Goal: Task Accomplishment & Management: Use online tool/utility

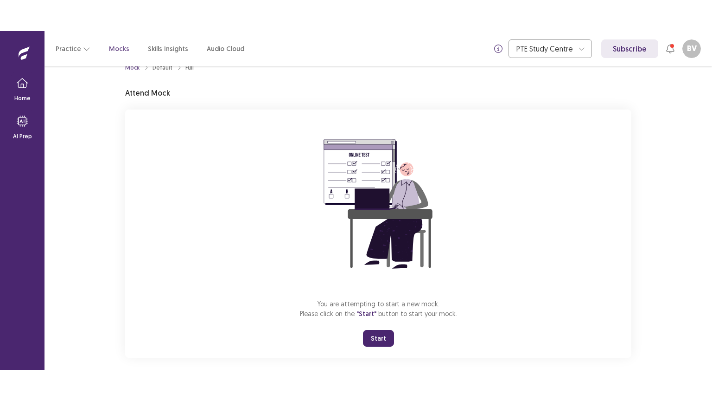
scroll to position [28, 0]
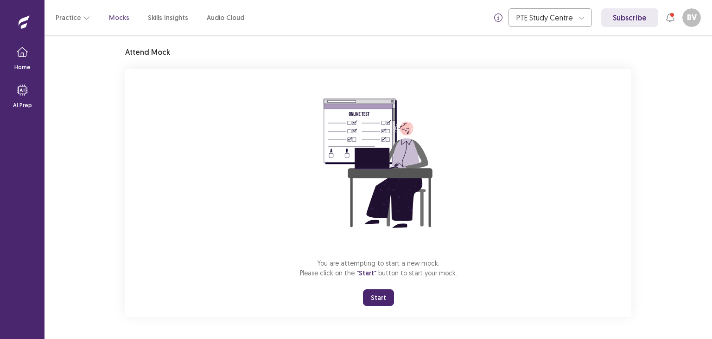
click at [378, 294] on button "Start" at bounding box center [378, 297] width 31 height 17
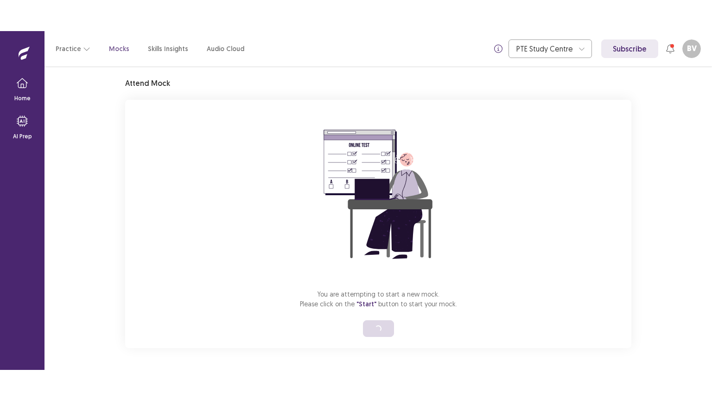
scroll to position [0, 0]
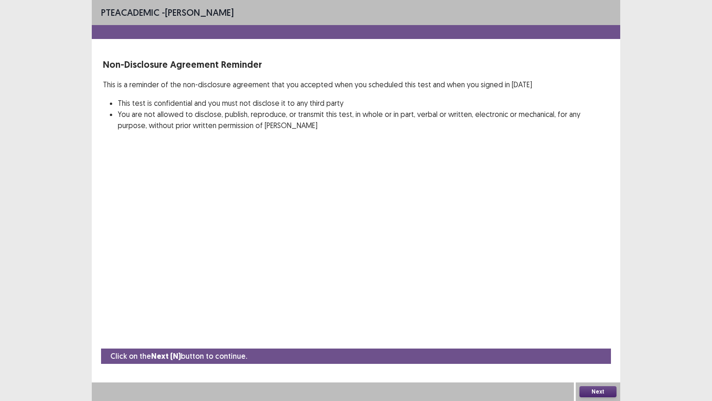
click at [599, 338] on button "Next" at bounding box center [598, 391] width 37 height 11
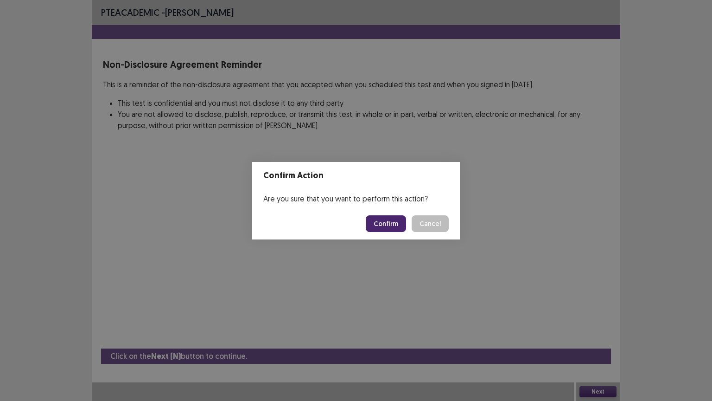
click at [381, 216] on button "Confirm" at bounding box center [386, 223] width 40 height 17
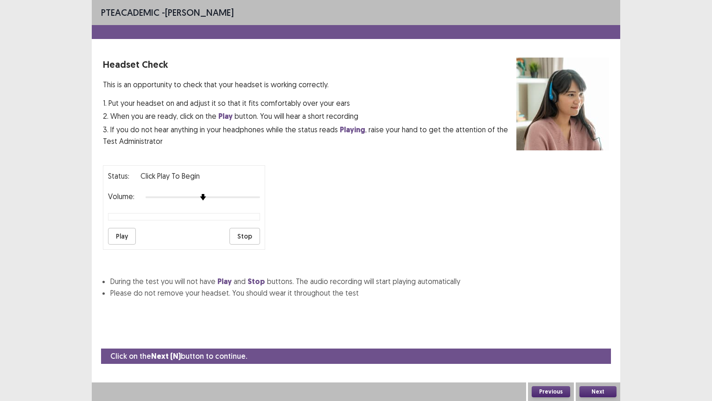
click at [128, 233] on button "Play" at bounding box center [122, 236] width 28 height 17
click at [601, 338] on button "Next" at bounding box center [598, 391] width 37 height 11
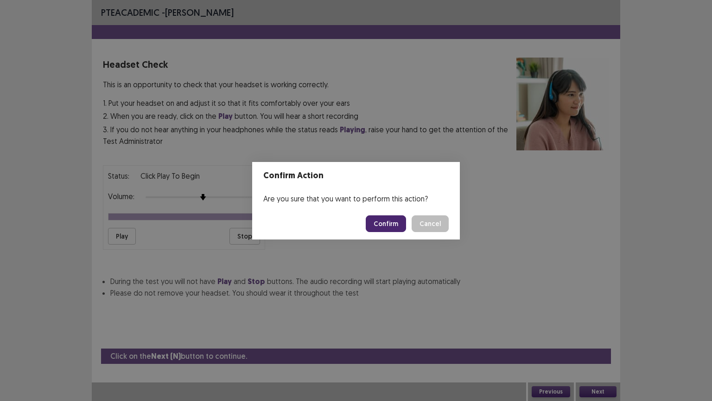
click at [377, 230] on button "Confirm" at bounding box center [386, 223] width 40 height 17
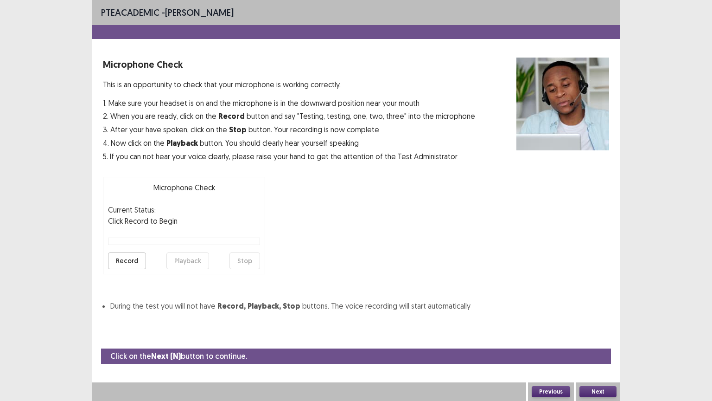
click at [135, 256] on button "Record" at bounding box center [127, 260] width 38 height 17
click at [241, 261] on button "Stop" at bounding box center [245, 260] width 31 height 17
click at [127, 255] on button "Record" at bounding box center [127, 260] width 38 height 17
click at [245, 260] on button "Stop" at bounding box center [245, 260] width 31 height 17
click at [178, 265] on button "Playback" at bounding box center [187, 260] width 43 height 17
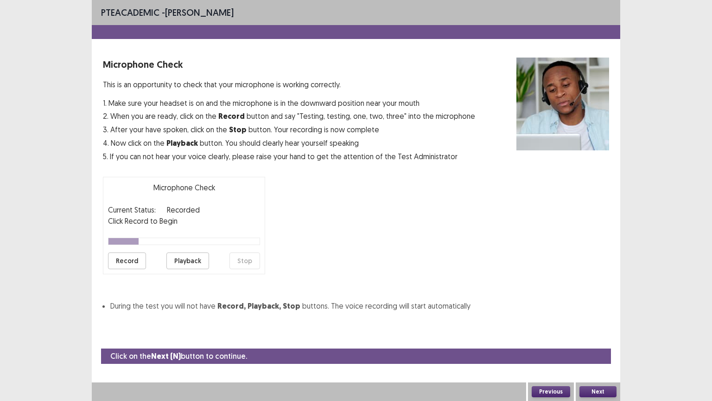
click at [595, 338] on button "Next" at bounding box center [598, 391] width 37 height 11
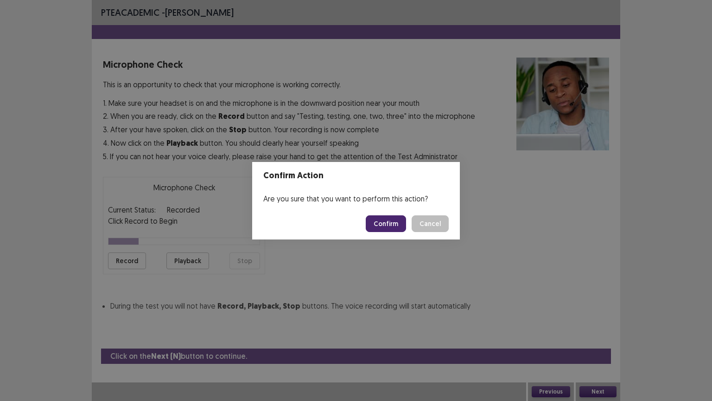
click at [378, 226] on button "Confirm" at bounding box center [386, 223] width 40 height 17
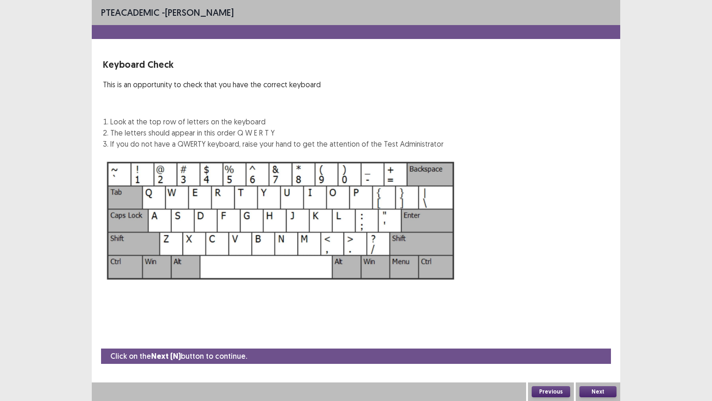
click at [585, 338] on button "Next" at bounding box center [598, 391] width 37 height 11
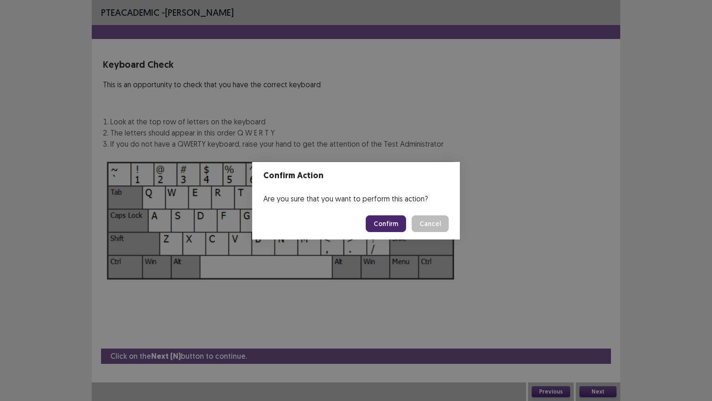
click at [378, 225] on button "Confirm" at bounding box center [386, 223] width 40 height 17
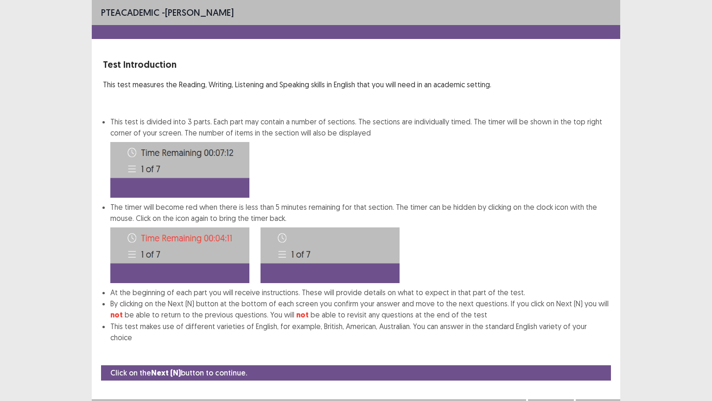
scroll to position [1, 0]
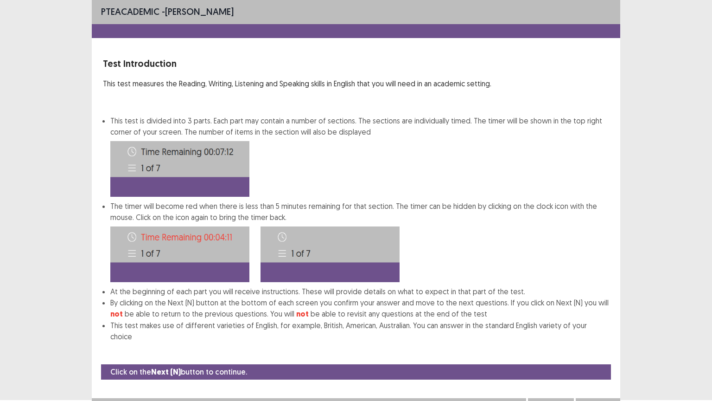
click at [601, 338] on button "Next" at bounding box center [598, 407] width 37 height 11
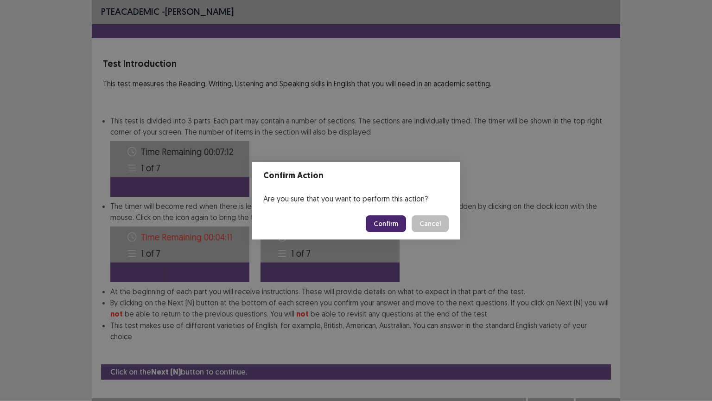
click at [393, 220] on button "Confirm" at bounding box center [386, 223] width 40 height 17
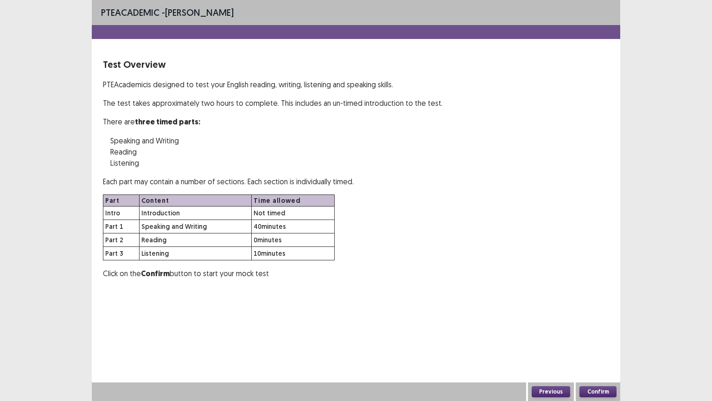
scroll to position [0, 0]
click at [590, 338] on button "Confirm" at bounding box center [598, 391] width 37 height 11
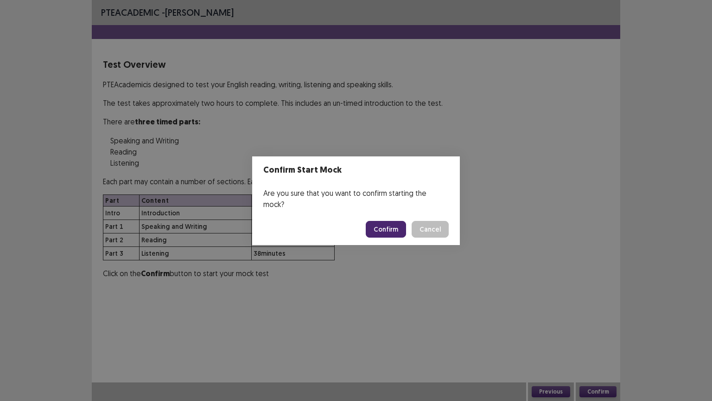
click at [399, 224] on button "Confirm" at bounding box center [386, 229] width 40 height 17
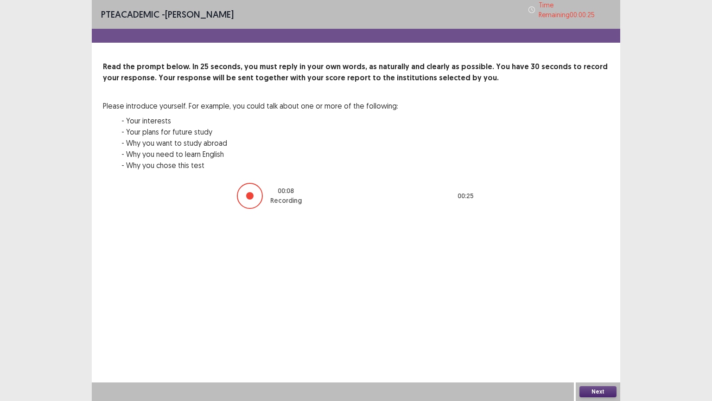
click at [594, 338] on button "Next" at bounding box center [598, 391] width 37 height 11
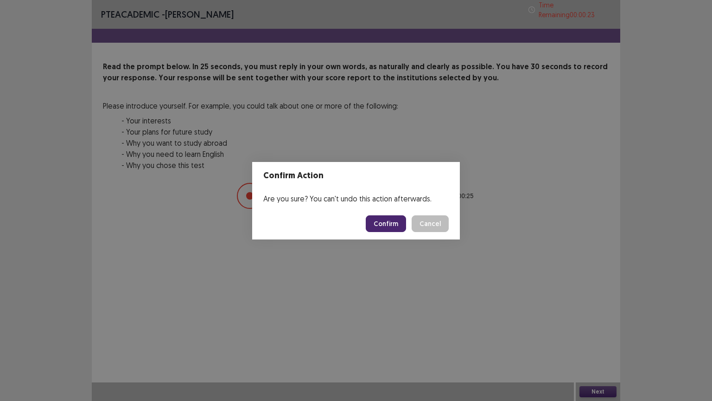
click at [401, 227] on button "Confirm" at bounding box center [386, 223] width 40 height 17
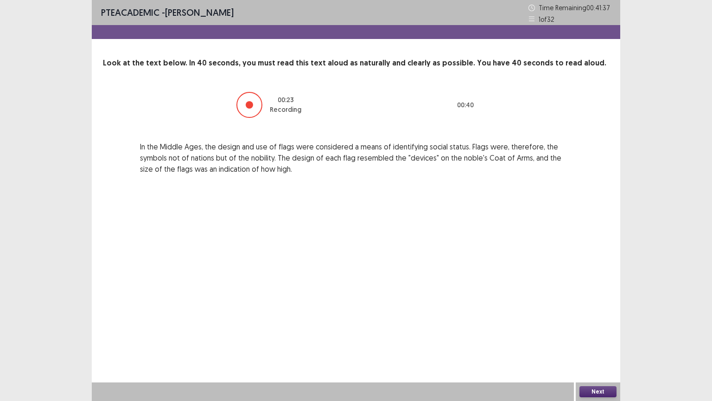
click at [592, 338] on button "Next" at bounding box center [598, 391] width 37 height 11
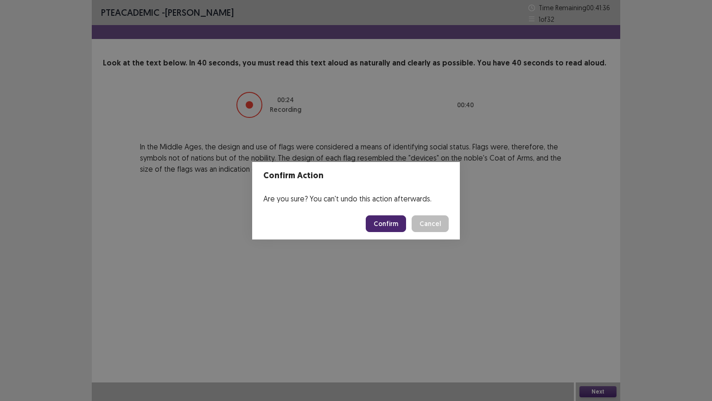
click at [398, 220] on button "Confirm" at bounding box center [386, 223] width 40 height 17
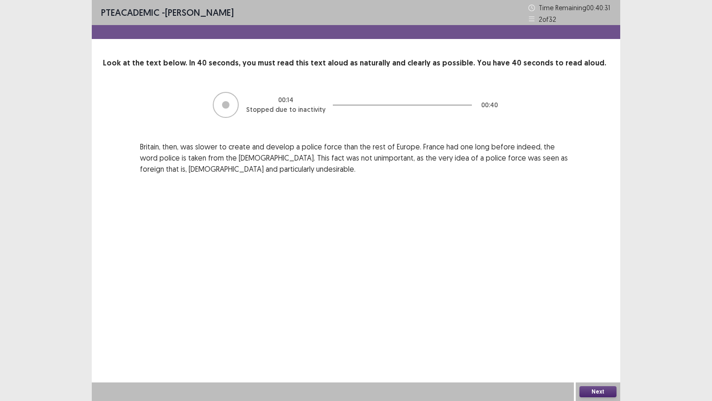
click at [597, 338] on button "Next" at bounding box center [598, 391] width 37 height 11
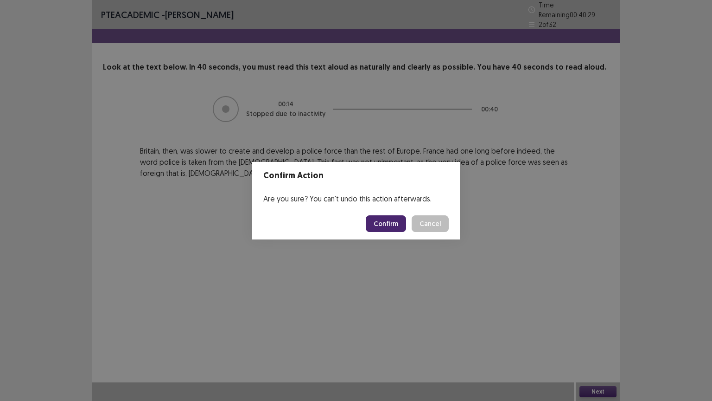
click at [389, 224] on button "Confirm" at bounding box center [386, 223] width 40 height 17
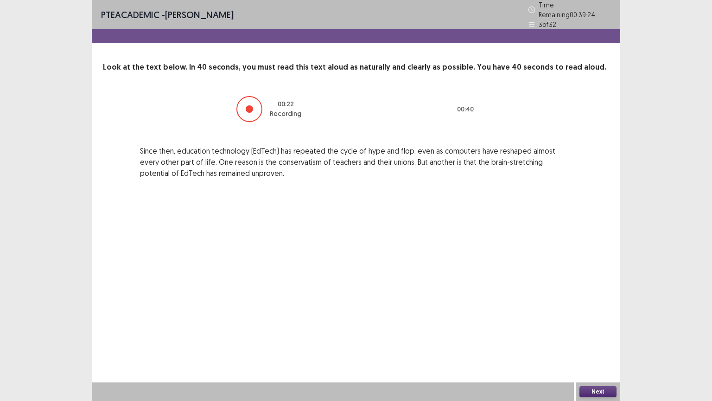
click at [583, 338] on button "Next" at bounding box center [598, 391] width 37 height 11
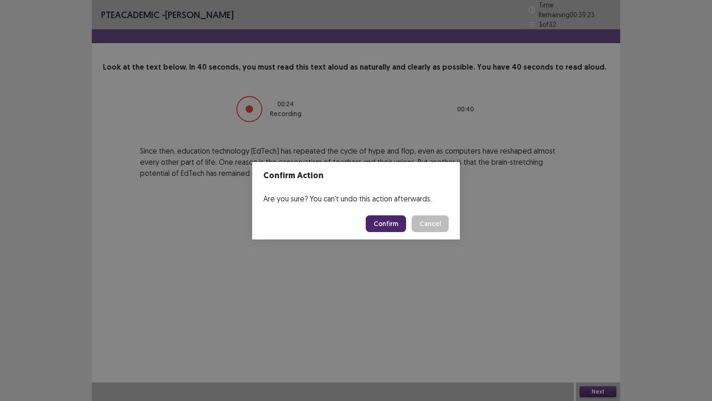
click at [372, 223] on button "Confirm" at bounding box center [386, 223] width 40 height 17
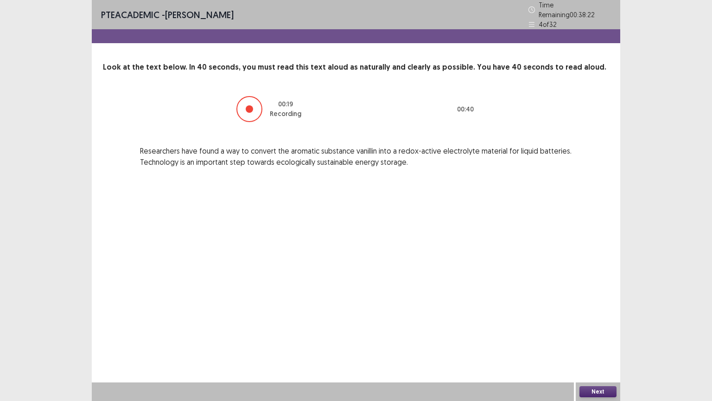
click at [609, 338] on button "Next" at bounding box center [598, 391] width 37 height 11
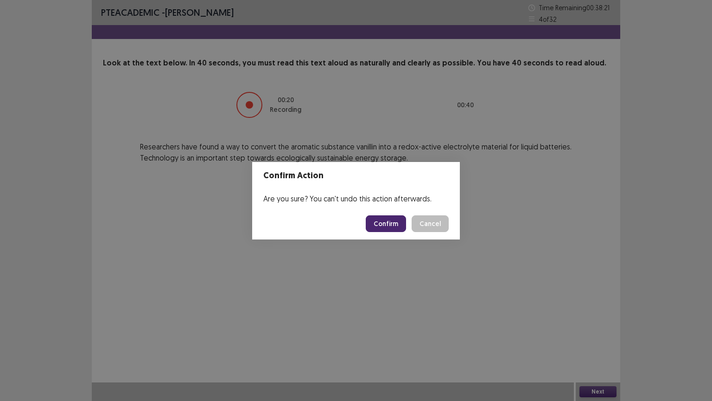
click at [395, 224] on button "Confirm" at bounding box center [386, 223] width 40 height 17
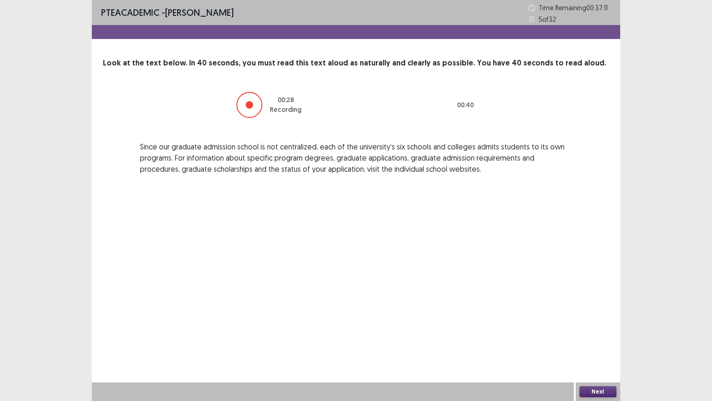
click at [607, 338] on button "Next" at bounding box center [598, 391] width 37 height 11
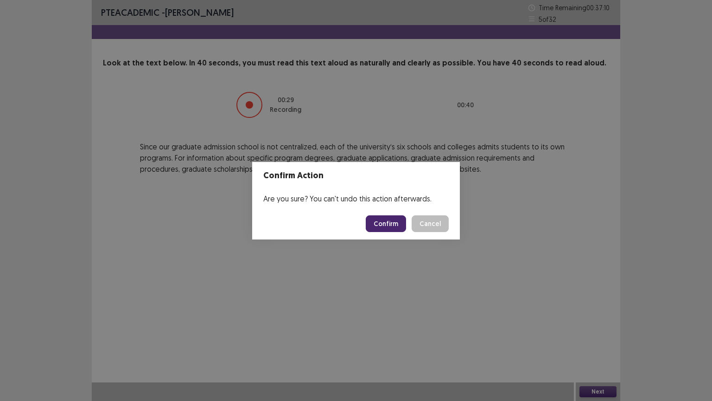
click at [399, 223] on button "Confirm" at bounding box center [386, 223] width 40 height 17
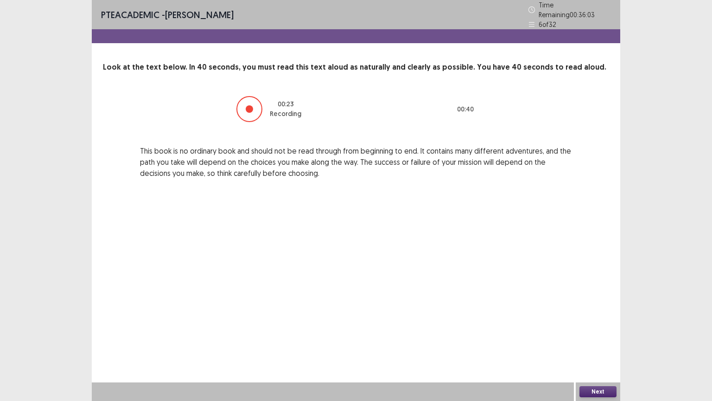
click at [595, 338] on button "Next" at bounding box center [598, 391] width 37 height 11
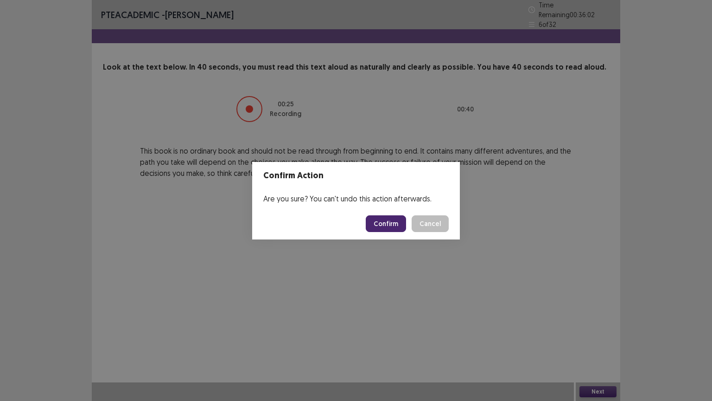
click at [389, 223] on button "Confirm" at bounding box center [386, 223] width 40 height 17
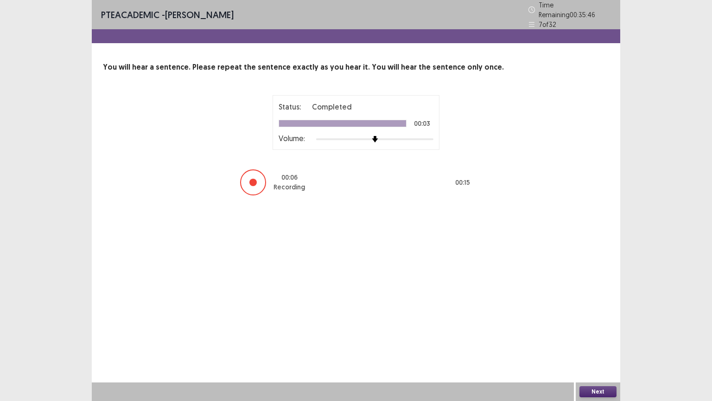
click at [607, 338] on button "Next" at bounding box center [598, 391] width 37 height 11
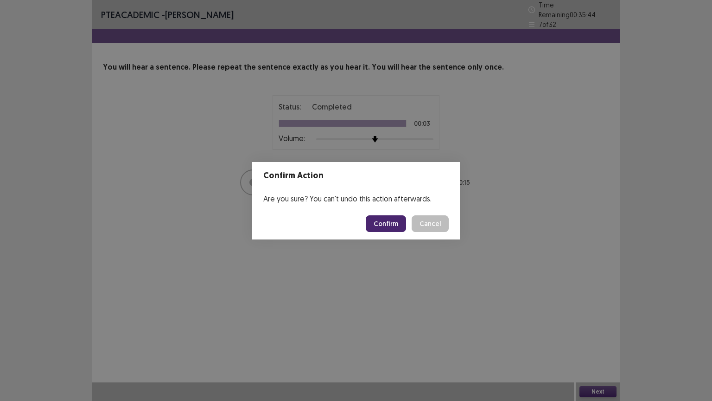
click at [385, 219] on button "Confirm" at bounding box center [386, 223] width 40 height 17
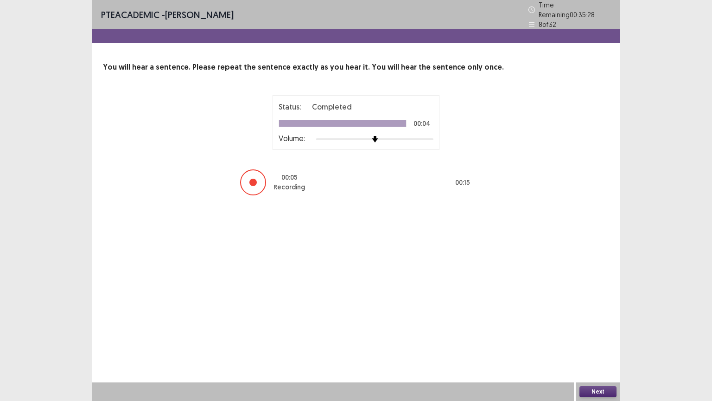
click at [603, 338] on button "Next" at bounding box center [598, 391] width 37 height 11
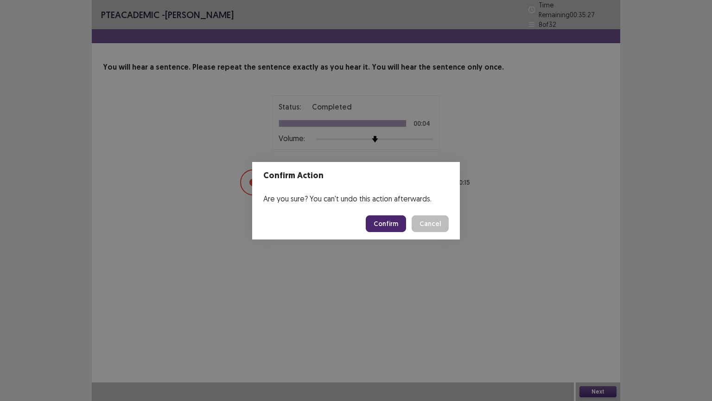
click at [390, 218] on button "Confirm" at bounding box center [386, 223] width 40 height 17
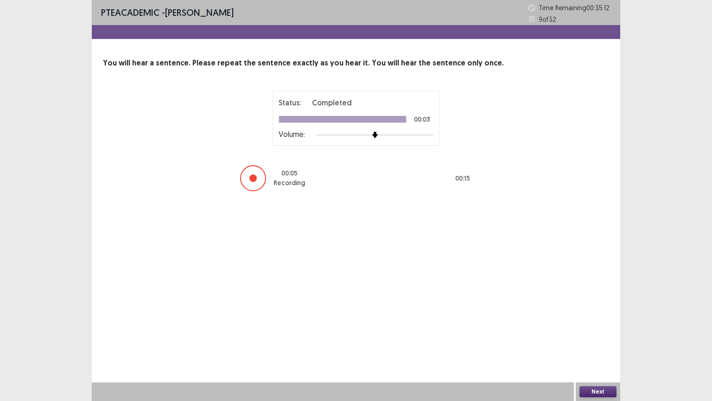
click at [603, 338] on button "Next" at bounding box center [598, 391] width 37 height 11
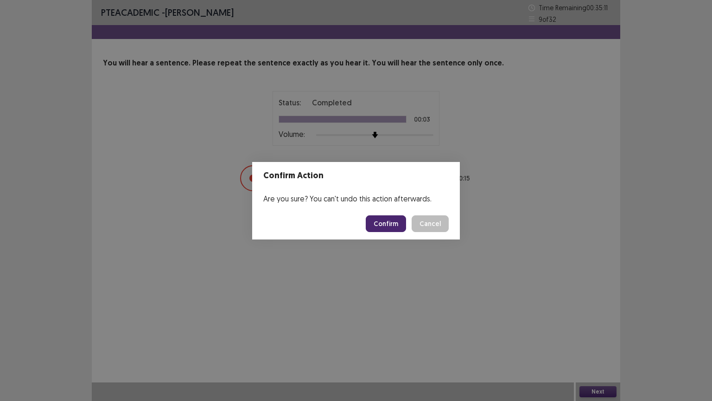
click at [391, 222] on button "Confirm" at bounding box center [386, 223] width 40 height 17
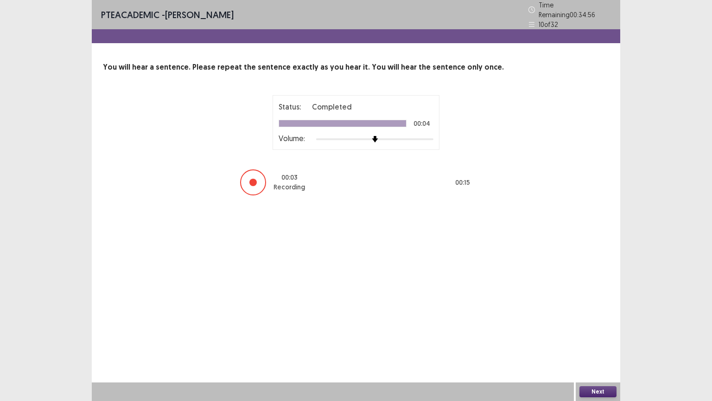
click at [598, 338] on button "Next" at bounding box center [598, 391] width 37 height 11
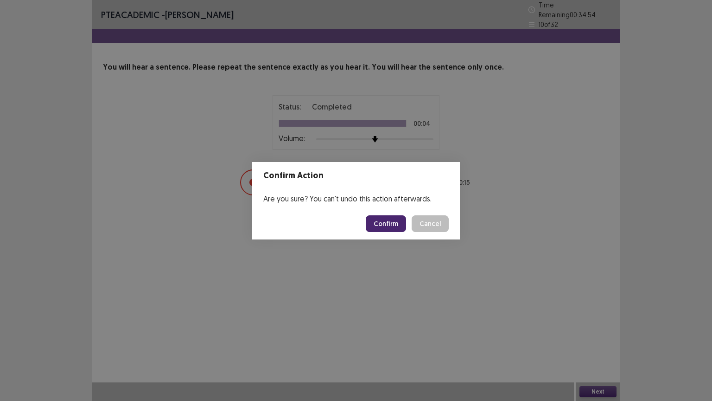
click at [378, 223] on button "Confirm" at bounding box center [386, 223] width 40 height 17
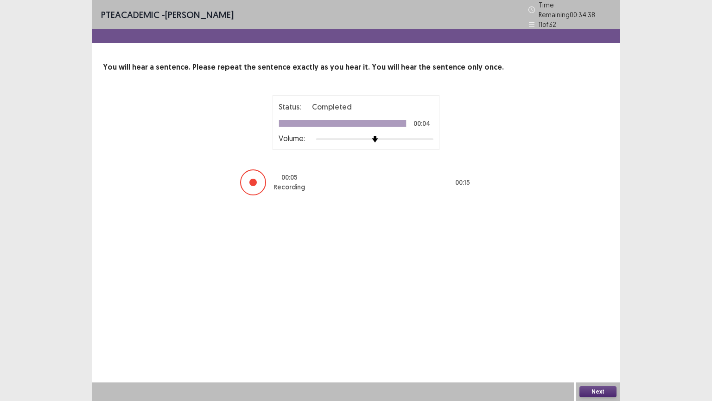
click at [598, 338] on button "Next" at bounding box center [598, 391] width 37 height 11
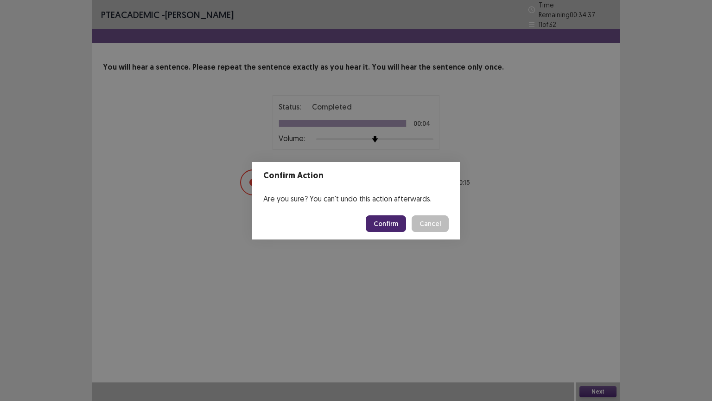
click at [378, 223] on button "Confirm" at bounding box center [386, 223] width 40 height 17
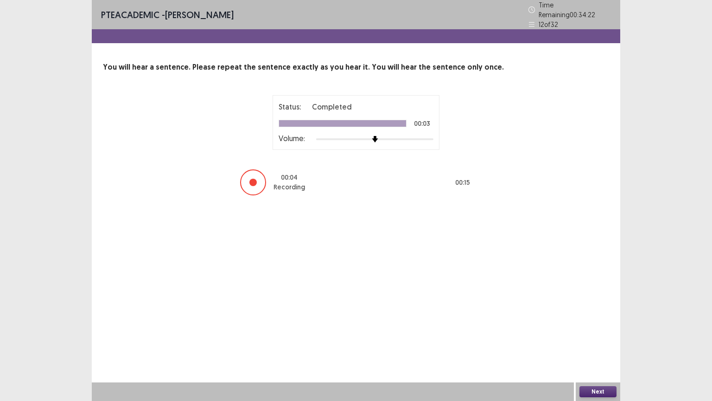
click at [600, 338] on button "Next" at bounding box center [598, 391] width 37 height 11
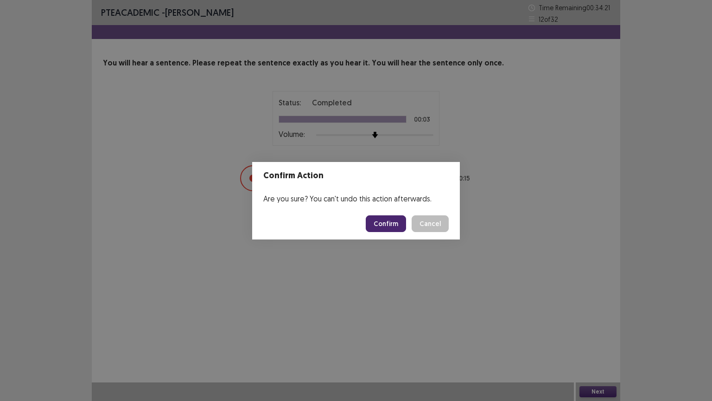
click at [385, 222] on button "Confirm" at bounding box center [386, 223] width 40 height 17
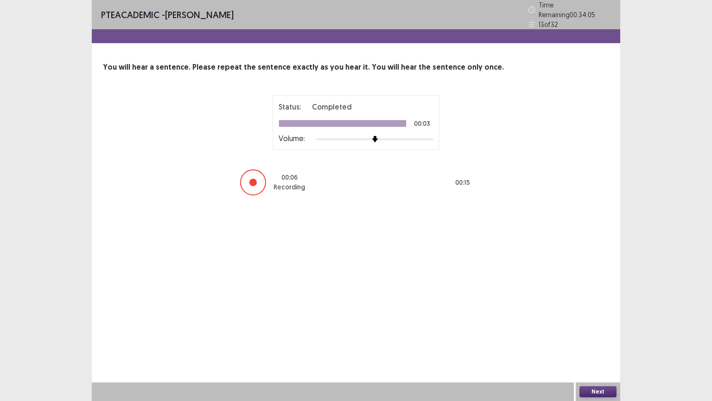
click at [593, 338] on button "Next" at bounding box center [598, 391] width 37 height 11
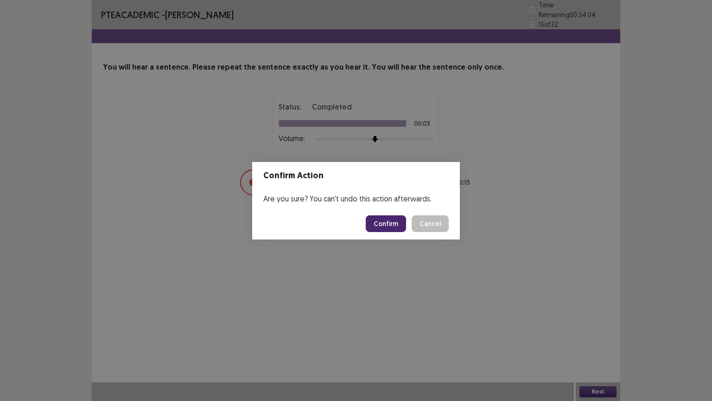
click at [389, 219] on button "Confirm" at bounding box center [386, 223] width 40 height 17
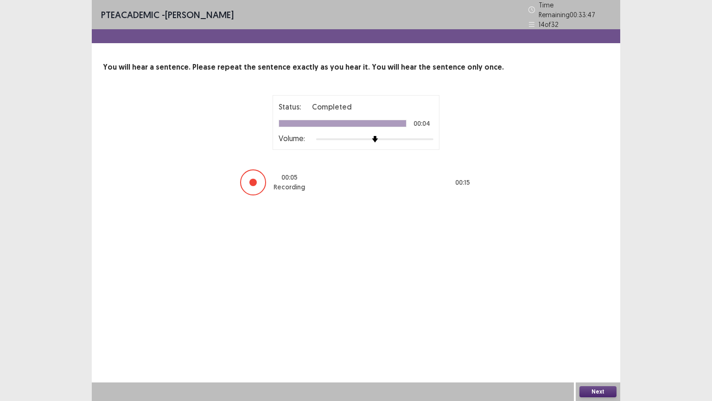
click at [594, 338] on button "Next" at bounding box center [598, 391] width 37 height 11
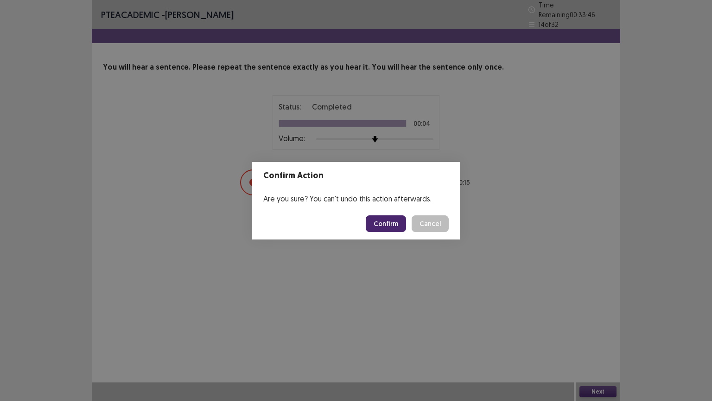
click at [394, 221] on button "Confirm" at bounding box center [386, 223] width 40 height 17
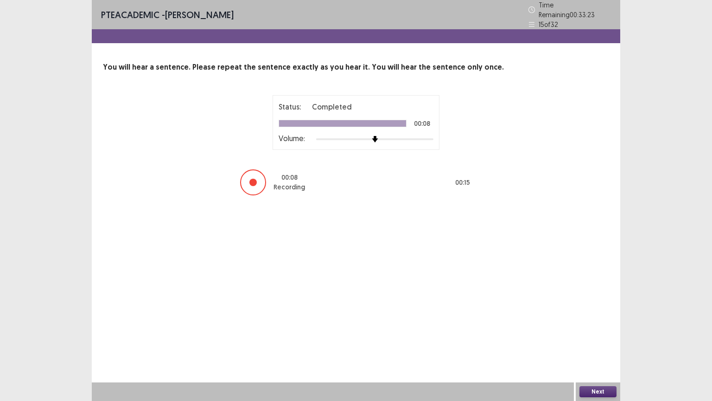
click at [603, 338] on button "Next" at bounding box center [598, 391] width 37 height 11
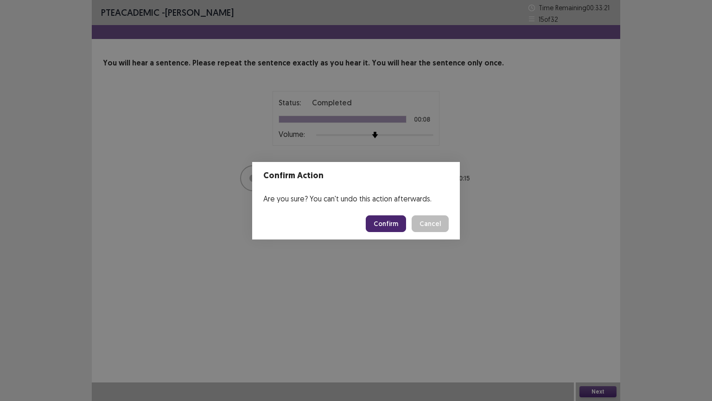
click at [393, 223] on button "Confirm" at bounding box center [386, 223] width 40 height 17
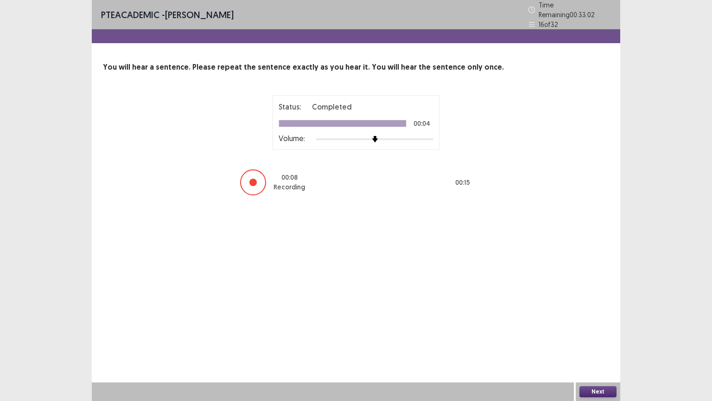
click at [599, 338] on button "Next" at bounding box center [598, 391] width 37 height 11
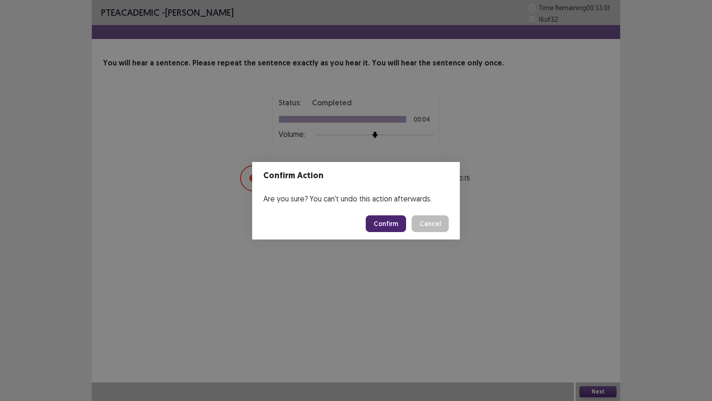
click at [390, 221] on button "Confirm" at bounding box center [386, 223] width 40 height 17
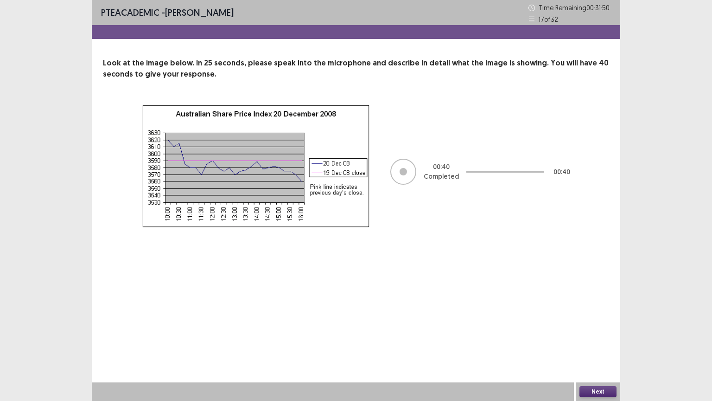
click at [607, 338] on button "Next" at bounding box center [598, 391] width 37 height 11
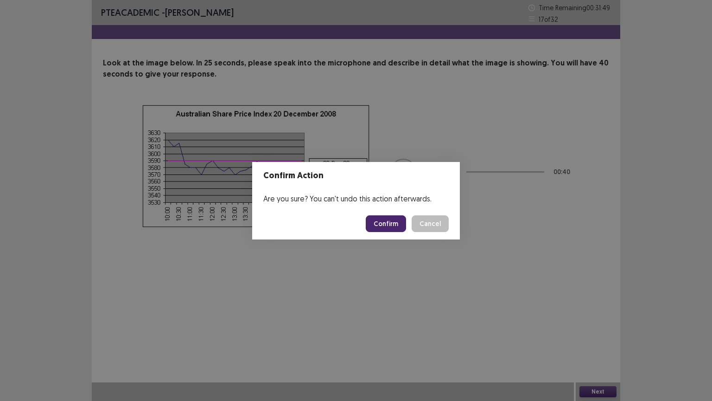
click at [385, 220] on button "Confirm" at bounding box center [386, 223] width 40 height 17
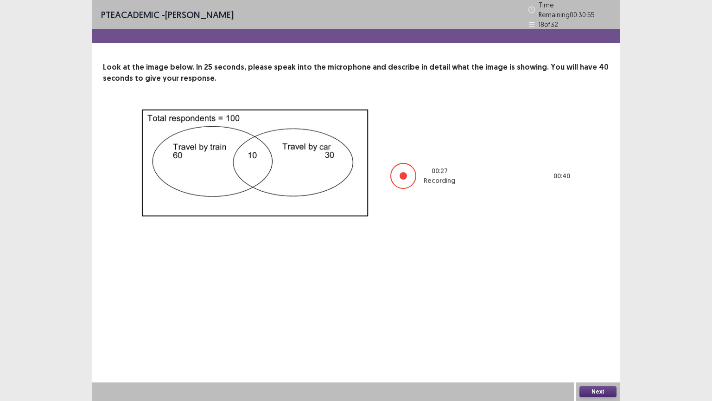
click at [586, 338] on button "Next" at bounding box center [598, 391] width 37 height 11
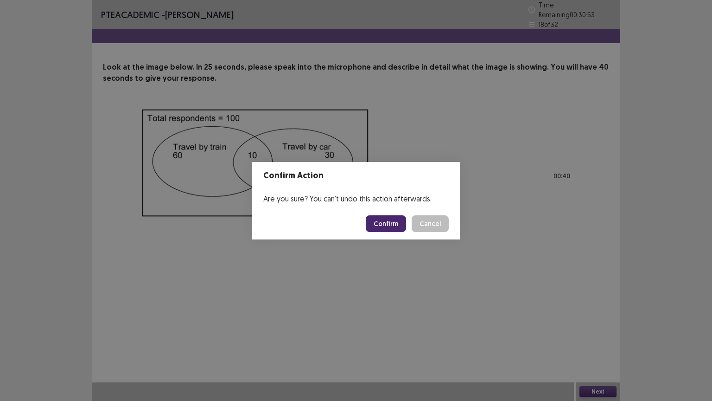
click at [399, 224] on button "Confirm" at bounding box center [386, 223] width 40 height 17
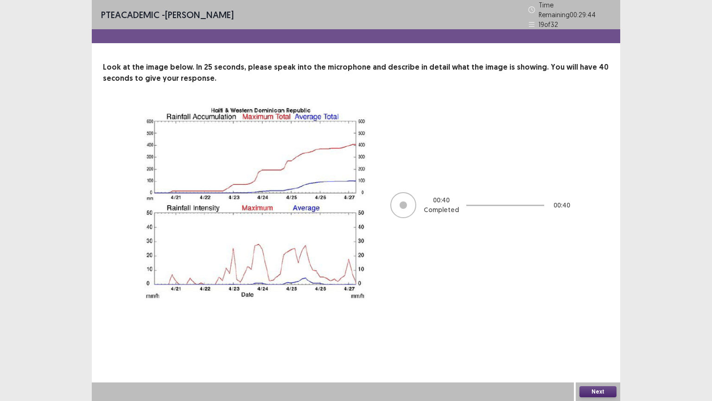
click at [608, 338] on button "Next" at bounding box center [598, 391] width 37 height 11
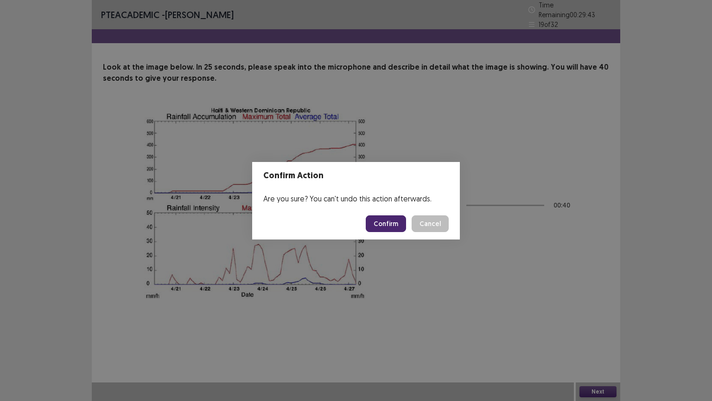
click at [392, 222] on button "Confirm" at bounding box center [386, 223] width 40 height 17
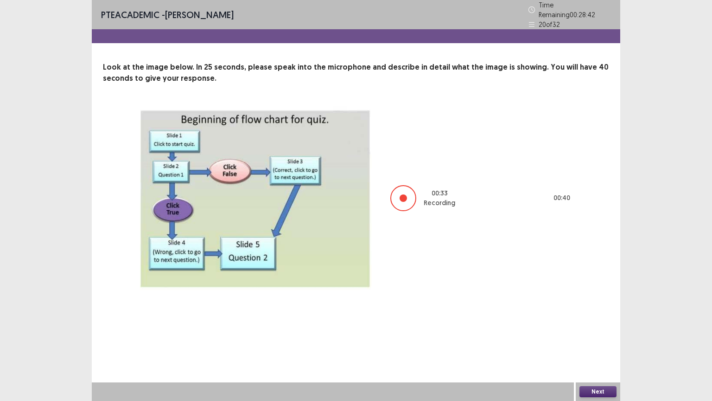
click at [596, 338] on button "Next" at bounding box center [598, 391] width 37 height 11
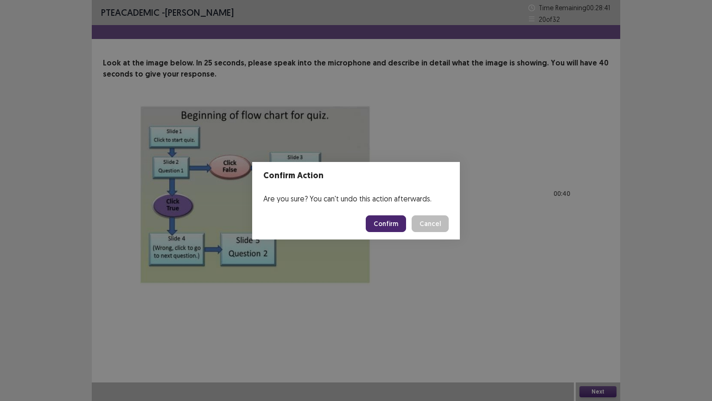
click at [394, 222] on button "Confirm" at bounding box center [386, 223] width 40 height 17
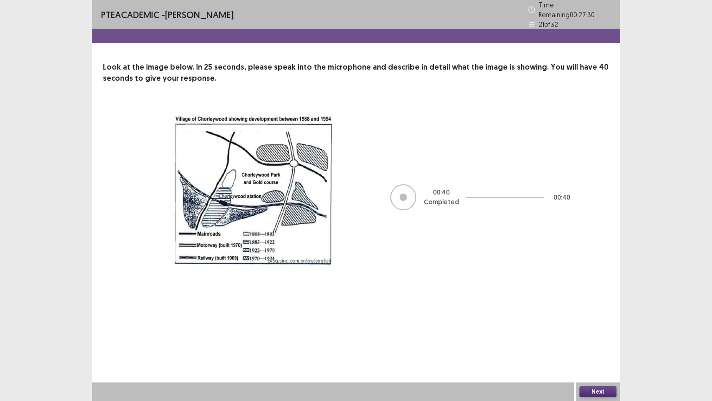
click at [595, 338] on button "Next" at bounding box center [598, 391] width 37 height 11
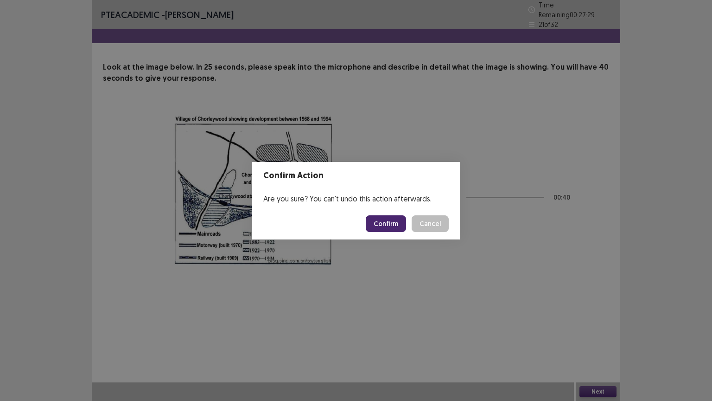
click at [385, 219] on button "Confirm" at bounding box center [386, 223] width 40 height 17
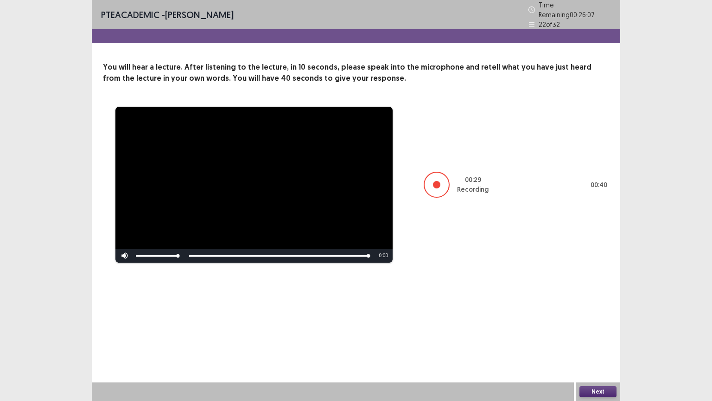
click at [594, 338] on button "Next" at bounding box center [598, 391] width 37 height 11
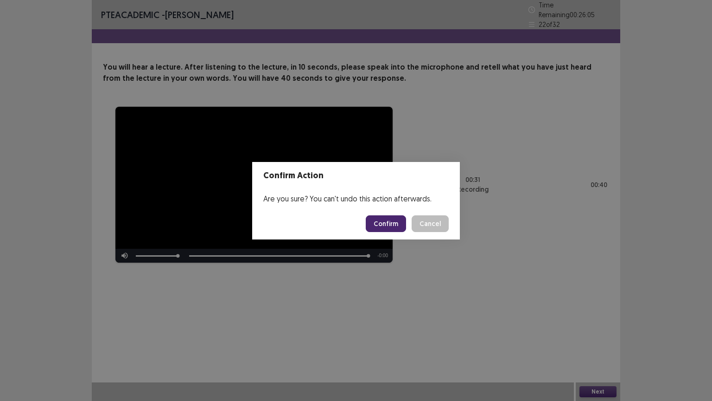
click at [393, 221] on button "Confirm" at bounding box center [386, 223] width 40 height 17
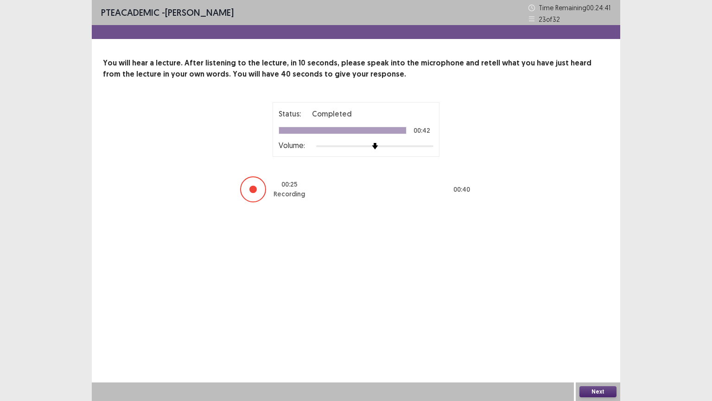
click at [597, 338] on button "Next" at bounding box center [598, 391] width 37 height 11
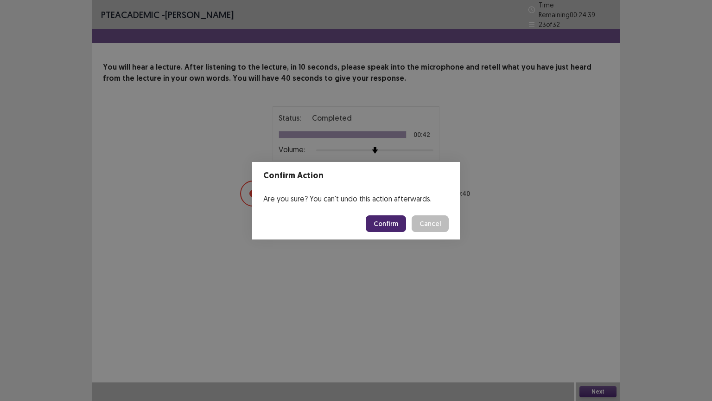
click at [390, 224] on button "Confirm" at bounding box center [386, 223] width 40 height 17
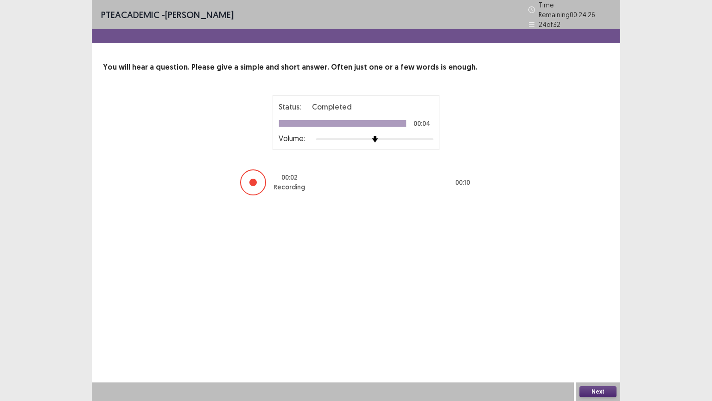
click at [595, 338] on button "Next" at bounding box center [598, 391] width 37 height 11
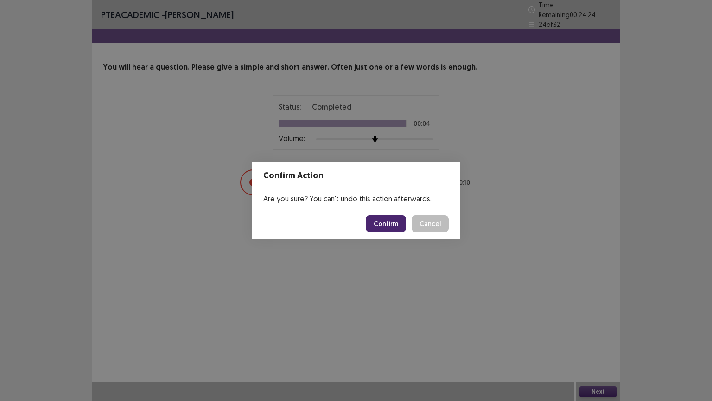
click at [390, 219] on button "Confirm" at bounding box center [386, 223] width 40 height 17
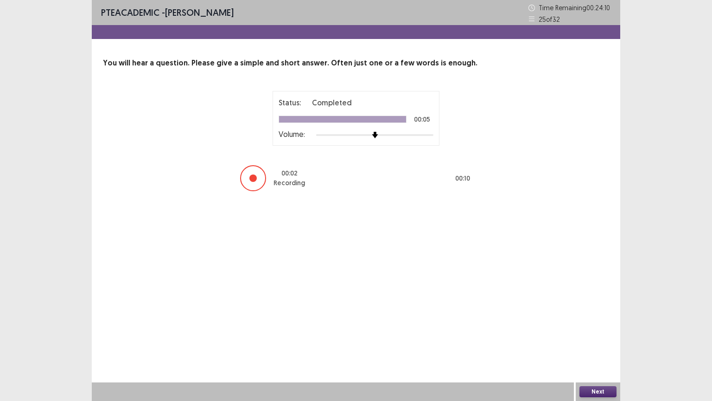
click at [597, 338] on button "Next" at bounding box center [598, 391] width 37 height 11
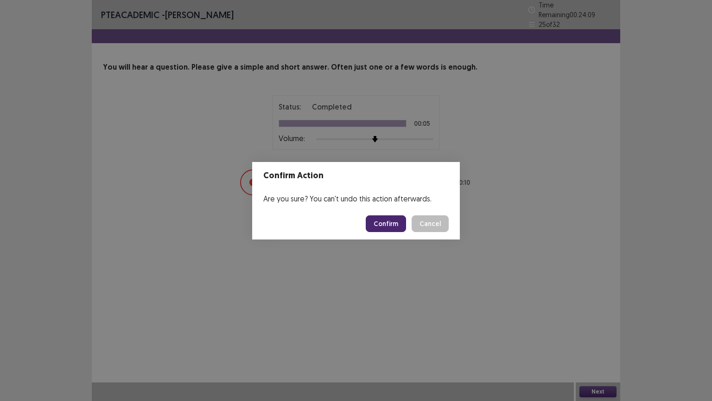
click at [387, 225] on button "Confirm" at bounding box center [386, 223] width 40 height 17
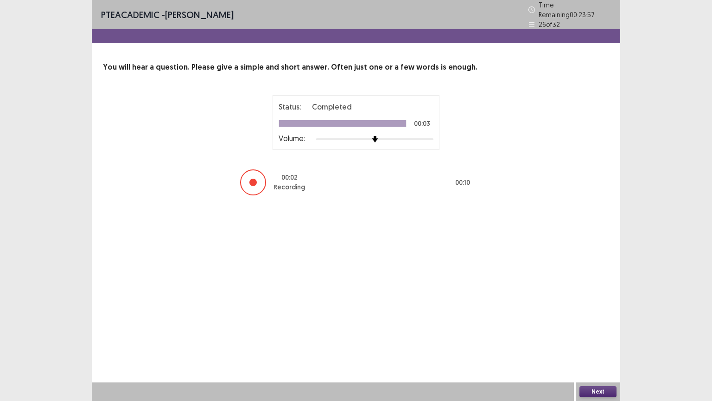
click at [596, 338] on button "Next" at bounding box center [598, 391] width 37 height 11
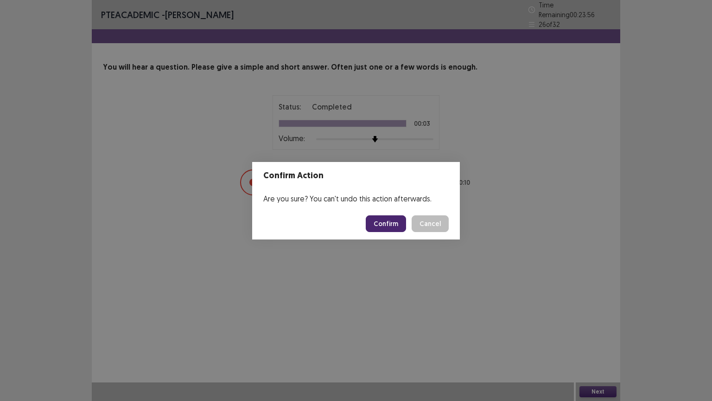
click at [393, 227] on button "Confirm" at bounding box center [386, 223] width 40 height 17
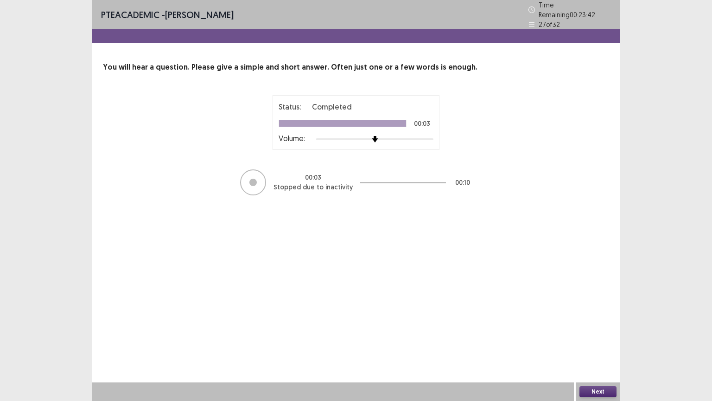
click at [590, 338] on button "Next" at bounding box center [598, 391] width 37 height 11
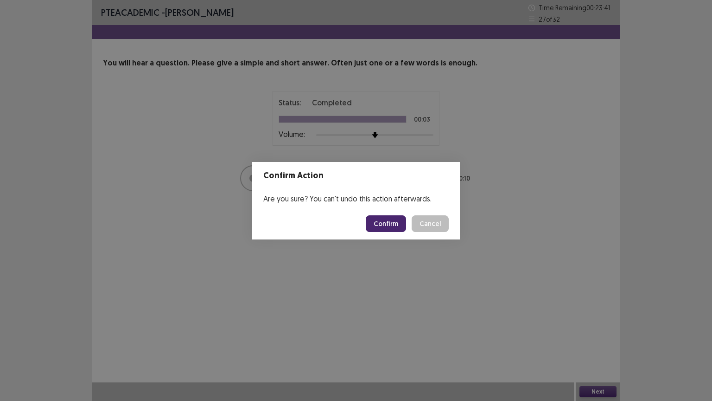
click at [380, 228] on button "Confirm" at bounding box center [386, 223] width 40 height 17
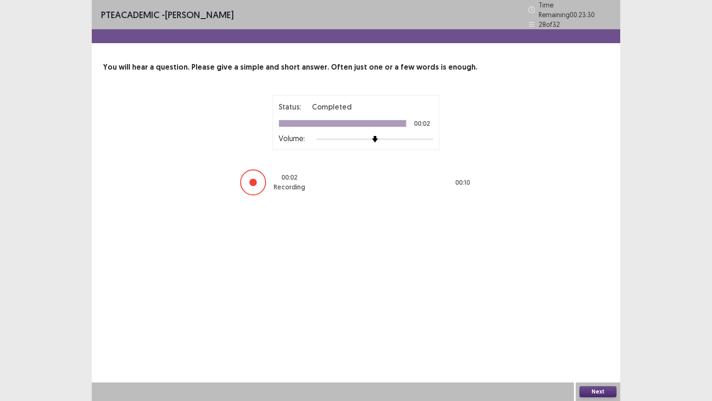
click at [601, 338] on button "Next" at bounding box center [598, 391] width 37 height 11
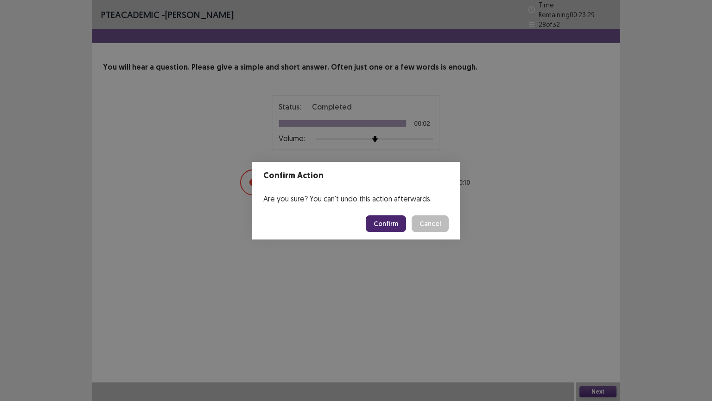
click at [394, 224] on button "Confirm" at bounding box center [386, 223] width 40 height 17
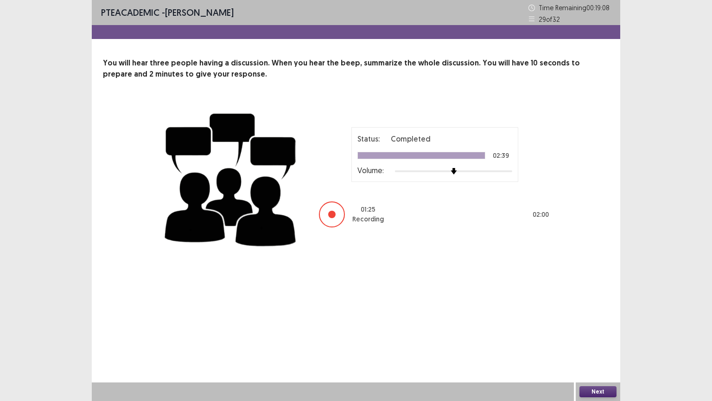
click at [601, 338] on button "Next" at bounding box center [598, 391] width 37 height 11
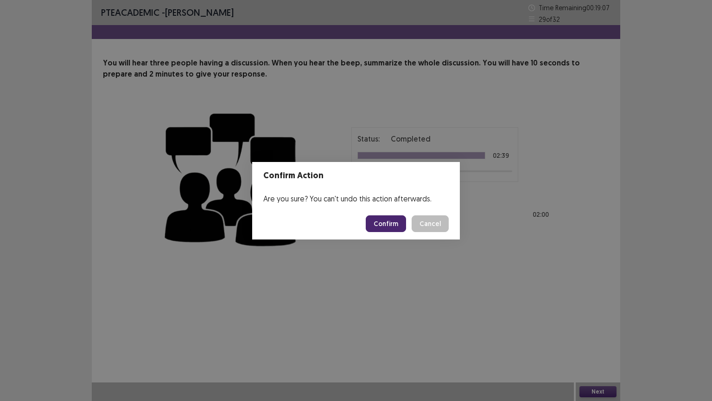
click at [397, 223] on button "Confirm" at bounding box center [386, 223] width 40 height 17
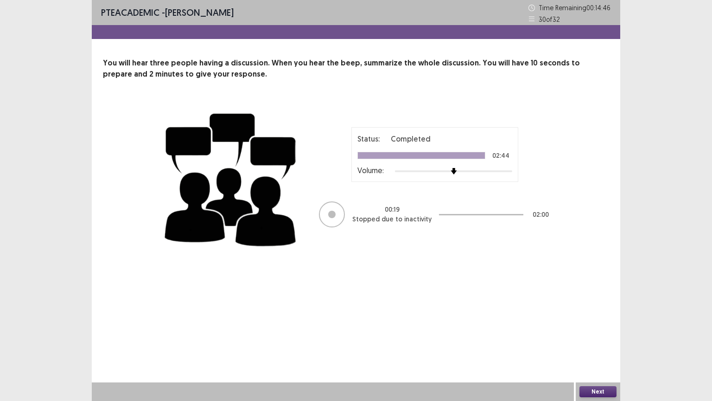
click at [598, 338] on button "Next" at bounding box center [598, 391] width 37 height 11
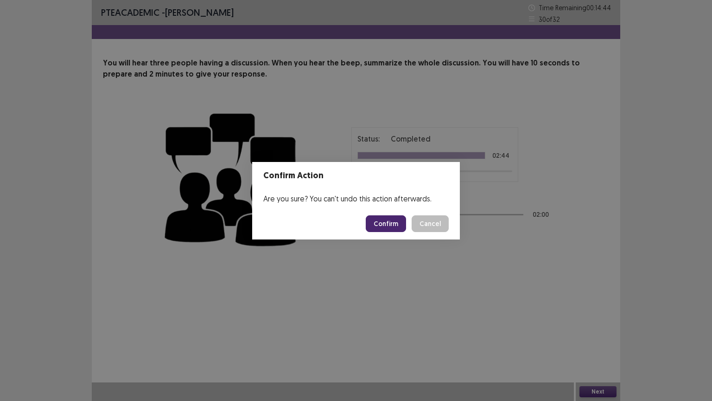
click at [384, 220] on button "Confirm" at bounding box center [386, 223] width 40 height 17
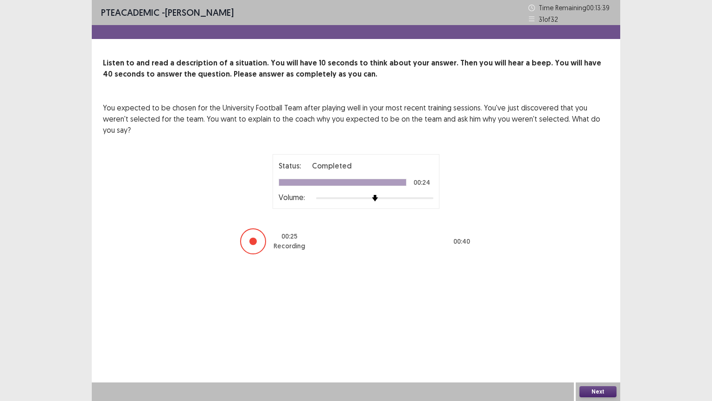
click at [599, 338] on button "Next" at bounding box center [598, 391] width 37 height 11
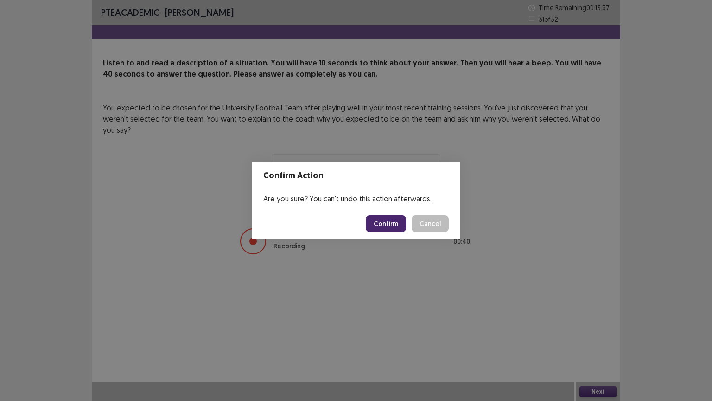
click at [395, 221] on button "Confirm" at bounding box center [386, 223] width 40 height 17
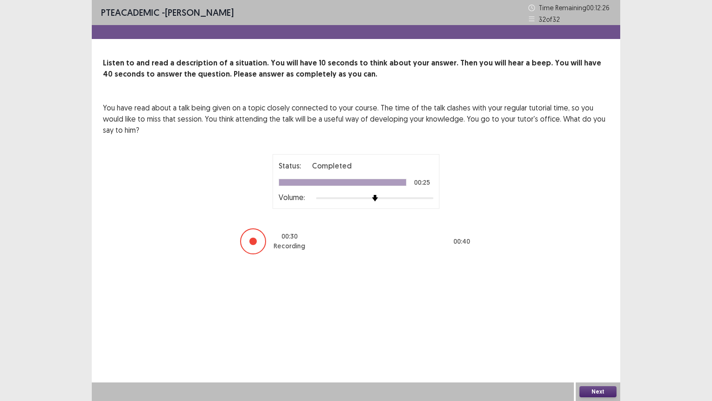
click at [599, 338] on button "Next" at bounding box center [598, 391] width 37 height 11
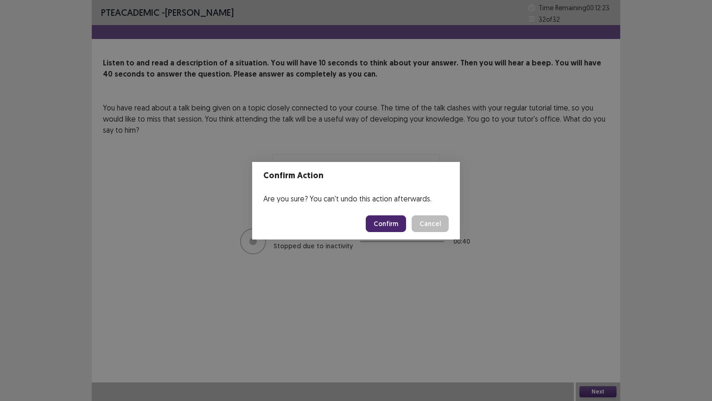
click at [382, 221] on button "Confirm" at bounding box center [386, 223] width 40 height 17
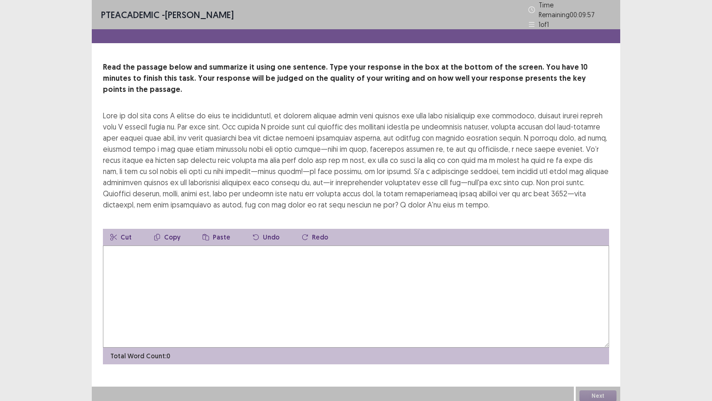
click at [121, 255] on textarea at bounding box center [356, 296] width 506 height 102
click at [315, 245] on textarea "**********" at bounding box center [356, 296] width 506 height 102
click at [336, 245] on textarea "**********" at bounding box center [356, 296] width 506 height 102
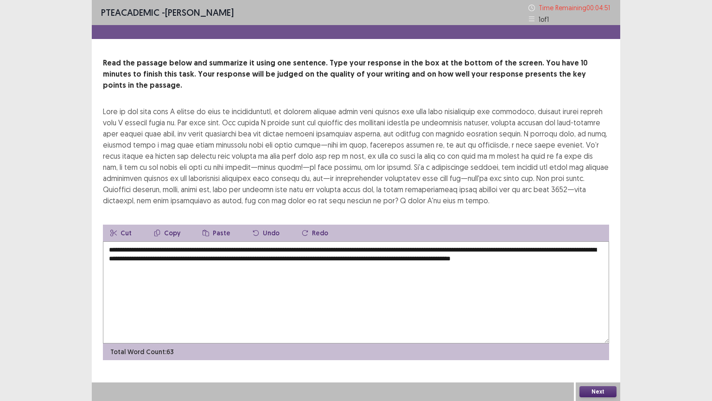
type textarea "**********"
click at [596, 338] on button "Next" at bounding box center [598, 391] width 37 height 11
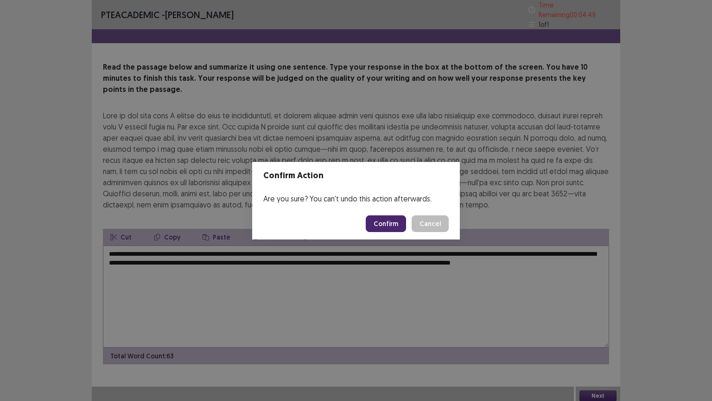
click at [393, 224] on button "Confirm" at bounding box center [386, 223] width 40 height 17
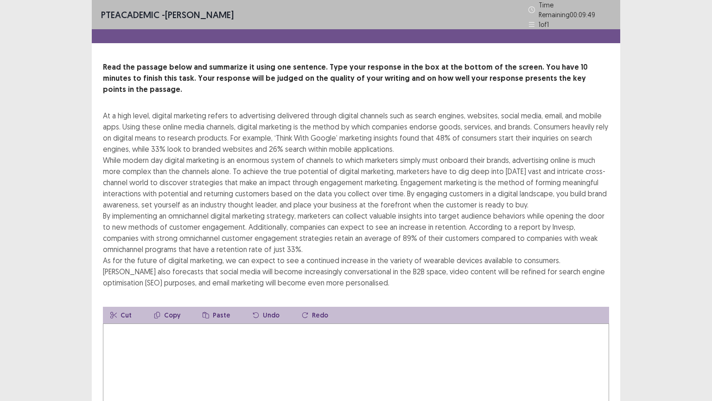
click at [130, 326] on textarea at bounding box center [356, 374] width 506 height 102
click at [299, 323] on textarea "**********" at bounding box center [356, 374] width 506 height 102
click at [326, 323] on textarea "**********" at bounding box center [356, 374] width 506 height 102
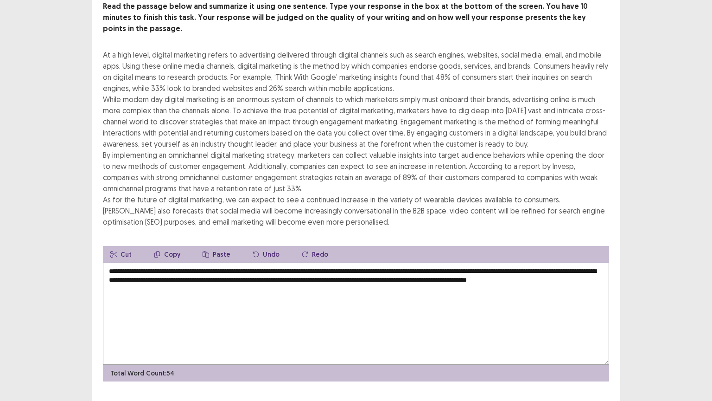
scroll to position [67, 0]
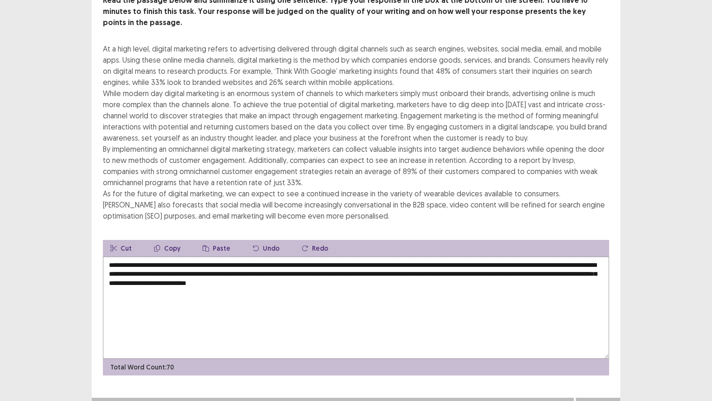
type textarea "**********"
click at [601, 338] on button "Next" at bounding box center [598, 406] width 37 height 11
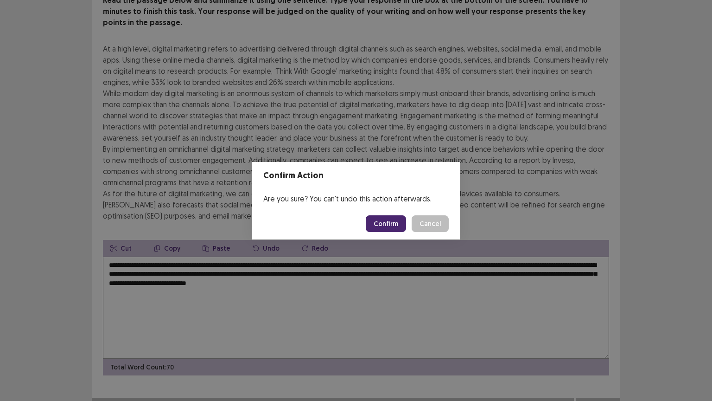
click at [397, 222] on button "Confirm" at bounding box center [386, 223] width 40 height 17
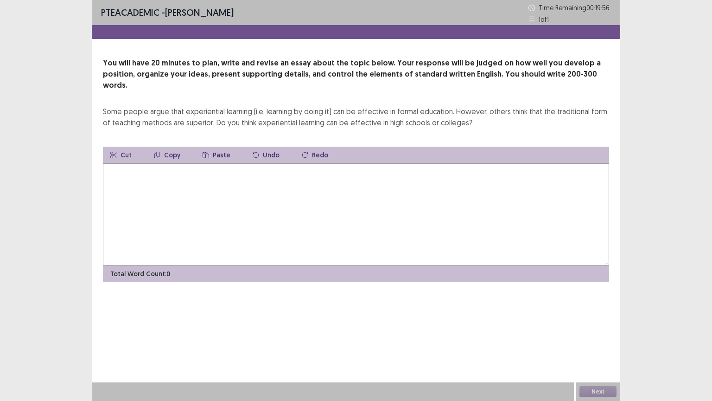
click at [116, 166] on textarea at bounding box center [356, 214] width 506 height 102
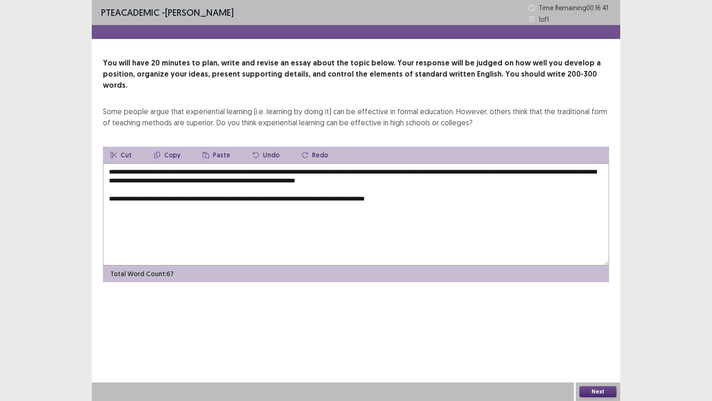
click at [388, 186] on textarea "**********" at bounding box center [356, 214] width 506 height 102
click at [435, 189] on textarea "**********" at bounding box center [356, 214] width 506 height 102
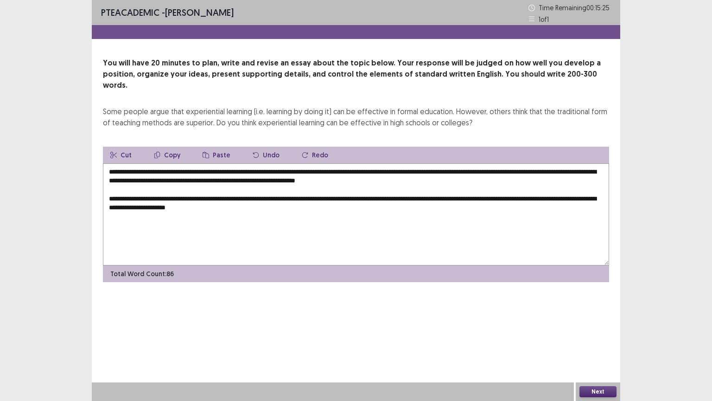
click at [207, 197] on textarea "**********" at bounding box center [356, 214] width 506 height 102
click at [302, 196] on textarea "**********" at bounding box center [356, 214] width 506 height 102
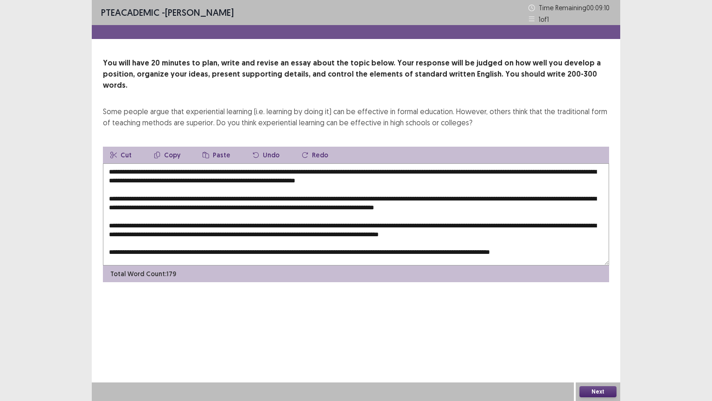
click at [165, 163] on textarea at bounding box center [356, 214] width 506 height 102
drag, startPoint x: 165, startPoint y: 161, endPoint x: 396, endPoint y: 158, distance: 230.5
click at [396, 163] on textarea at bounding box center [356, 214] width 506 height 102
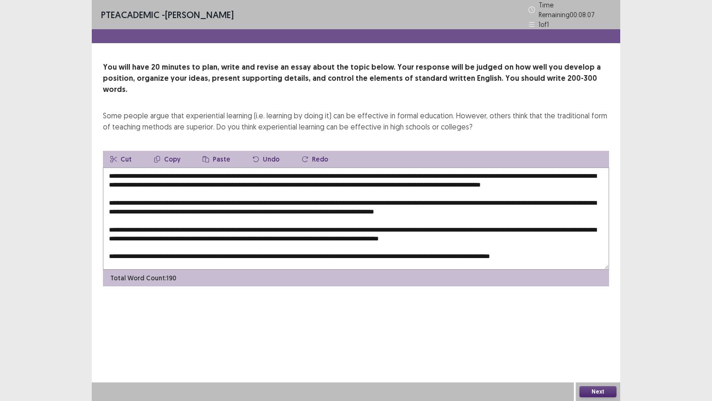
click at [170, 151] on button "Copy" at bounding box center [167, 159] width 41 height 17
click at [258, 196] on textarea at bounding box center [356, 218] width 506 height 102
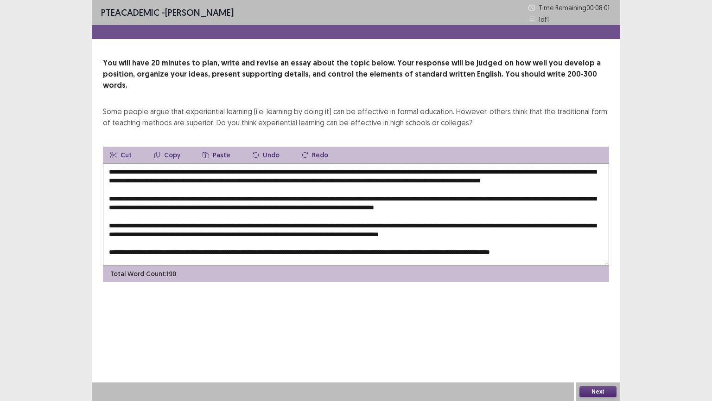
click at [214, 147] on button "Paste" at bounding box center [216, 155] width 43 height 17
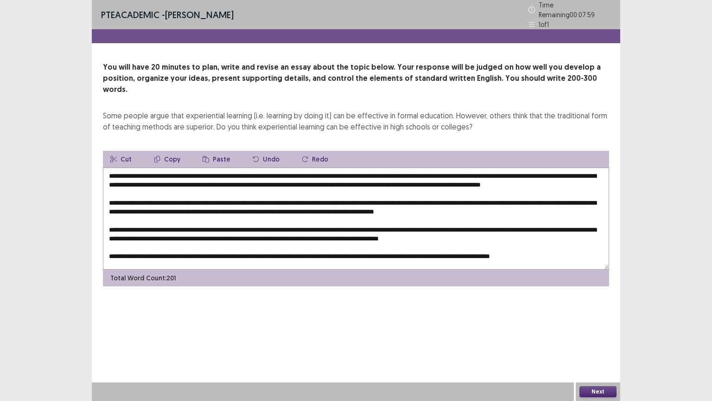
click at [257, 195] on textarea at bounding box center [356, 218] width 506 height 102
click at [163, 167] on textarea at bounding box center [356, 218] width 506 height 102
click at [175, 213] on textarea at bounding box center [356, 218] width 506 height 102
click at [211, 151] on button "Paste" at bounding box center [216, 159] width 43 height 17
click at [175, 212] on textarea at bounding box center [356, 218] width 506 height 102
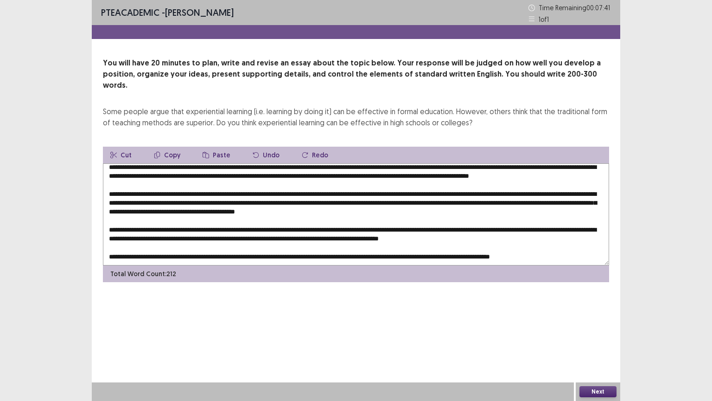
scroll to position [13, 0]
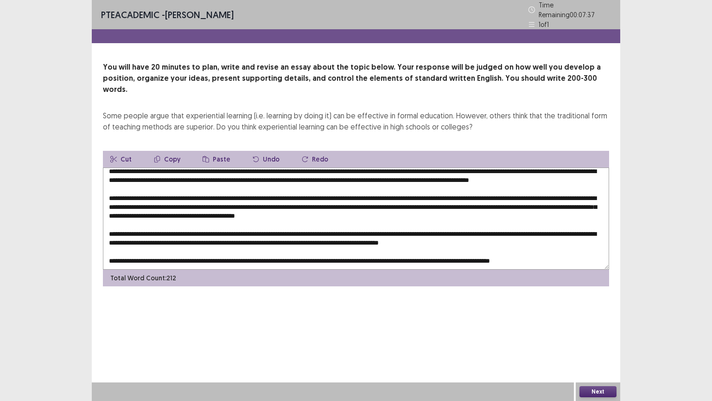
click at [259, 217] on textarea at bounding box center [356, 218] width 506 height 102
drag, startPoint x: 213, startPoint y: 142, endPoint x: 229, endPoint y: 183, distance: 43.9
click at [213, 151] on button "Paste" at bounding box center [216, 159] width 43 height 17
click at [260, 217] on textarea at bounding box center [356, 218] width 506 height 102
click at [244, 238] on textarea at bounding box center [356, 218] width 506 height 102
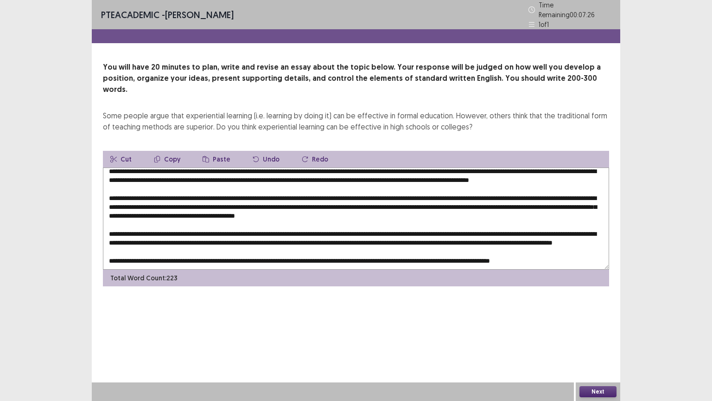
click at [215, 151] on button "Paste" at bounding box center [216, 159] width 43 height 17
click at [245, 240] on textarea at bounding box center [356, 218] width 506 height 102
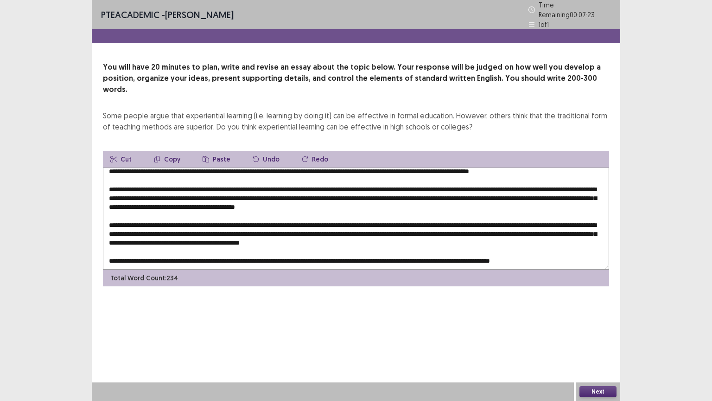
scroll to position [22, 0]
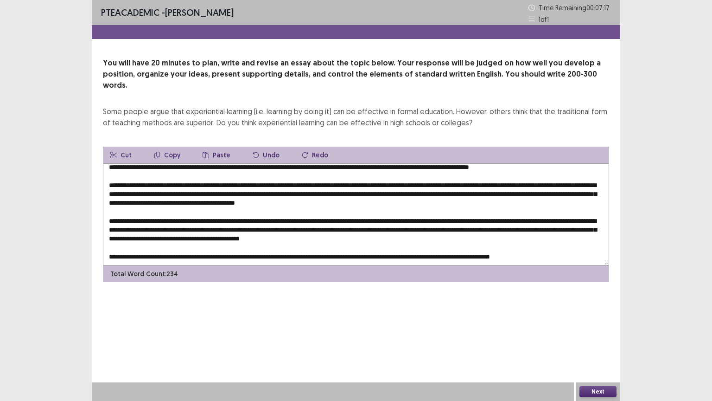
click at [350, 247] on textarea at bounding box center [356, 214] width 506 height 102
click at [222, 147] on button "Paste" at bounding box center [216, 155] width 43 height 17
click at [350, 246] on textarea at bounding box center [356, 214] width 506 height 102
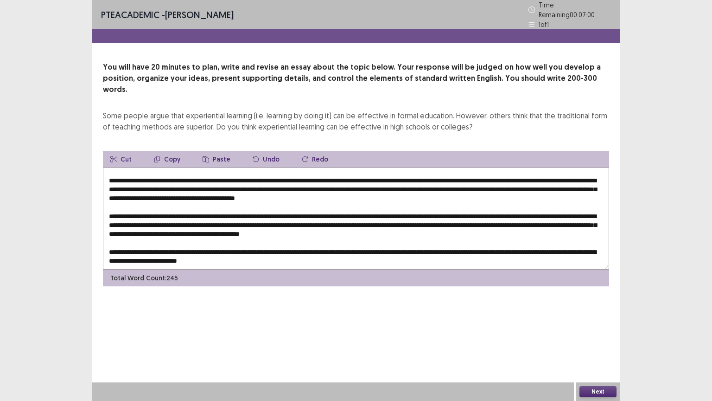
scroll to position [0, 0]
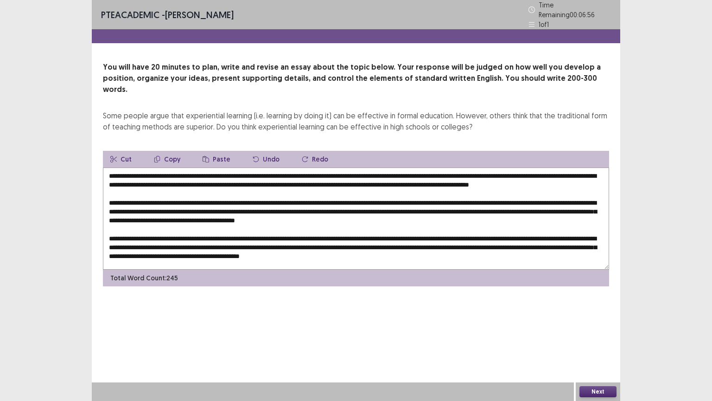
click at [501, 169] on textarea at bounding box center [356, 218] width 506 height 102
drag, startPoint x: 486, startPoint y: 169, endPoint x: 650, endPoint y: 173, distance: 163.8
click at [597, 178] on textarea at bounding box center [356, 218] width 506 height 102
drag, startPoint x: 303, startPoint y: 178, endPoint x: 254, endPoint y: 173, distance: 49.9
click at [241, 176] on textarea at bounding box center [356, 218] width 506 height 102
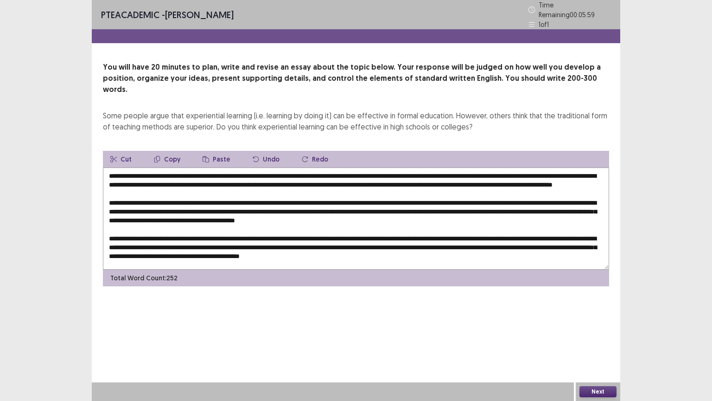
drag, startPoint x: 700, startPoint y: 236, endPoint x: 688, endPoint y: 221, distance: 19.1
click at [705, 233] on div "PTE academic - [PERSON_NAME] Time Remaining 00 : 05 : 59 1 of 1 You will have 2…" at bounding box center [356, 200] width 712 height 401
drag, startPoint x: 134, startPoint y: 179, endPoint x: 487, endPoint y: 171, distance: 354.0
click at [487, 171] on textarea at bounding box center [356, 218] width 506 height 102
click at [170, 151] on button "Copy" at bounding box center [167, 159] width 41 height 17
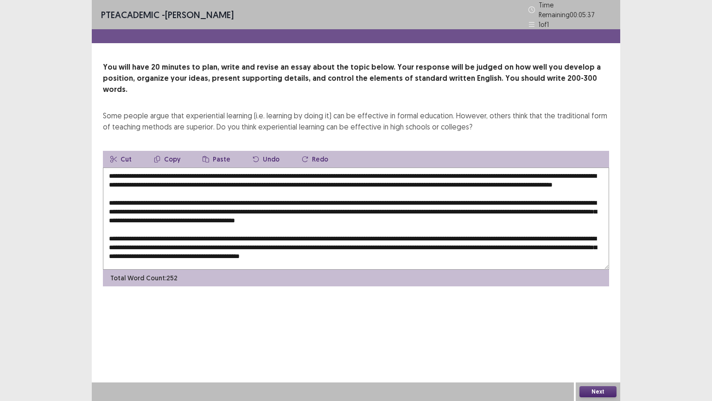
click at [214, 206] on textarea at bounding box center [356, 218] width 506 height 102
click at [212, 151] on button "Paste" at bounding box center [216, 159] width 43 height 17
click at [214, 205] on textarea at bounding box center [356, 218] width 506 height 102
click at [177, 178] on textarea at bounding box center [356, 218] width 506 height 102
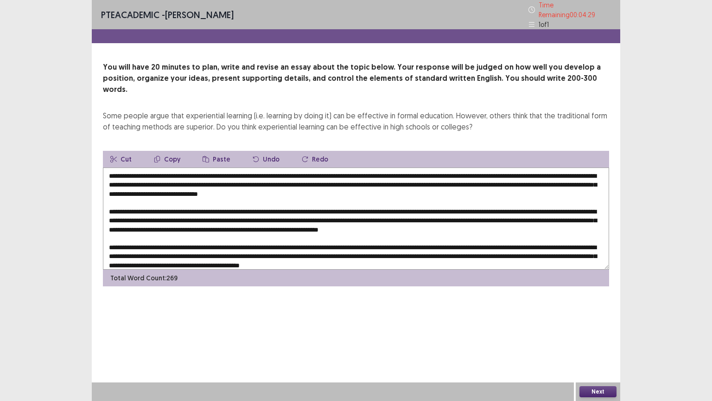
drag, startPoint x: 344, startPoint y: 179, endPoint x: 179, endPoint y: 180, distance: 164.2
click at [179, 180] on textarea at bounding box center [356, 218] width 506 height 102
click at [173, 151] on button "Copy" at bounding box center [167, 159] width 41 height 17
click at [177, 178] on textarea at bounding box center [356, 218] width 506 height 102
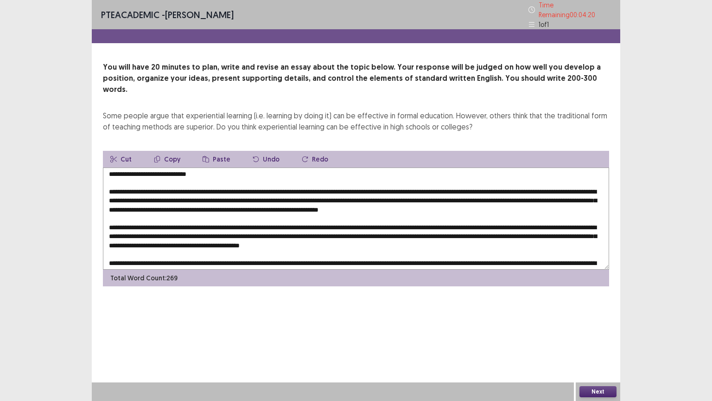
scroll to position [31, 0]
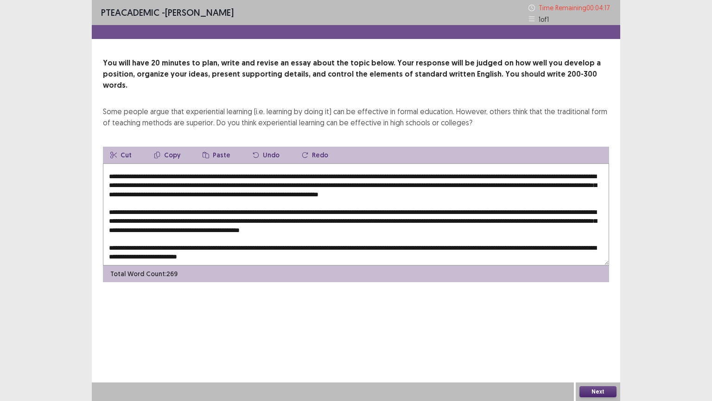
click at [301, 210] on textarea at bounding box center [356, 214] width 506 height 102
click at [219, 147] on button "Paste" at bounding box center [216, 155] width 43 height 17
click at [301, 210] on textarea at bounding box center [356, 214] width 506 height 102
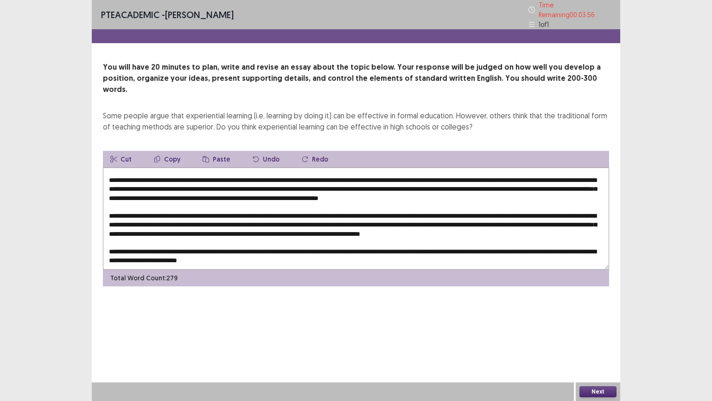
scroll to position [0, 0]
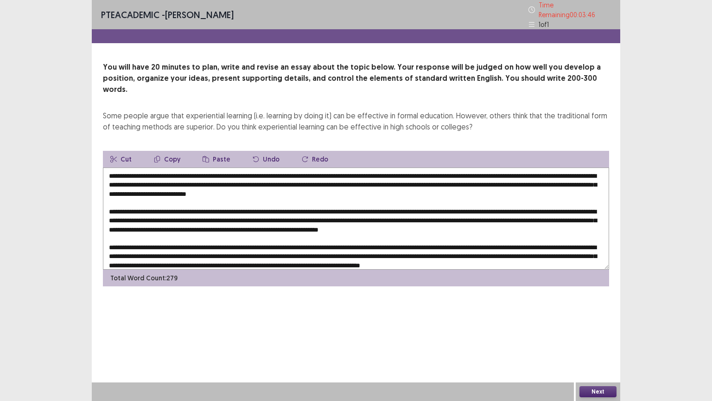
click at [165, 215] on textarea at bounding box center [356, 218] width 506 height 102
drag, startPoint x: 323, startPoint y: 213, endPoint x: 657, endPoint y: 245, distance: 335.4
click at [402, 223] on textarea at bounding box center [356, 218] width 506 height 102
drag, startPoint x: 78, startPoint y: 319, endPoint x: 86, endPoint y: 317, distance: 8.0
click at [84, 318] on div "PTE academic - [PERSON_NAME] Time Remaining 00 : 02 : 54 1 of 1 You will have 2…" at bounding box center [356, 200] width 712 height 401
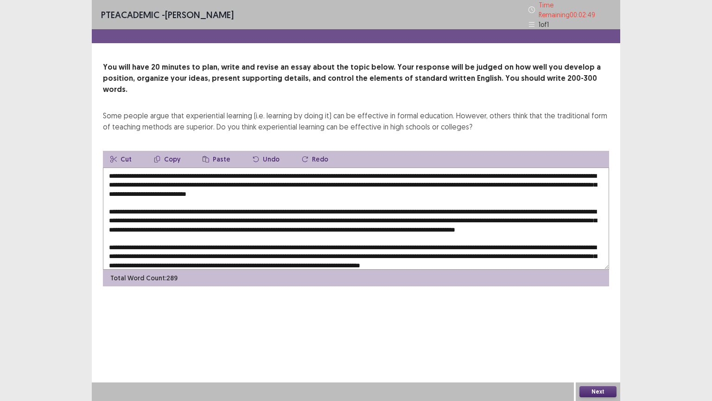
drag, startPoint x: 323, startPoint y: 214, endPoint x: 232, endPoint y: 219, distance: 91.0
click at [232, 219] on textarea at bounding box center [356, 218] width 506 height 102
click at [165, 213] on textarea at bounding box center [356, 218] width 506 height 102
drag, startPoint x: 165, startPoint y: 213, endPoint x: 181, endPoint y: 215, distance: 16.3
click at [181, 215] on textarea at bounding box center [356, 218] width 506 height 102
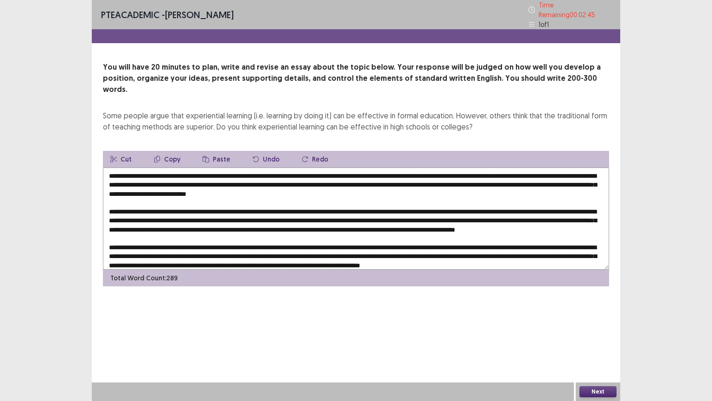
click at [176, 219] on textarea at bounding box center [356, 218] width 506 height 102
drag, startPoint x: 73, startPoint y: 207, endPoint x: 95, endPoint y: 212, distance: 22.5
click at [76, 206] on div "PTE academic - [PERSON_NAME] Time Remaining 00 : 02 : 44 1 of 1 You will have 2…" at bounding box center [356, 200] width 712 height 401
drag, startPoint x: 167, startPoint y: 213, endPoint x: 323, endPoint y: 218, distance: 155.9
click at [323, 218] on textarea at bounding box center [356, 218] width 506 height 102
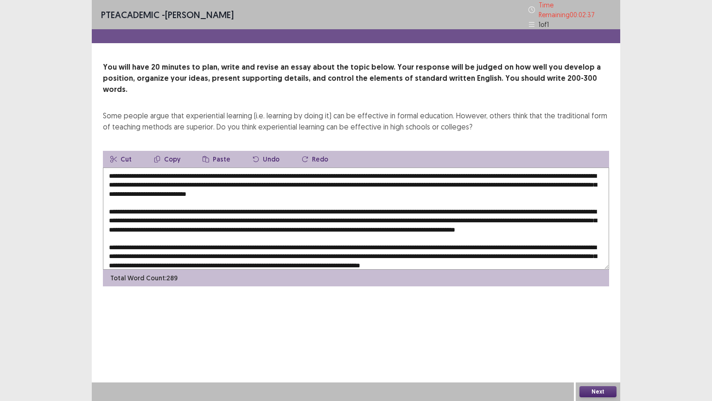
click at [168, 151] on button "Copy" at bounding box center [167, 159] width 41 height 17
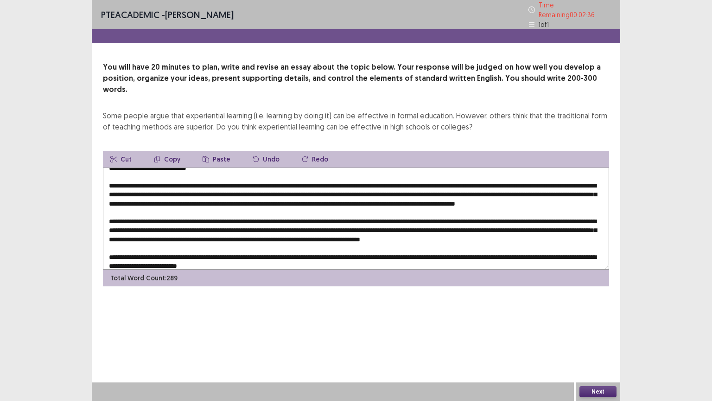
scroll to position [49, 0]
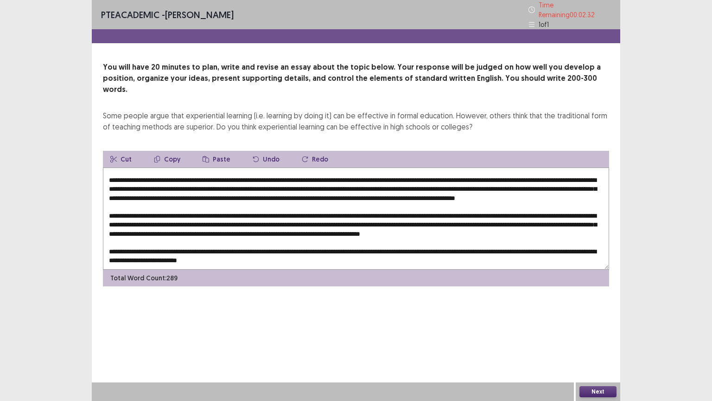
click at [264, 210] on textarea at bounding box center [356, 218] width 506 height 102
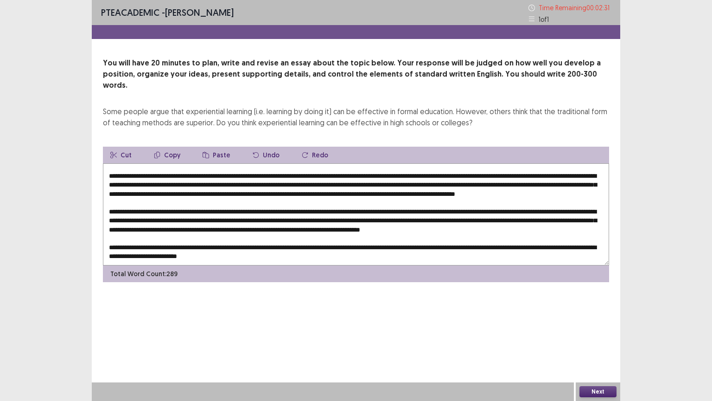
click at [218, 147] on button "Paste" at bounding box center [216, 155] width 43 height 17
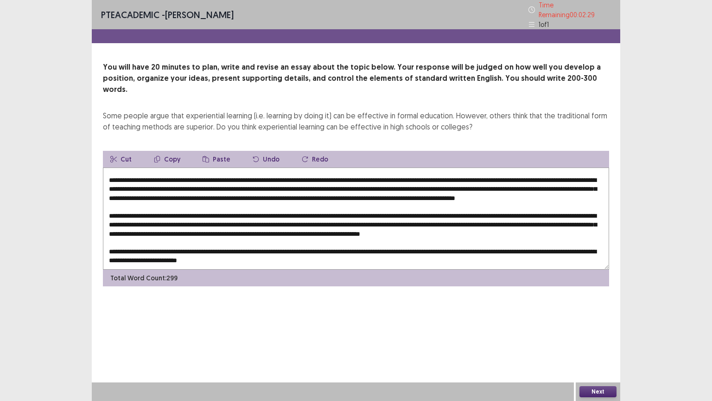
click at [265, 210] on textarea at bounding box center [356, 218] width 506 height 102
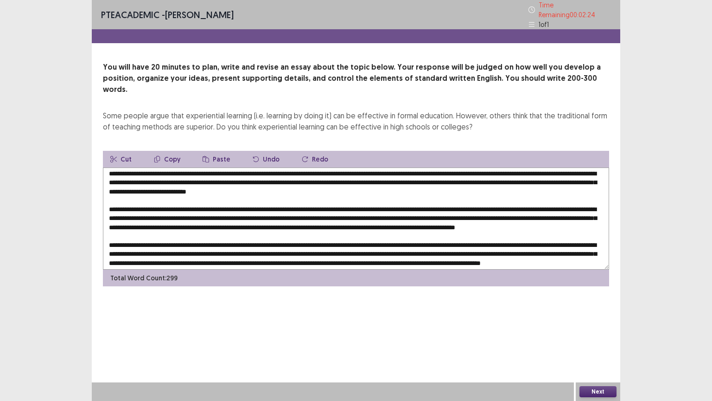
click at [166, 211] on textarea at bounding box center [356, 218] width 506 height 102
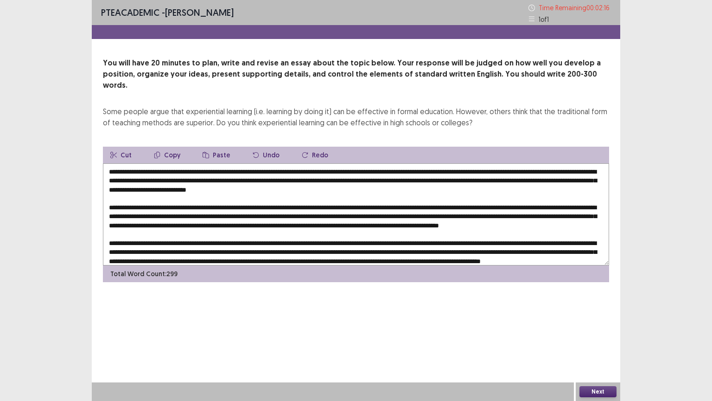
scroll to position [0, 0]
type textarea "**********"
click at [603, 338] on button "Next" at bounding box center [598, 391] width 37 height 11
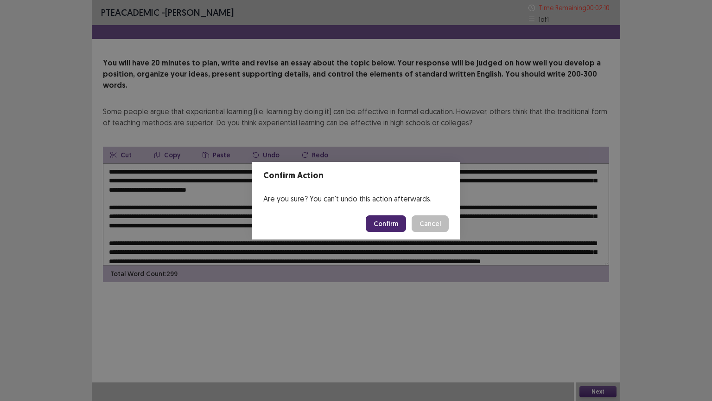
click at [393, 220] on button "Confirm" at bounding box center [386, 223] width 40 height 17
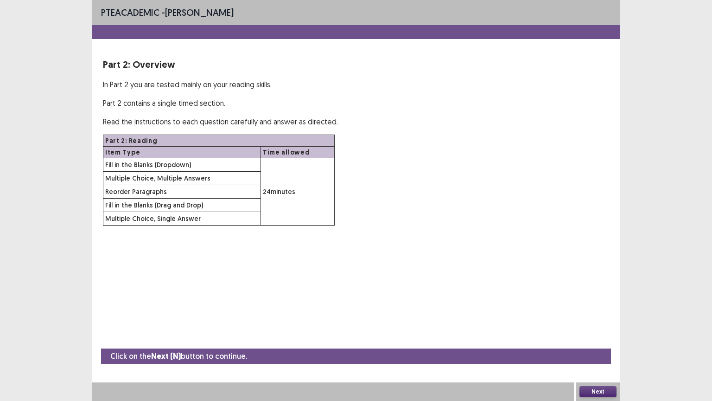
click at [596, 338] on button "Next" at bounding box center [598, 391] width 37 height 11
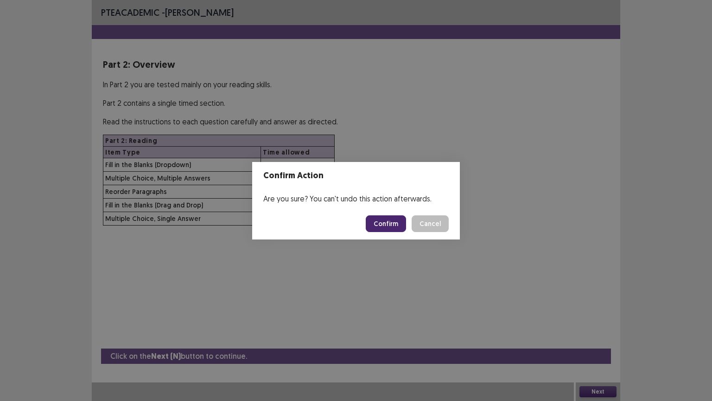
click at [396, 222] on button "Confirm" at bounding box center [386, 223] width 40 height 17
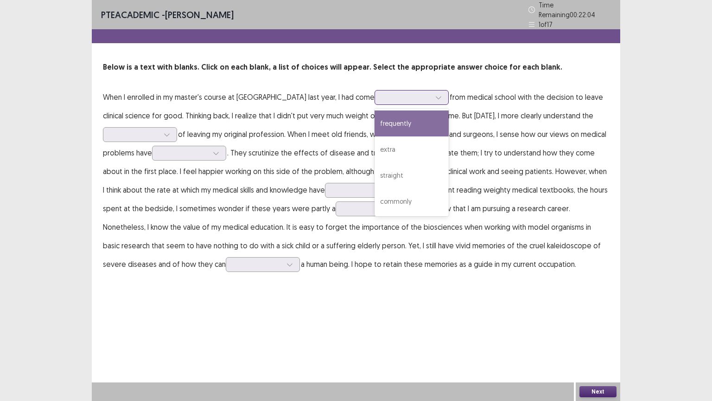
click at [435, 95] on icon at bounding box center [438, 97] width 6 height 6
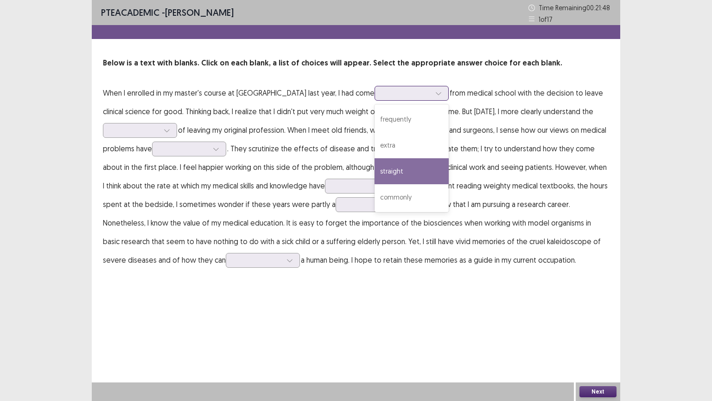
click at [376, 172] on div "straight" at bounding box center [412, 171] width 74 height 26
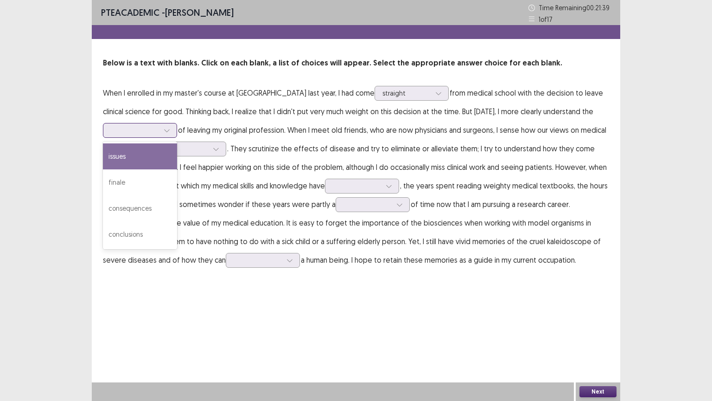
click at [168, 131] on icon at bounding box center [167, 130] width 6 height 6
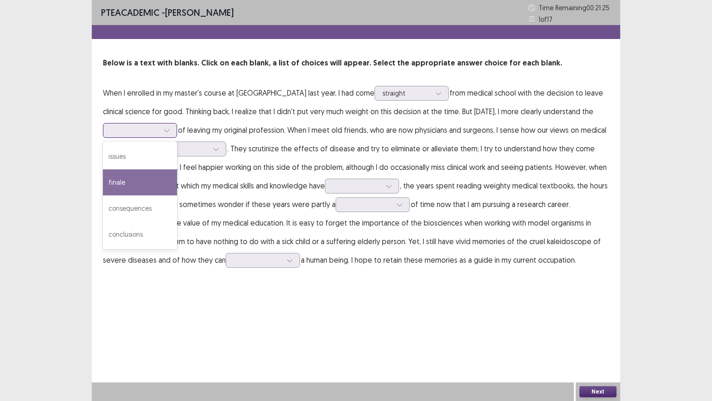
click at [130, 182] on div "finale" at bounding box center [140, 182] width 74 height 26
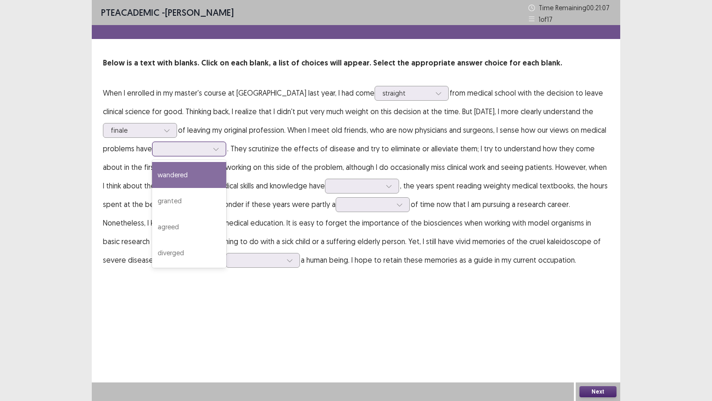
click at [221, 154] on div at bounding box center [216, 149] width 14 height 14
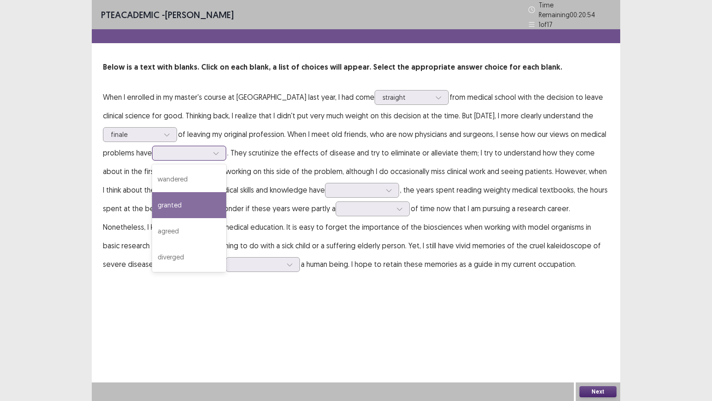
click at [184, 195] on div "granted" at bounding box center [189, 205] width 74 height 26
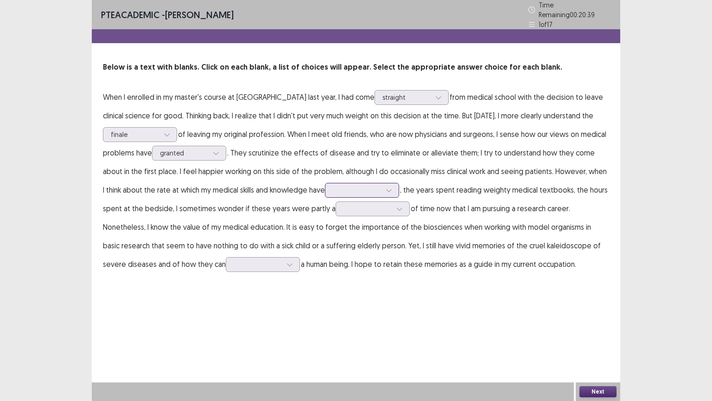
click at [386, 187] on icon at bounding box center [389, 190] width 6 height 6
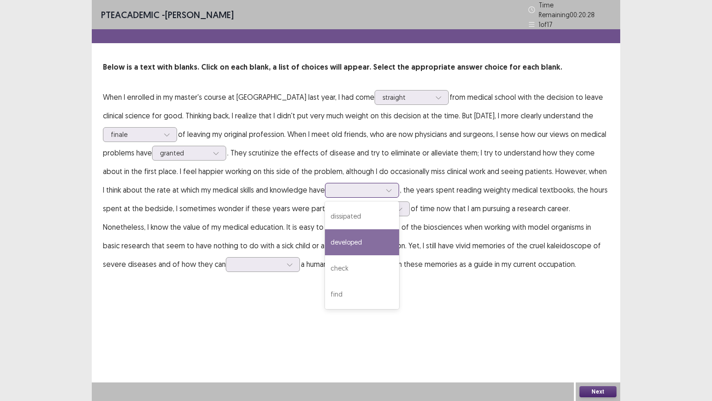
click at [342, 237] on div "developed" at bounding box center [362, 242] width 74 height 26
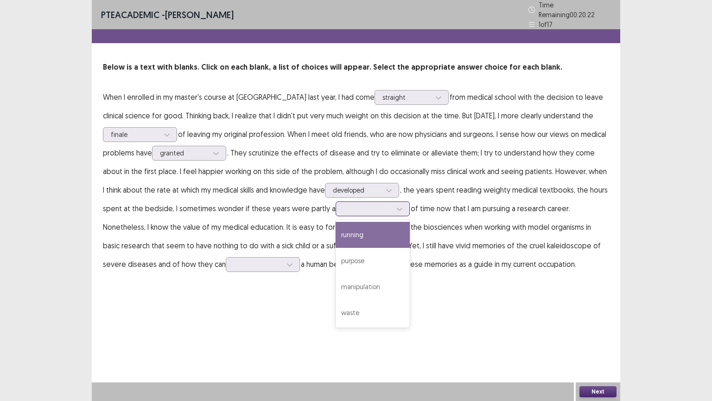
click at [397, 207] on icon at bounding box center [400, 208] width 6 height 6
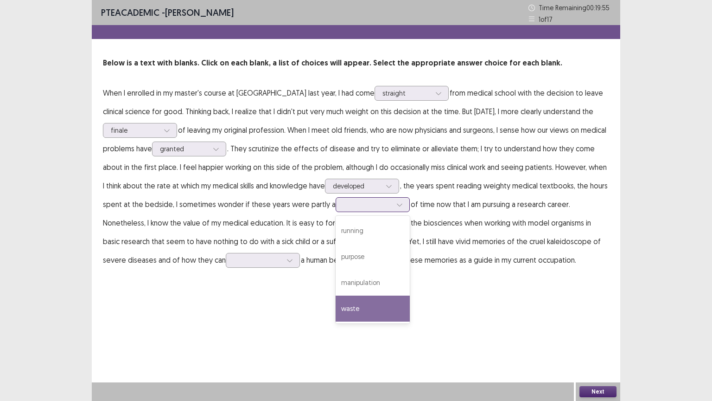
click at [338, 306] on div "waste" at bounding box center [373, 308] width 74 height 26
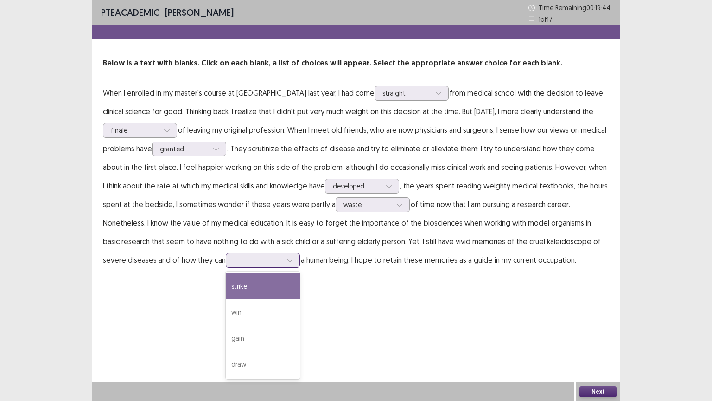
click at [283, 263] on div at bounding box center [290, 260] width 14 height 14
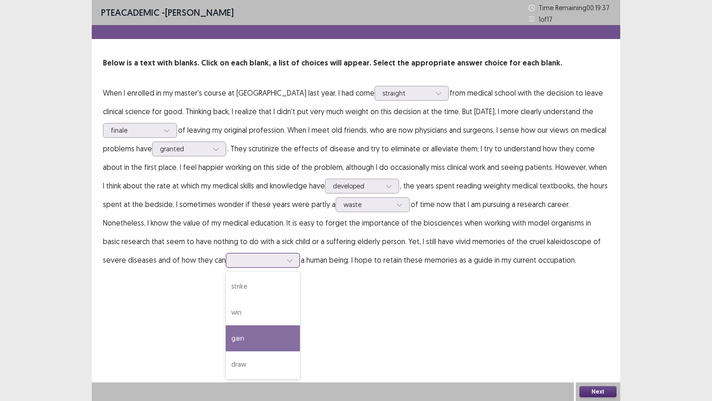
drag, startPoint x: 168, startPoint y: 334, endPoint x: 179, endPoint y: 328, distance: 11.6
click at [226, 333] on div "gain" at bounding box center [263, 338] width 74 height 26
click at [609, 338] on button "Next" at bounding box center [598, 391] width 37 height 11
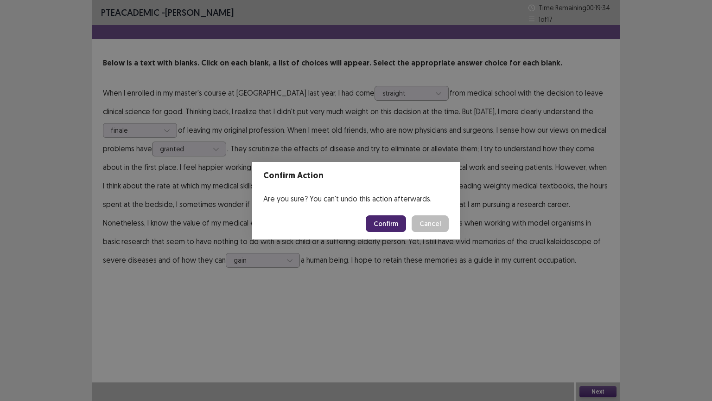
click at [391, 222] on button "Confirm" at bounding box center [386, 223] width 40 height 17
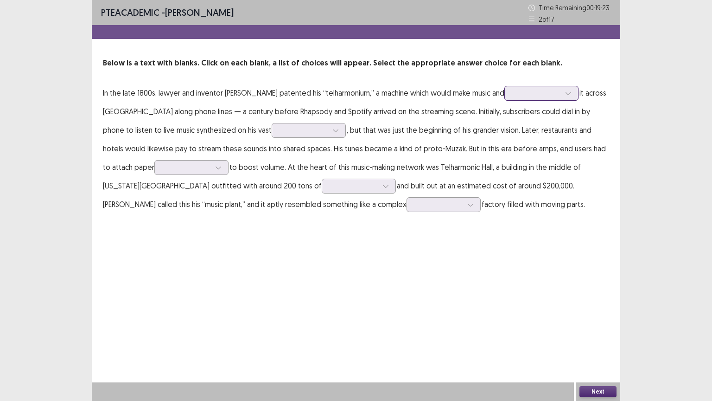
click at [574, 96] on div at bounding box center [569, 93] width 14 height 14
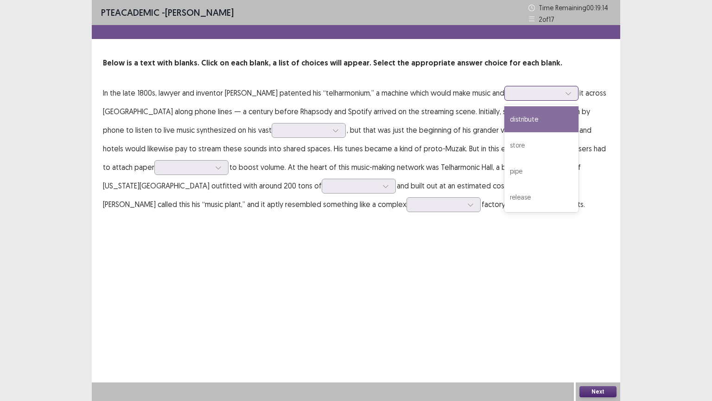
click at [551, 121] on div "distribute" at bounding box center [542, 119] width 74 height 26
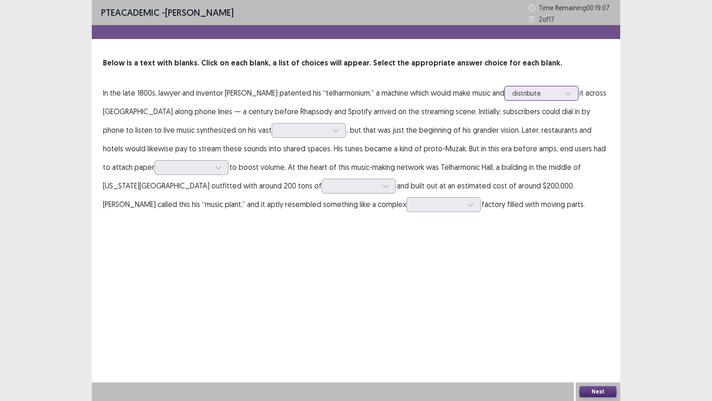
click at [572, 92] on icon at bounding box center [568, 93] width 6 height 6
click at [506, 200] on p "In the late 1800s, lawyer and inventor [PERSON_NAME] patented his “telharmonium…" at bounding box center [356, 148] width 506 height 130
click at [329, 134] on div at bounding box center [336, 130] width 14 height 14
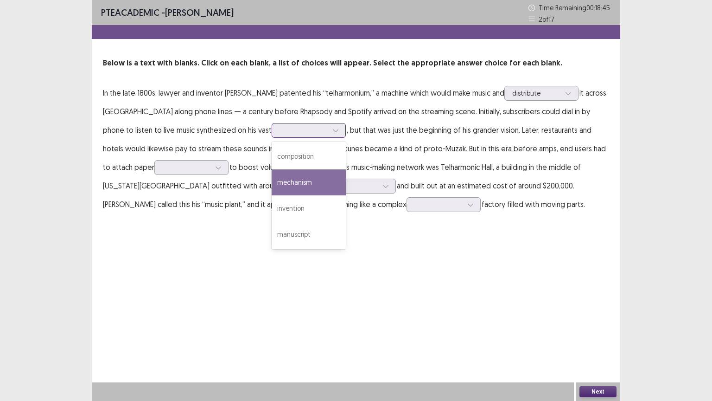
click at [272, 186] on div "mechanism" at bounding box center [309, 182] width 74 height 26
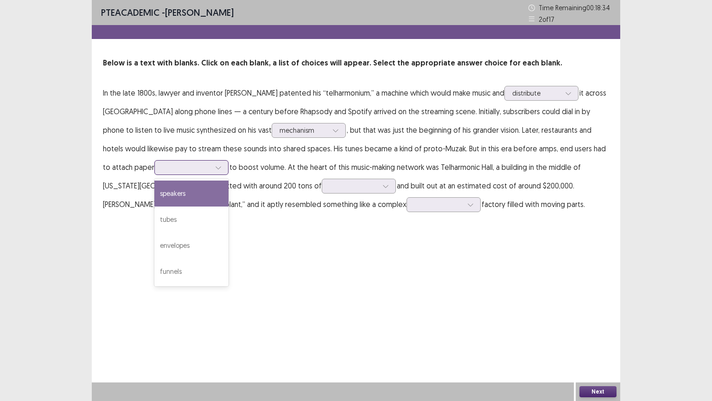
click at [215, 169] on icon at bounding box center [218, 167] width 6 height 6
click at [155, 190] on div "speakers" at bounding box center [191, 193] width 74 height 26
click at [215, 166] on icon at bounding box center [218, 167] width 6 height 6
click at [47, 269] on div "PTE academic - [PERSON_NAME] Time Remaining 00 : 18 : 16 2 of 17 Below is a tex…" at bounding box center [356, 200] width 712 height 401
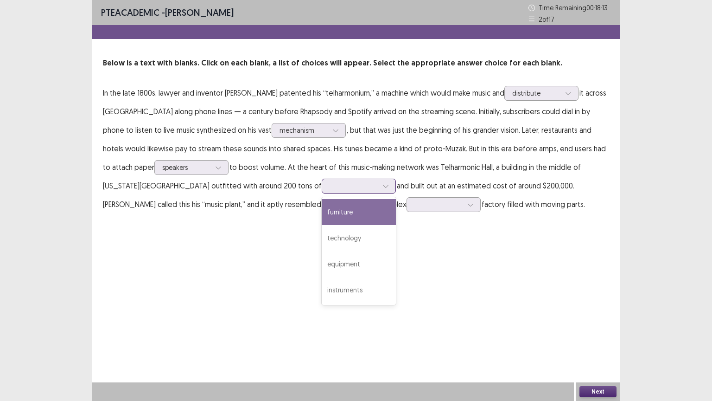
click at [383, 186] on icon at bounding box center [386, 186] width 6 height 6
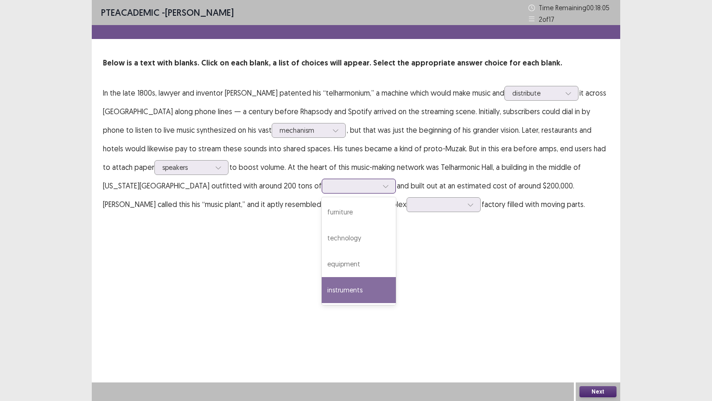
click at [322, 288] on div "instruments" at bounding box center [359, 290] width 74 height 26
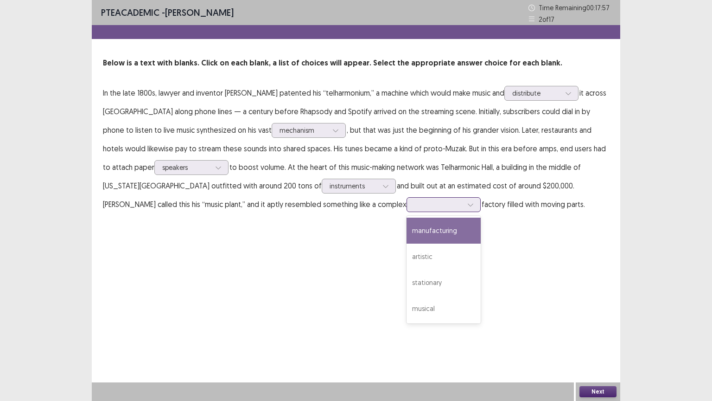
click at [467, 206] on icon at bounding box center [470, 204] width 6 height 6
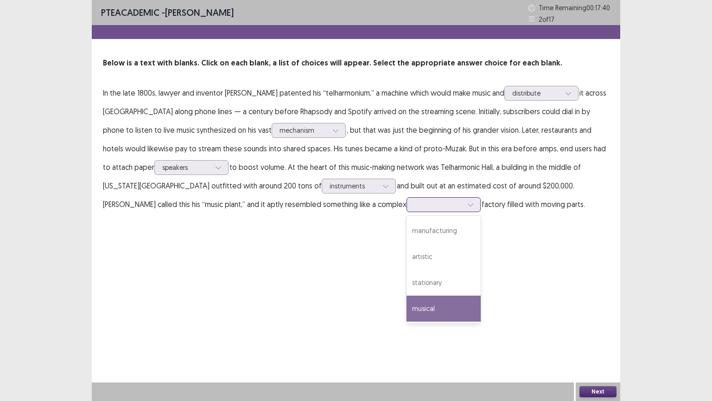
click at [407, 308] on div "musical" at bounding box center [444, 308] width 74 height 26
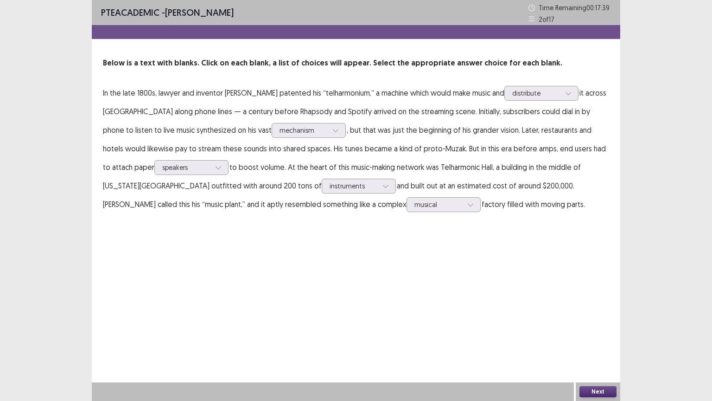
click at [596, 338] on button "Next" at bounding box center [598, 391] width 37 height 11
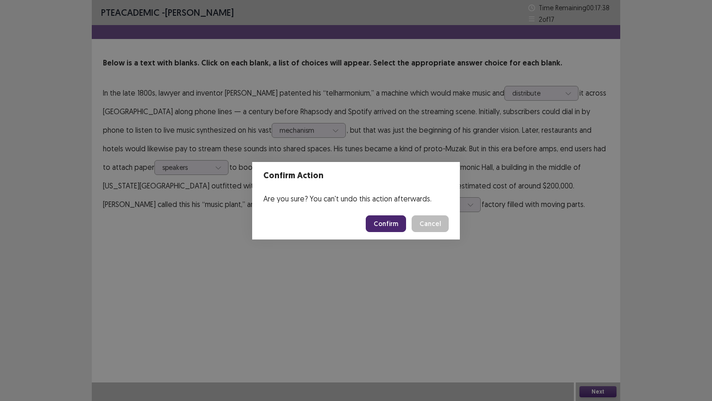
click at [386, 225] on button "Confirm" at bounding box center [386, 223] width 40 height 17
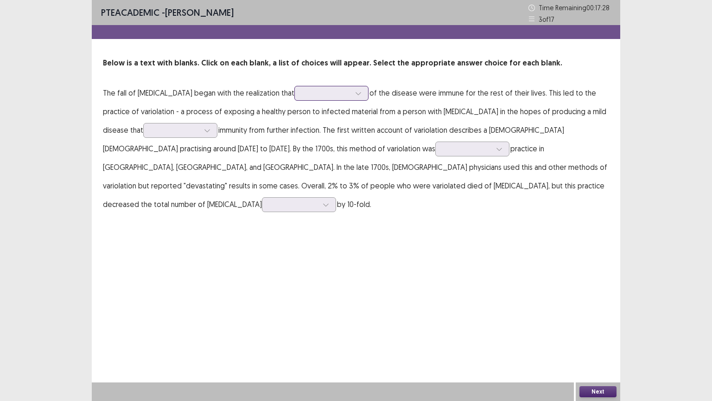
click at [352, 96] on div at bounding box center [359, 93] width 14 height 14
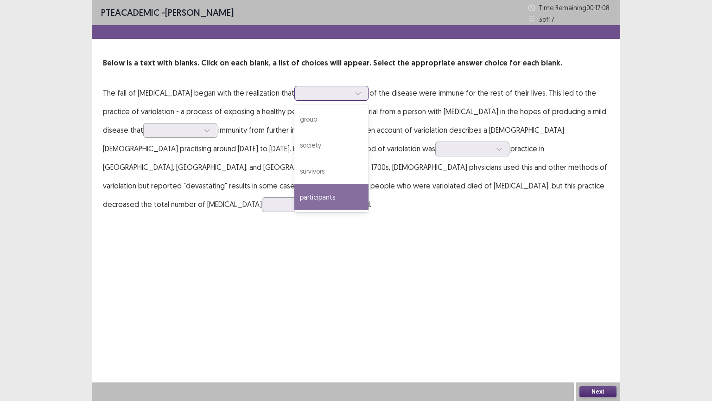
click at [302, 194] on div "participants" at bounding box center [332, 197] width 74 height 26
click at [355, 95] on icon at bounding box center [358, 93] width 6 height 6
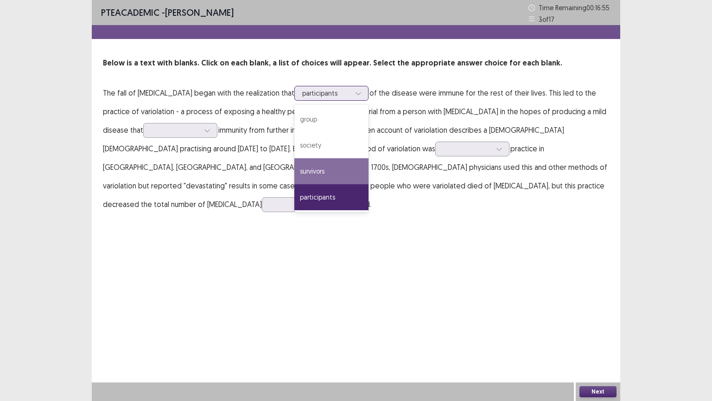
click at [314, 164] on div "survivors" at bounding box center [332, 171] width 74 height 26
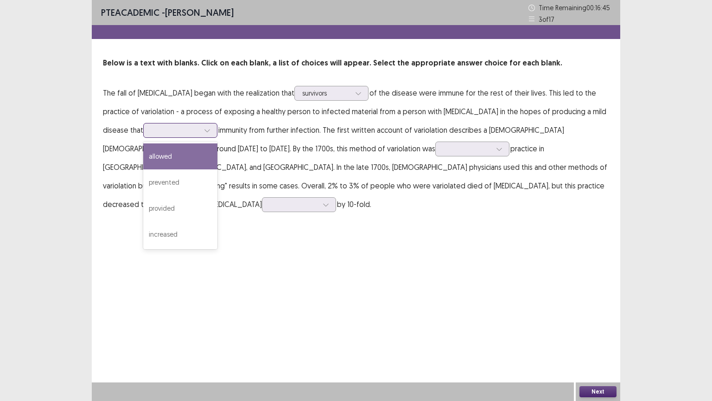
click at [204, 130] on icon at bounding box center [207, 130] width 6 height 6
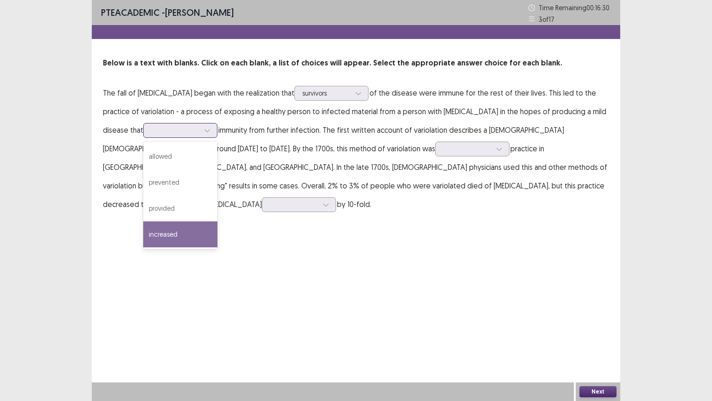
click at [143, 229] on div "increased" at bounding box center [180, 234] width 74 height 26
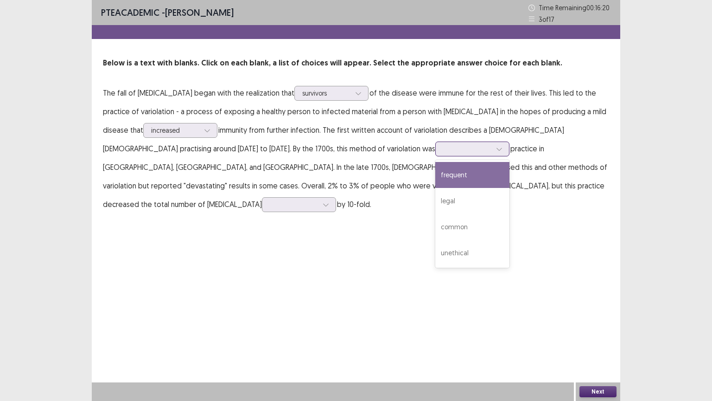
click at [496, 146] on icon at bounding box center [499, 149] width 6 height 6
click at [435, 178] on div "frequent" at bounding box center [472, 175] width 74 height 26
click at [493, 148] on div at bounding box center [500, 149] width 14 height 14
click at [205, 215] on div "PTE academic - [PERSON_NAME] Time Remaining 00 : 15 : 52 3 of 17 Below is a tex…" at bounding box center [356, 200] width 529 height 401
click at [333, 198] on div at bounding box center [326, 205] width 14 height 14
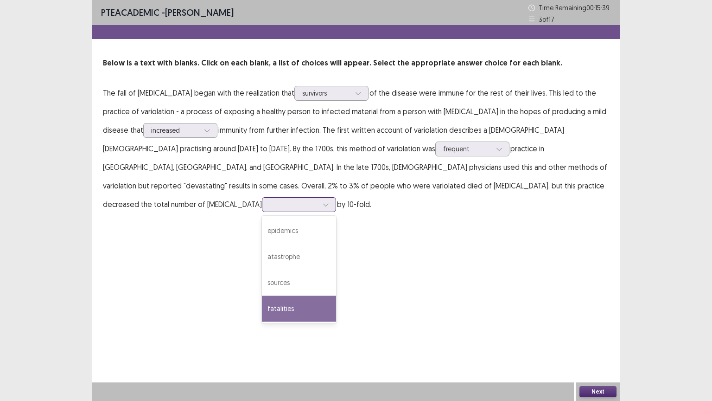
click at [289, 295] on div "fatalities" at bounding box center [299, 308] width 74 height 26
click at [595, 338] on button "Next" at bounding box center [598, 391] width 37 height 11
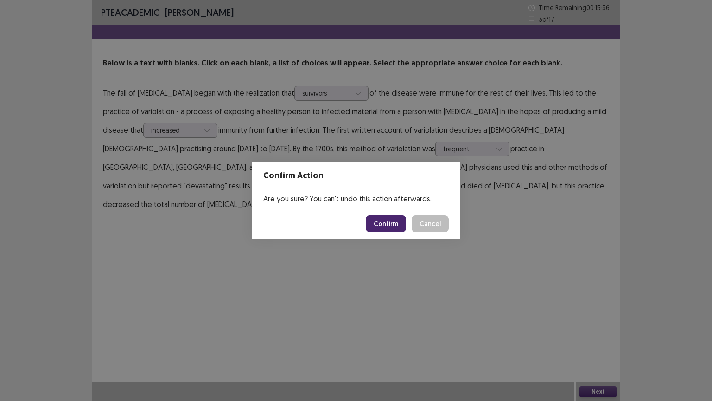
click at [390, 219] on button "Confirm" at bounding box center [386, 223] width 40 height 17
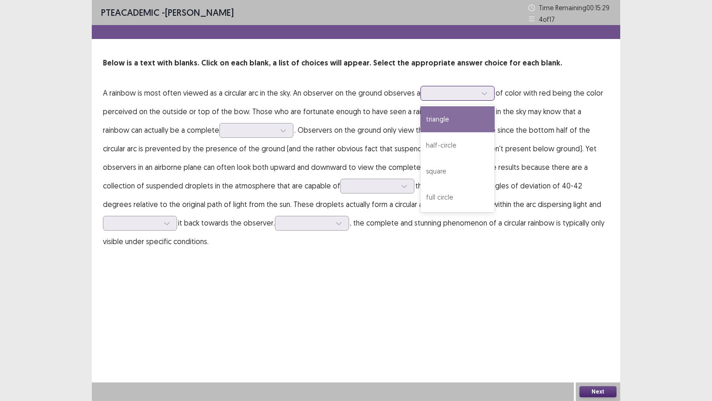
click at [488, 97] on div at bounding box center [485, 93] width 14 height 14
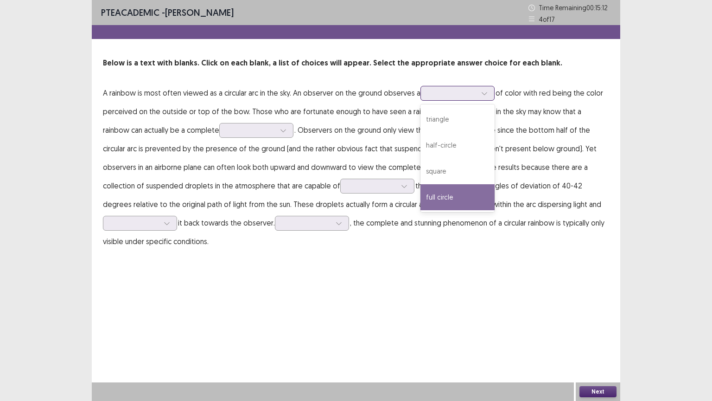
click at [469, 195] on div "full circle" at bounding box center [458, 197] width 74 height 26
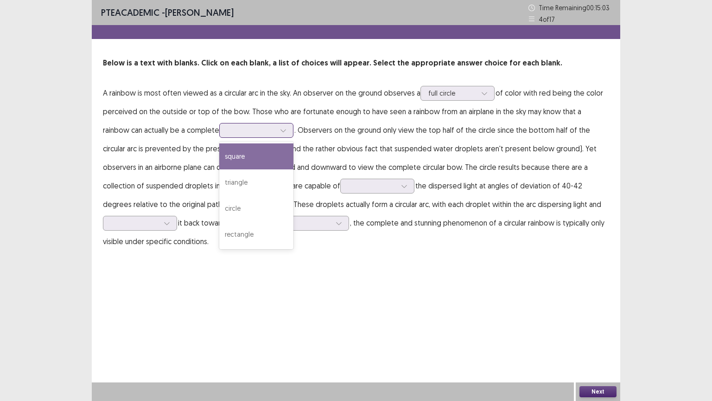
click at [276, 127] on div at bounding box center [283, 130] width 14 height 14
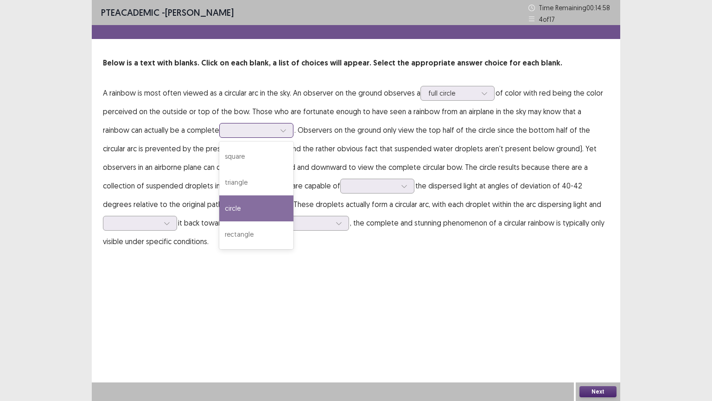
click at [223, 210] on div "circle" at bounding box center [256, 208] width 74 height 26
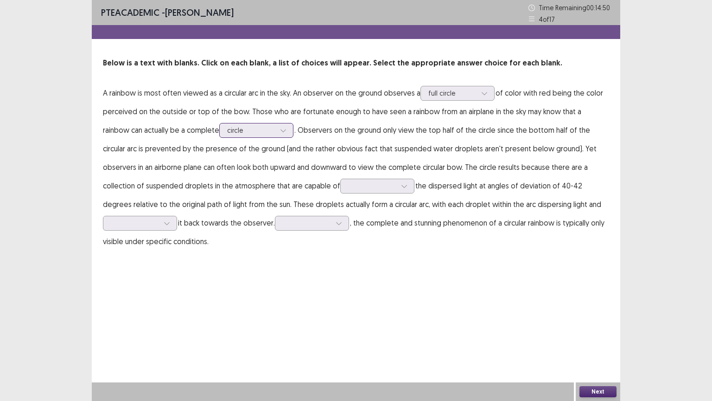
click at [280, 131] on icon at bounding box center [283, 130] width 6 height 6
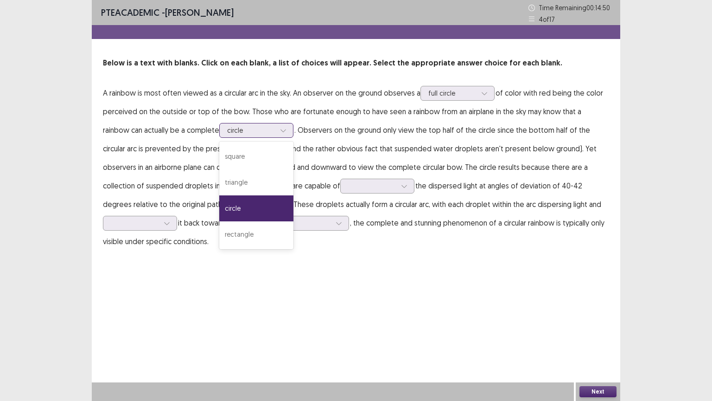
click at [280, 131] on icon at bounding box center [283, 130] width 6 height 6
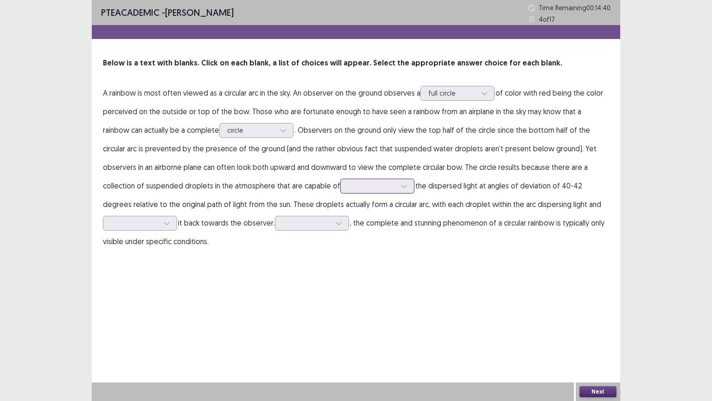
click at [401, 187] on icon at bounding box center [404, 186] width 6 height 6
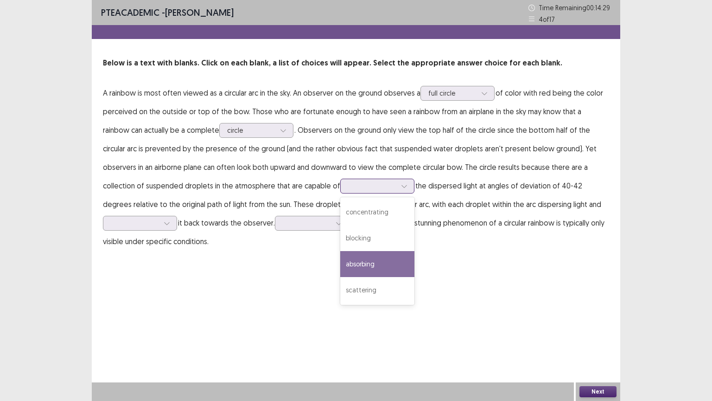
click at [340, 255] on div "absorbing" at bounding box center [377, 264] width 74 height 26
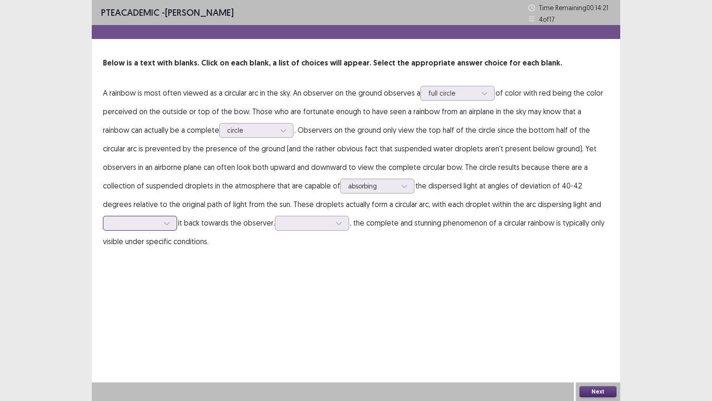
click at [174, 216] on div at bounding box center [167, 223] width 14 height 14
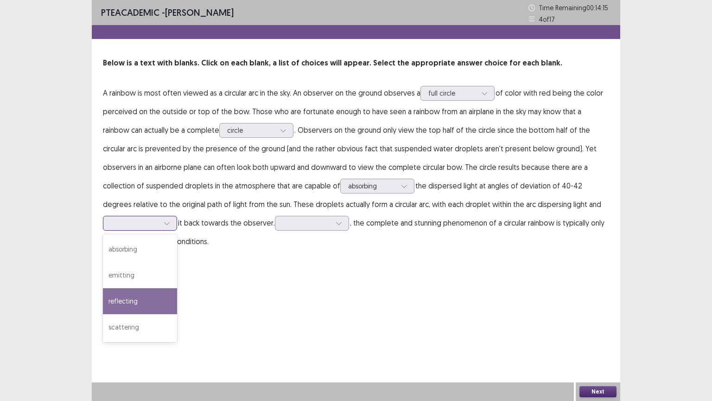
click at [177, 288] on div "reflecting" at bounding box center [140, 301] width 74 height 26
click at [170, 220] on icon at bounding box center [167, 223] width 6 height 6
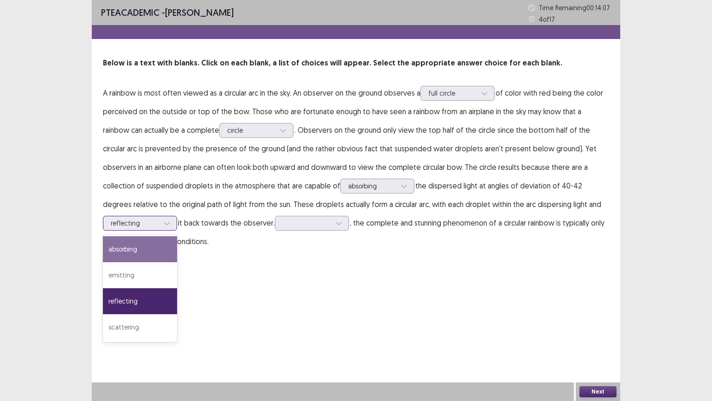
click at [177, 236] on div "absorbing" at bounding box center [140, 249] width 74 height 26
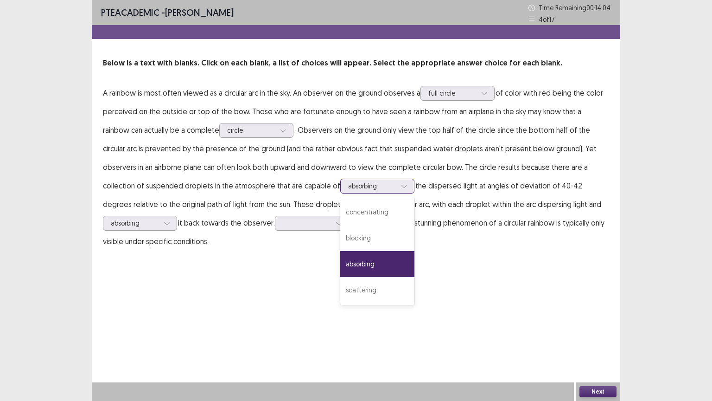
click at [401, 187] on icon at bounding box center [404, 186] width 6 height 6
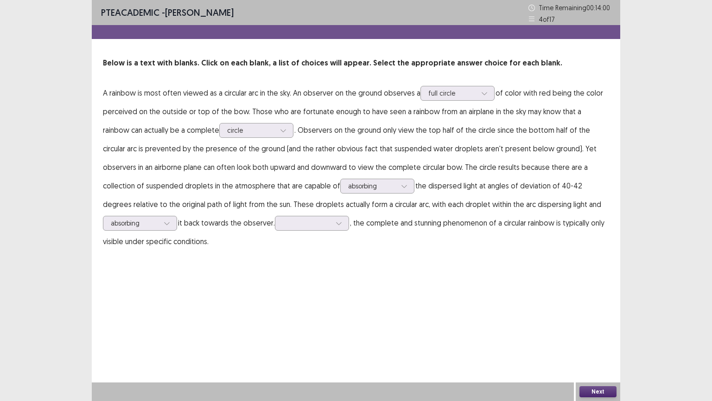
click at [285, 275] on div "PTE academic - [PERSON_NAME] Time Remaining 00 : 14 : 00 4 of 17 Below is a tex…" at bounding box center [356, 200] width 529 height 401
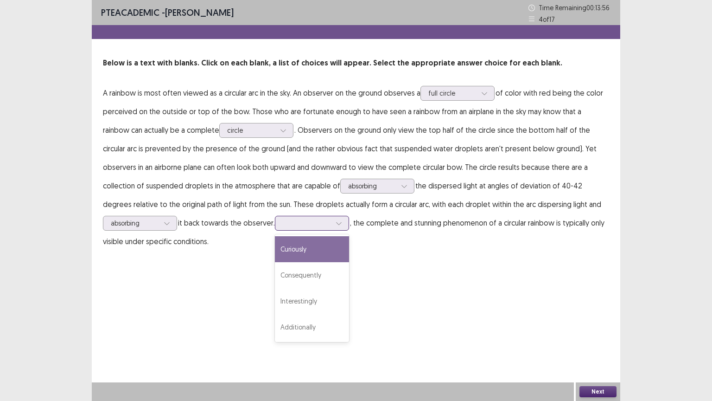
click at [336, 225] on icon at bounding box center [339, 223] width 6 height 6
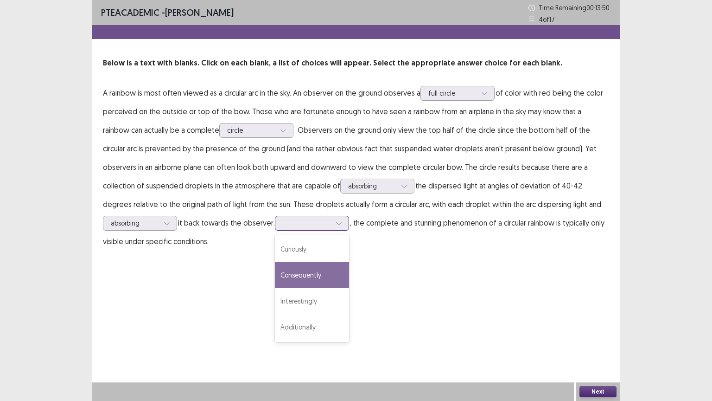
click at [275, 275] on div "Consequently" at bounding box center [312, 275] width 74 height 26
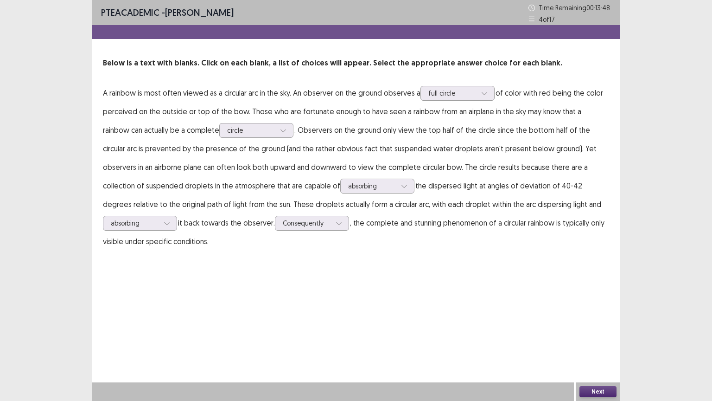
click at [603, 338] on button "Next" at bounding box center [598, 391] width 37 height 11
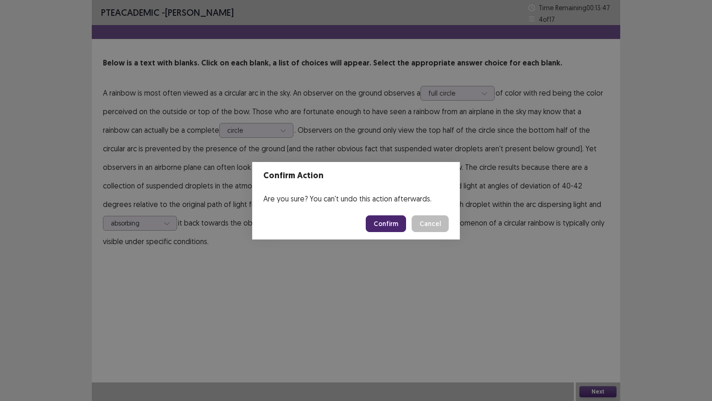
click at [398, 223] on button "Confirm" at bounding box center [386, 223] width 40 height 17
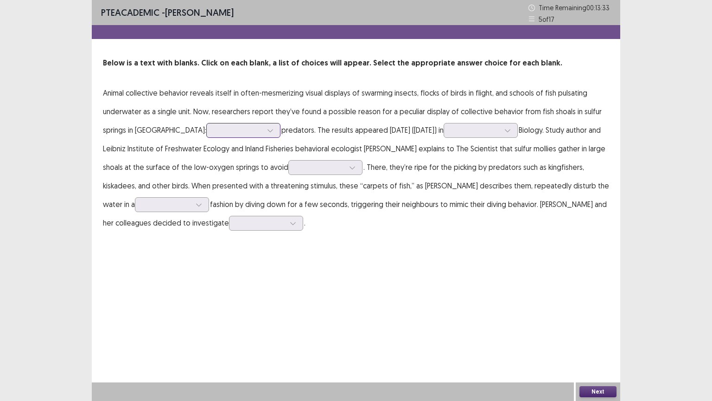
click at [267, 132] on icon at bounding box center [270, 130] width 6 height 6
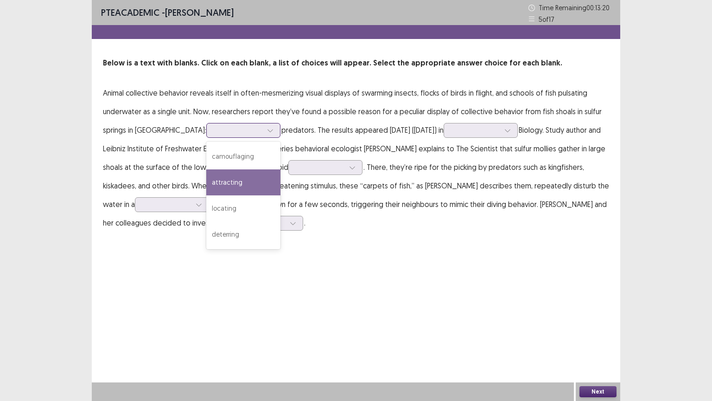
click at [206, 190] on div "attracting" at bounding box center [243, 182] width 74 height 26
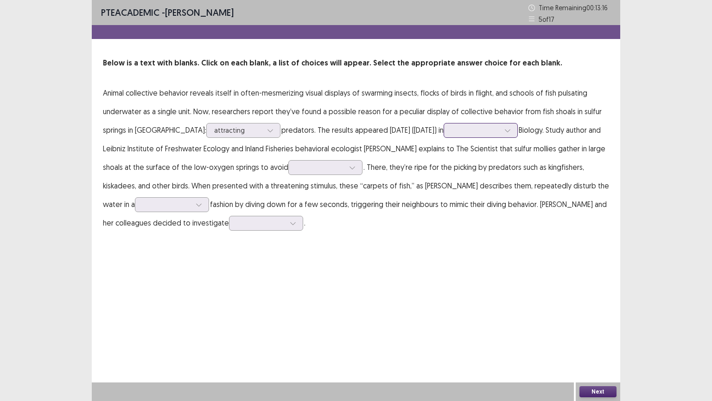
click at [505, 131] on icon at bounding box center [508, 130] width 6 height 6
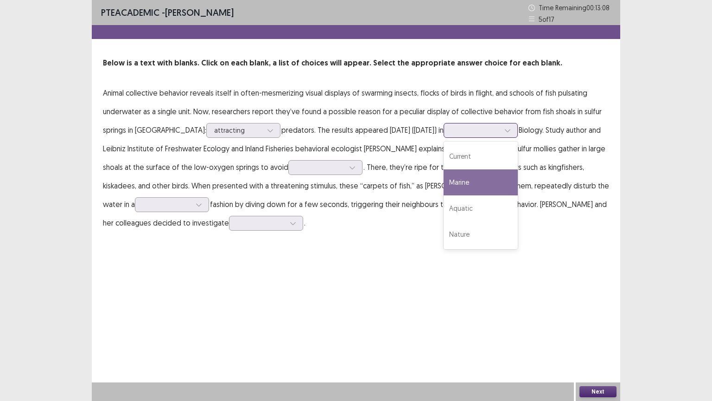
click at [471, 179] on div "Marine" at bounding box center [481, 182] width 74 height 26
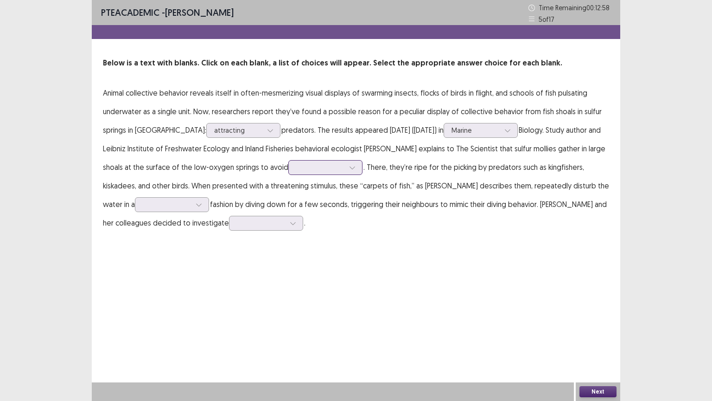
click at [349, 168] on icon at bounding box center [352, 167] width 6 height 6
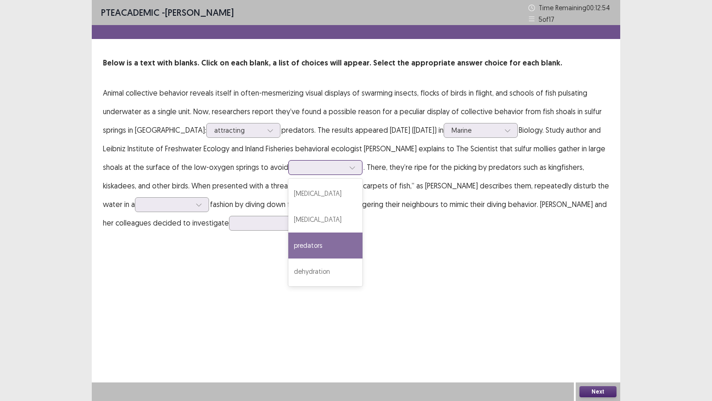
click at [319, 241] on div "predators" at bounding box center [325, 245] width 74 height 26
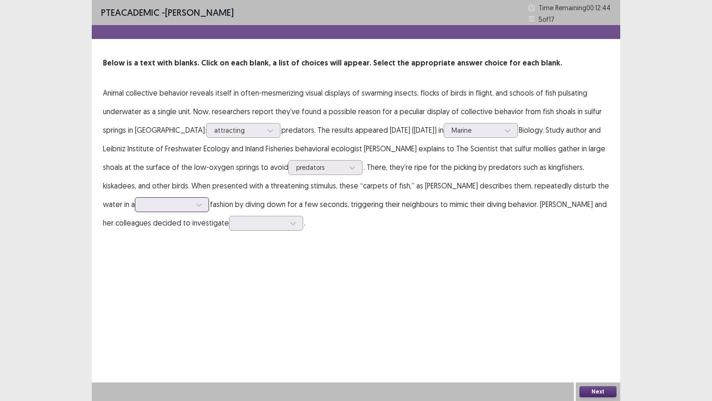
click at [196, 205] on icon at bounding box center [198, 205] width 5 height 3
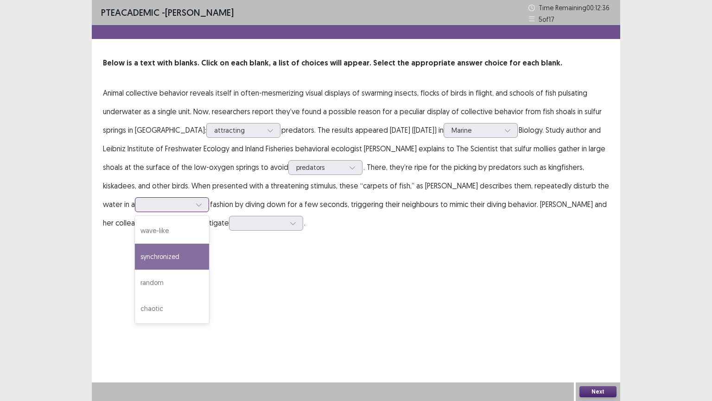
click at [142, 252] on div "synchronized" at bounding box center [172, 256] width 74 height 26
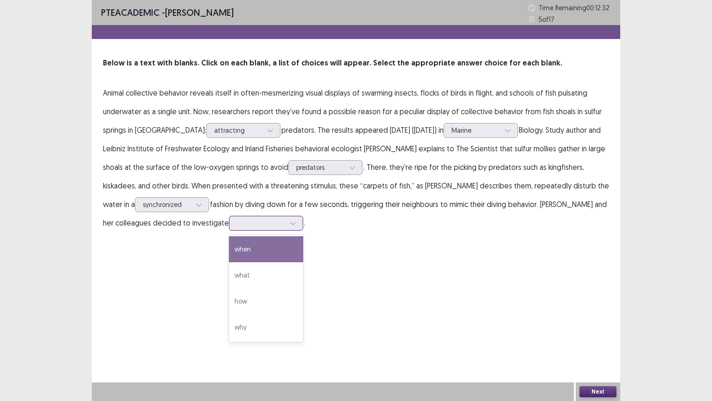
click at [290, 223] on icon at bounding box center [293, 223] width 6 height 6
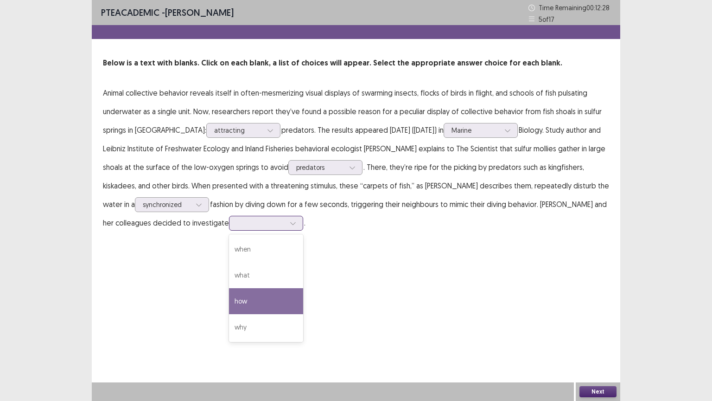
click at [229, 299] on div "how" at bounding box center [266, 301] width 74 height 26
click at [594, 338] on button "Next" at bounding box center [598, 391] width 37 height 11
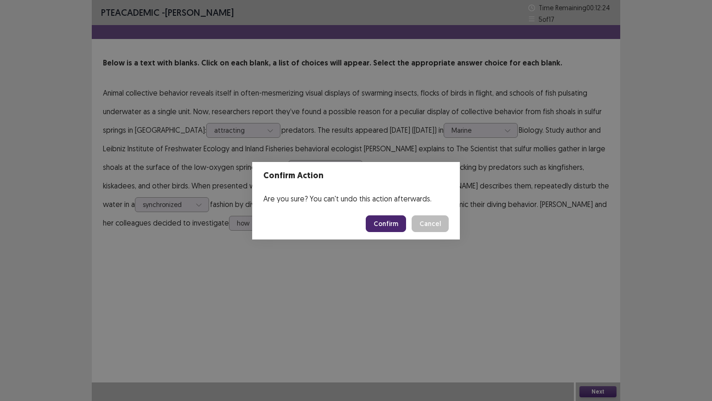
click at [389, 218] on button "Confirm" at bounding box center [386, 223] width 40 height 17
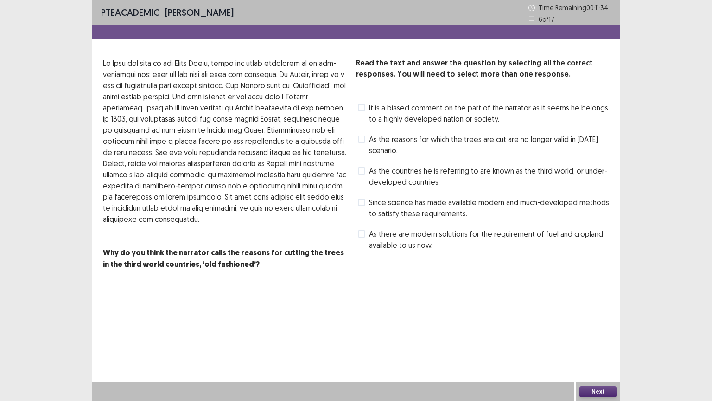
click at [360, 202] on span at bounding box center [361, 201] width 7 height 7
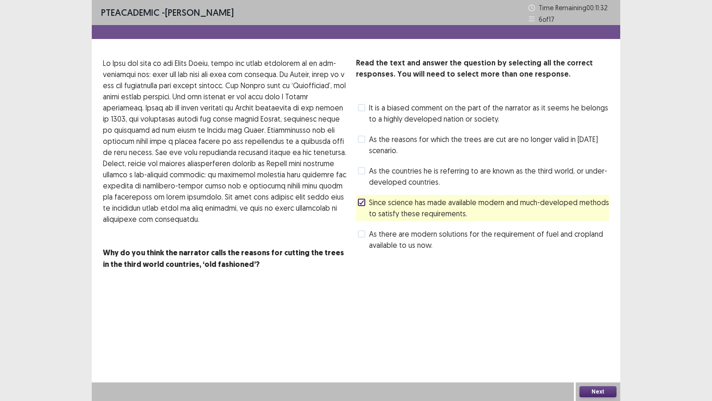
click at [602, 338] on button "Next" at bounding box center [598, 391] width 37 height 11
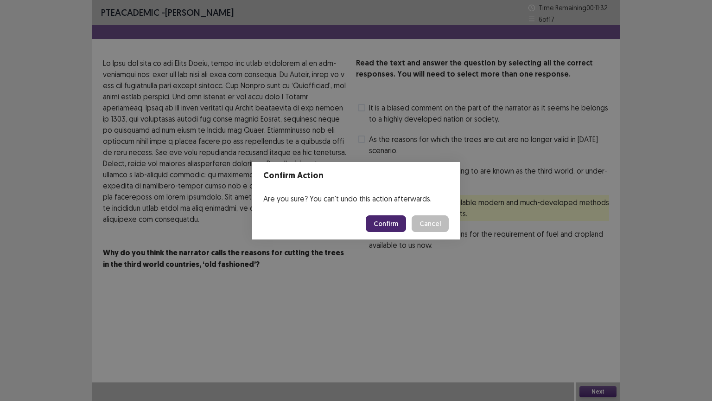
click at [388, 223] on button "Confirm" at bounding box center [386, 223] width 40 height 17
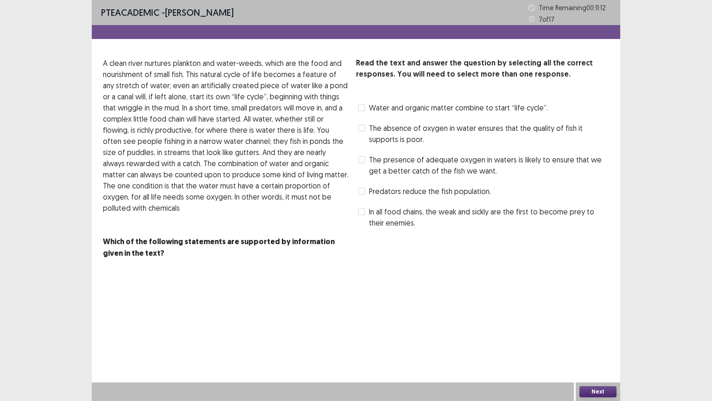
click at [364, 156] on span at bounding box center [361, 159] width 7 height 7
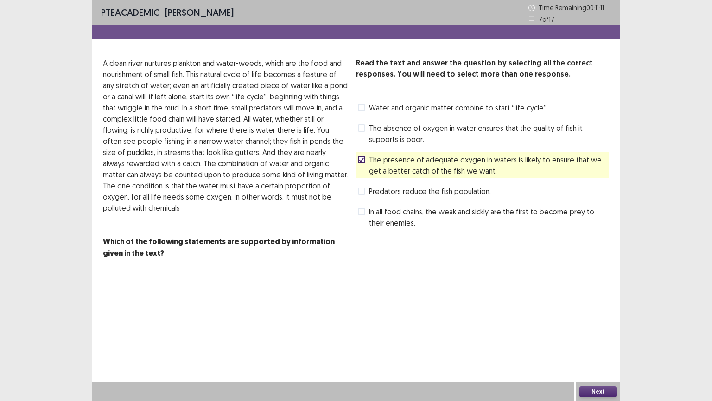
click at [593, 338] on button "Next" at bounding box center [598, 391] width 37 height 11
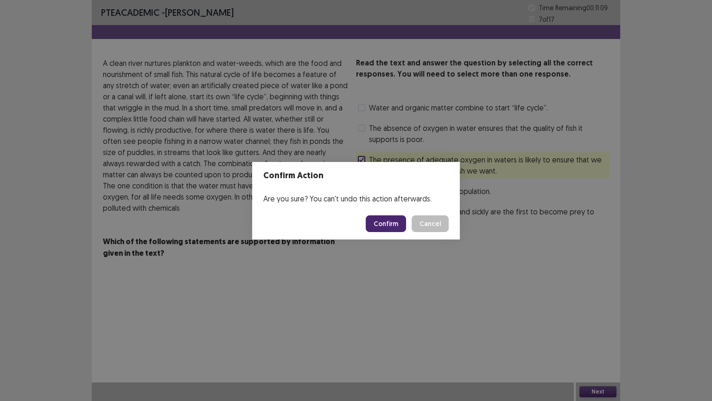
click at [386, 225] on button "Confirm" at bounding box center [386, 223] width 40 height 17
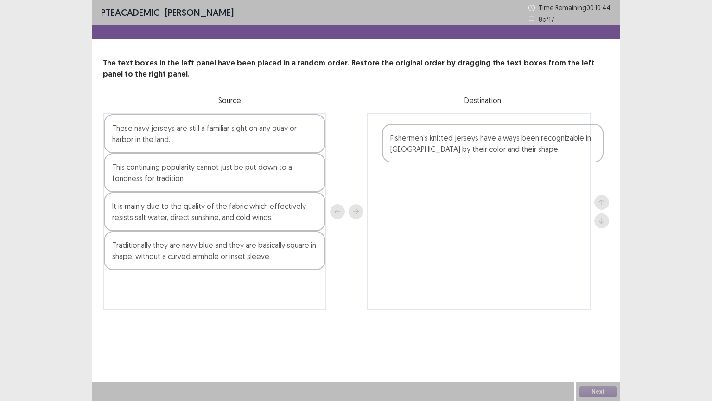
drag, startPoint x: 176, startPoint y: 257, endPoint x: 449, endPoint y: 147, distance: 294.9
click at [456, 147] on div "These navy jerseys are still a familiar sight on any quay or harbor in the land…" at bounding box center [356, 211] width 506 height 196
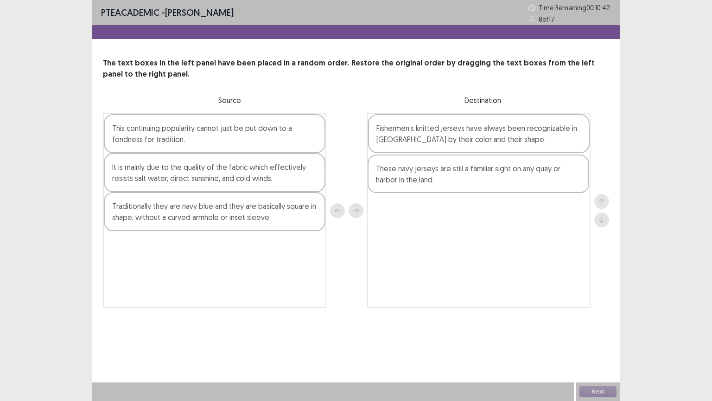
drag, startPoint x: 223, startPoint y: 143, endPoint x: 492, endPoint y: 180, distance: 272.0
click at [492, 180] on div "These navy jerseys are still a familiar sight on any quay or harbor in the land…" at bounding box center [356, 210] width 506 height 194
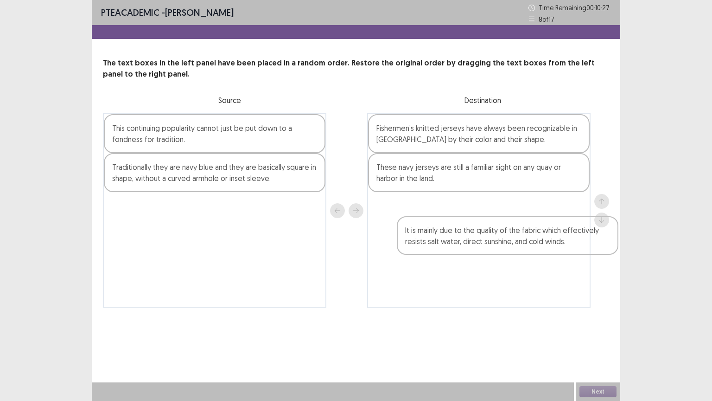
drag, startPoint x: 153, startPoint y: 177, endPoint x: 442, endPoint y: 233, distance: 294.8
click at [446, 235] on div "This continuing popularity cannot just be put down to a fondness for tradition.…" at bounding box center [356, 210] width 506 height 194
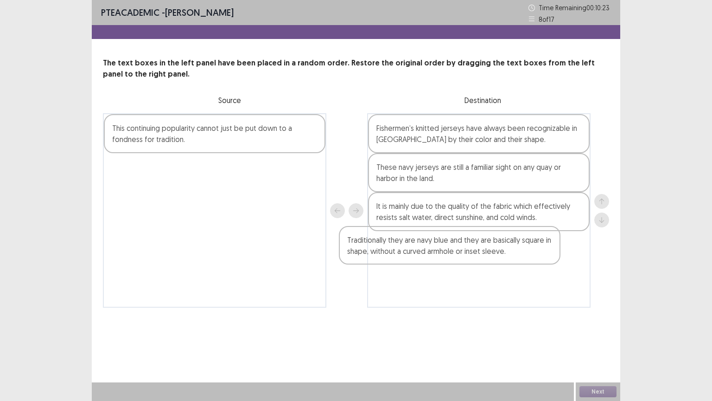
drag, startPoint x: 215, startPoint y: 169, endPoint x: 460, endPoint y: 246, distance: 256.8
click at [460, 246] on div "This continuing popularity cannot just be put down to a fondness for tradition.…" at bounding box center [356, 210] width 506 height 194
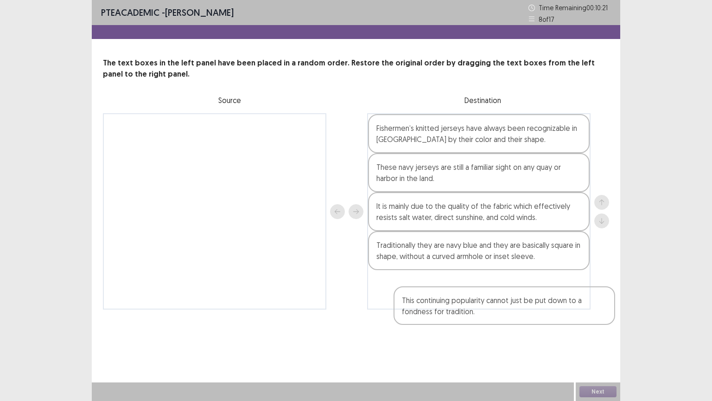
drag, startPoint x: 197, startPoint y: 136, endPoint x: 486, endPoint y: 306, distance: 335.1
click at [488, 308] on div "PTE academic - [PERSON_NAME] Time Remaining 00 : 10 : 21 8 of 17 The text boxes…" at bounding box center [356, 164] width 529 height 328
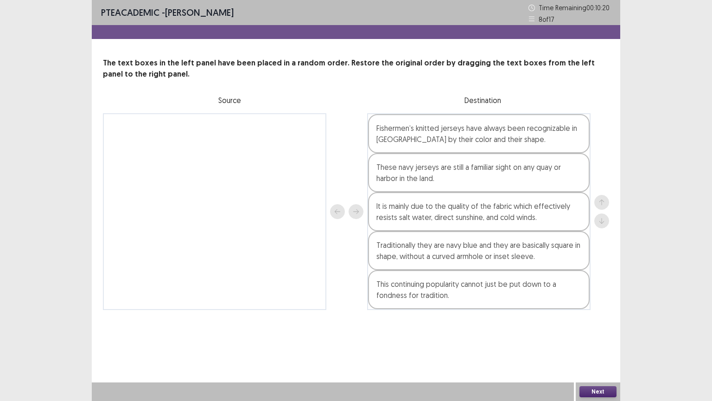
click at [608, 338] on button "Next" at bounding box center [598, 391] width 37 height 11
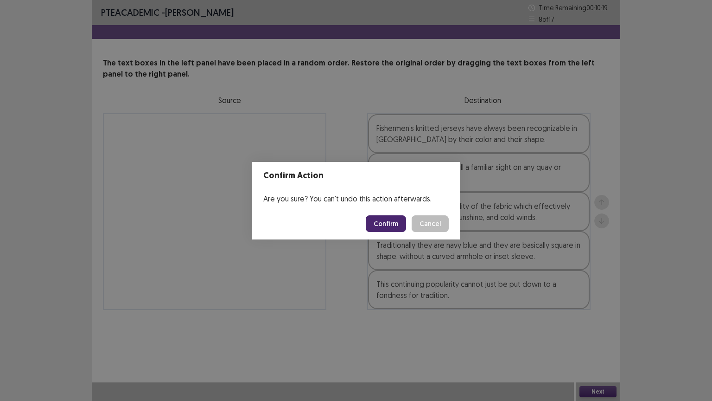
click at [391, 222] on button "Confirm" at bounding box center [386, 223] width 40 height 17
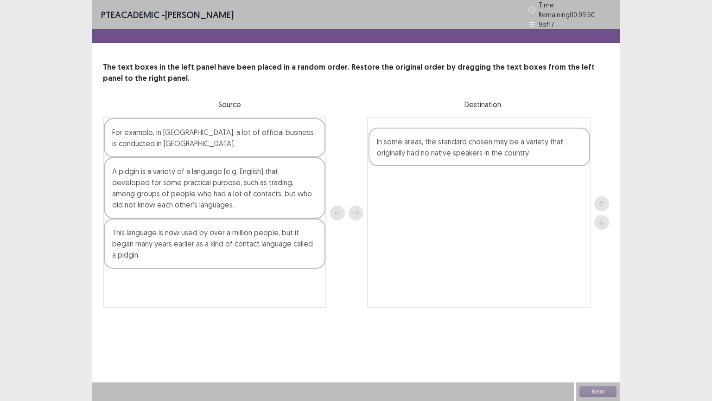
drag, startPoint x: 185, startPoint y: 283, endPoint x: 454, endPoint y: 147, distance: 301.8
click at [454, 147] on div "For example, in [GEOGRAPHIC_DATA], a lot of official business is conducted in […" at bounding box center [356, 212] width 506 height 191
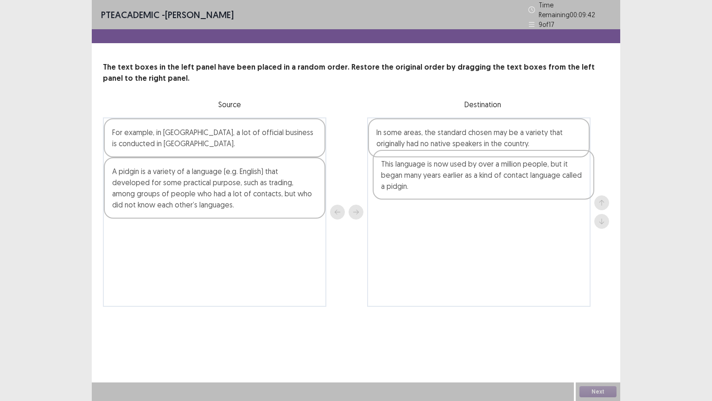
drag, startPoint x: 185, startPoint y: 237, endPoint x: 456, endPoint y: 173, distance: 279.0
click at [456, 173] on div "For example, in [GEOGRAPHIC_DATA], a lot of official business is conducted in […" at bounding box center [356, 211] width 506 height 189
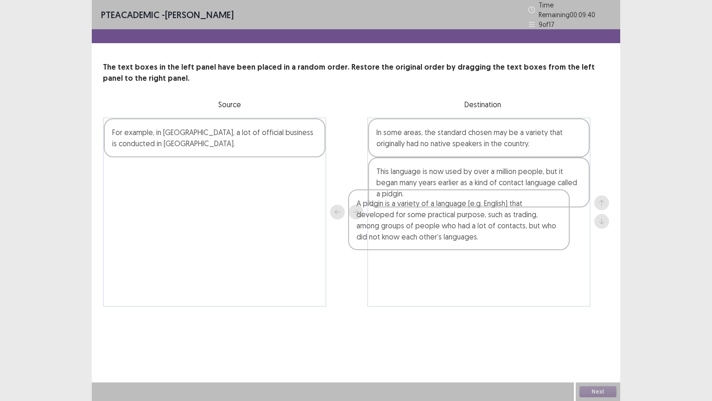
drag, startPoint x: 148, startPoint y: 196, endPoint x: 399, endPoint y: 233, distance: 253.7
click at [399, 233] on div "For example, in [GEOGRAPHIC_DATA], a lot of official business is conducted in […" at bounding box center [356, 211] width 506 height 189
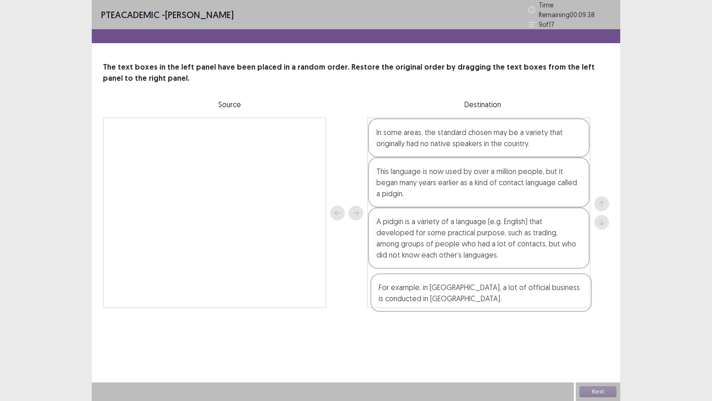
drag, startPoint x: 191, startPoint y: 124, endPoint x: 462, endPoint y: 288, distance: 316.5
click at [462, 288] on div "For example, in [GEOGRAPHIC_DATA], a lot of official business is conducted in […" at bounding box center [356, 212] width 506 height 191
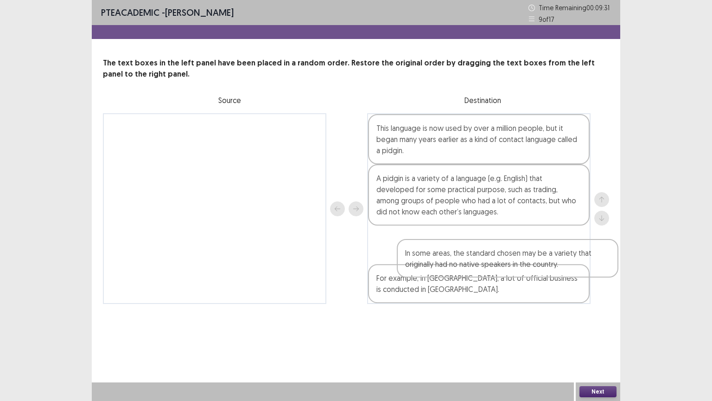
drag, startPoint x: 445, startPoint y: 135, endPoint x: 445, endPoint y: 251, distance: 115.9
click at [464, 258] on div "In some areas, the standard chosen may be a variety that originally had no nati…" at bounding box center [479, 208] width 224 height 191
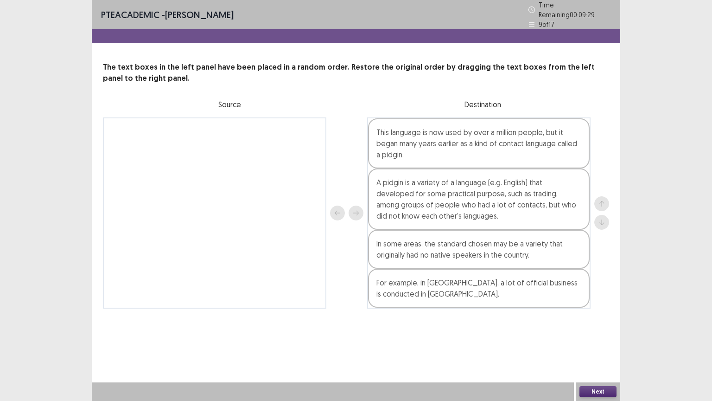
click at [604, 338] on button "Next" at bounding box center [598, 391] width 37 height 11
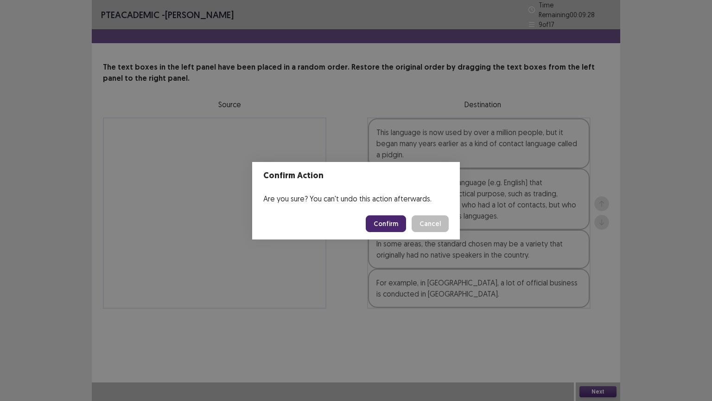
click at [388, 220] on button "Confirm" at bounding box center [386, 223] width 40 height 17
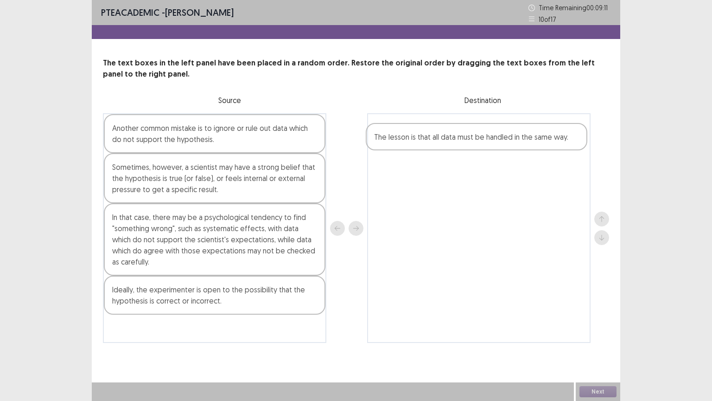
drag, startPoint x: 164, startPoint y: 132, endPoint x: 433, endPoint y: 141, distance: 268.7
click at [433, 141] on div "The lesson is that all data must be handled in the same way. Another common mis…" at bounding box center [356, 228] width 506 height 230
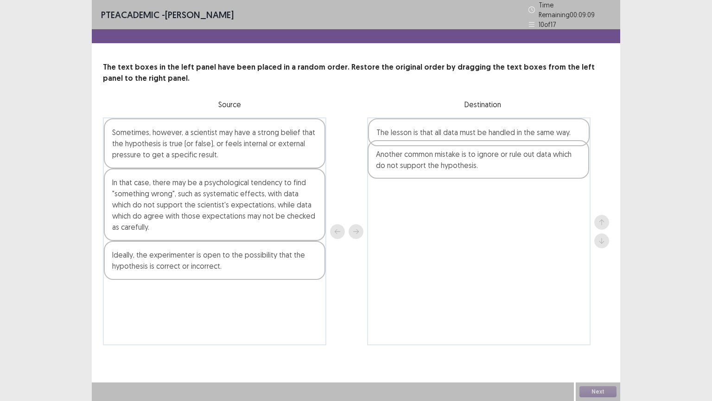
drag, startPoint x: 238, startPoint y: 138, endPoint x: 505, endPoint y: 164, distance: 267.9
click at [505, 164] on div "Another common mistake is to ignore or rule out data which do not support the h…" at bounding box center [356, 231] width 506 height 228
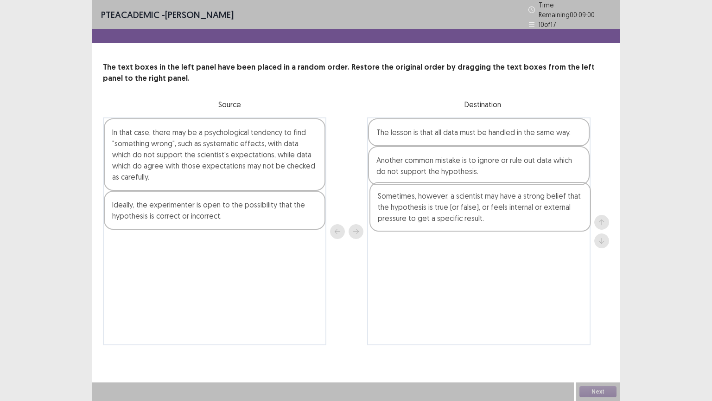
drag, startPoint x: 188, startPoint y: 142, endPoint x: 458, endPoint y: 211, distance: 279.2
click at [458, 211] on div "Sometimes, however, a scientist may have a strong belief that the hypothesis is…" at bounding box center [356, 231] width 506 height 228
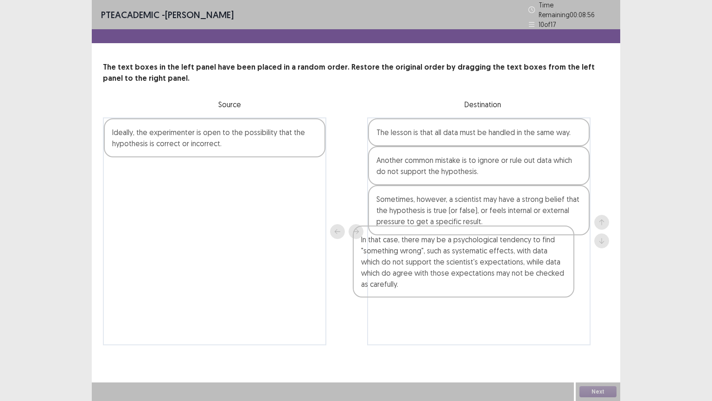
drag, startPoint x: 234, startPoint y: 170, endPoint x: 488, endPoint y: 288, distance: 279.9
click at [488, 288] on div "In that case, there may be a psychological tendency to find "something wrong", …" at bounding box center [356, 231] width 506 height 228
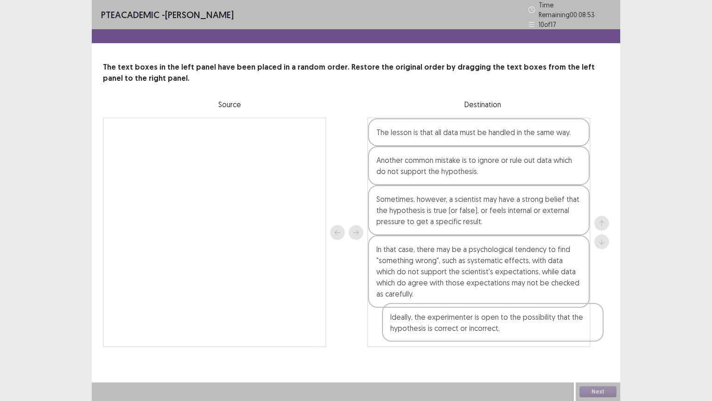
drag, startPoint x: 256, startPoint y: 149, endPoint x: 529, endPoint y: 330, distance: 327.4
click at [529, 330] on div "Ideally, the experimenter is open to the possibility that the hypothesis is cor…" at bounding box center [356, 232] width 506 height 230
click at [608, 338] on button "Next" at bounding box center [598, 391] width 37 height 11
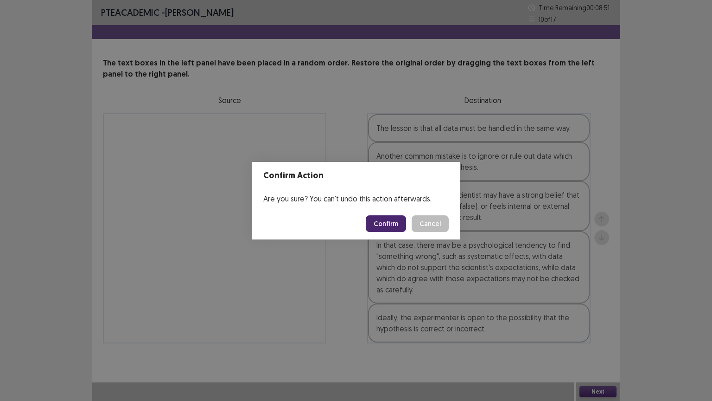
click at [391, 224] on button "Confirm" at bounding box center [386, 223] width 40 height 17
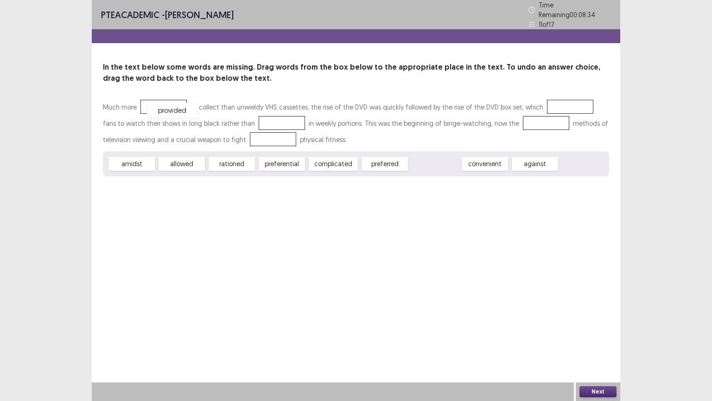
drag, startPoint x: 429, startPoint y: 160, endPoint x: 166, endPoint y: 106, distance: 268.0
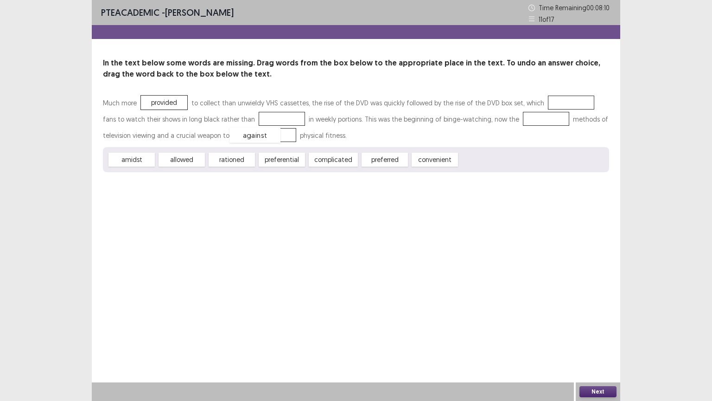
drag, startPoint x: 478, startPoint y: 163, endPoint x: 248, endPoint y: 139, distance: 231.3
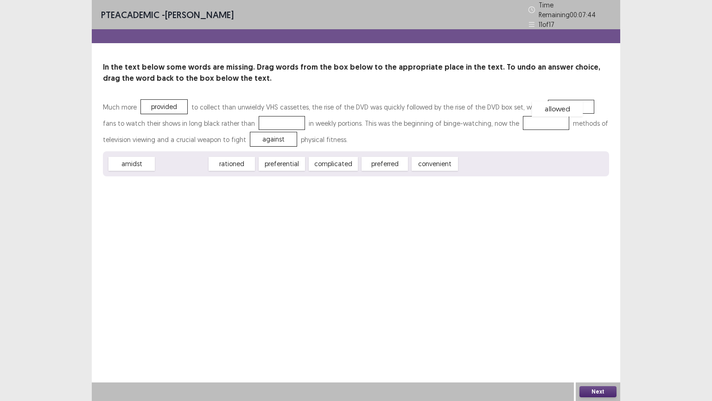
drag, startPoint x: 172, startPoint y: 159, endPoint x: 547, endPoint y: 104, distance: 379.7
drag, startPoint x: 325, startPoint y: 161, endPoint x: 253, endPoint y: 121, distance: 82.3
drag, startPoint x: 299, startPoint y: 151, endPoint x: 500, endPoint y: 124, distance: 203.1
click at [536, 122] on div "Much more provided to collect than unwieldy VHS cassettes, the rise of the DVD …" at bounding box center [356, 137] width 506 height 77
drag, startPoint x: 277, startPoint y: 161, endPoint x: 518, endPoint y: 120, distance: 244.1
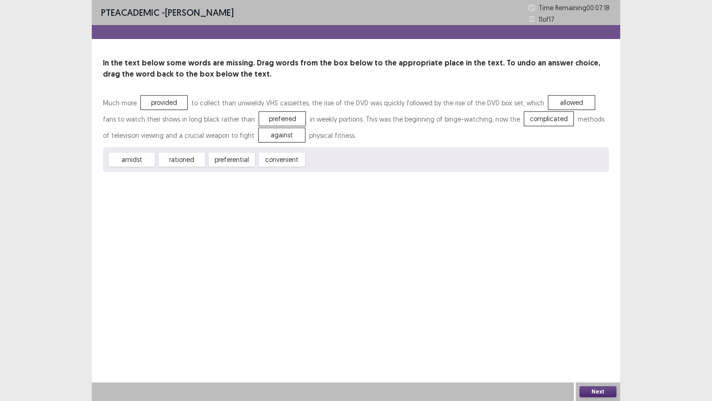
drag, startPoint x: 588, startPoint y: 388, endPoint x: 502, endPoint y: 316, distance: 112.6
click at [581, 338] on div "PTE academic - [PERSON_NAME] Time Remaining 00 : 07 : 18 11 of 17 In the text b…" at bounding box center [356, 200] width 529 height 401
click at [602, 338] on div "Next" at bounding box center [598, 391] width 45 height 19
click at [599, 338] on button "Next" at bounding box center [598, 391] width 37 height 11
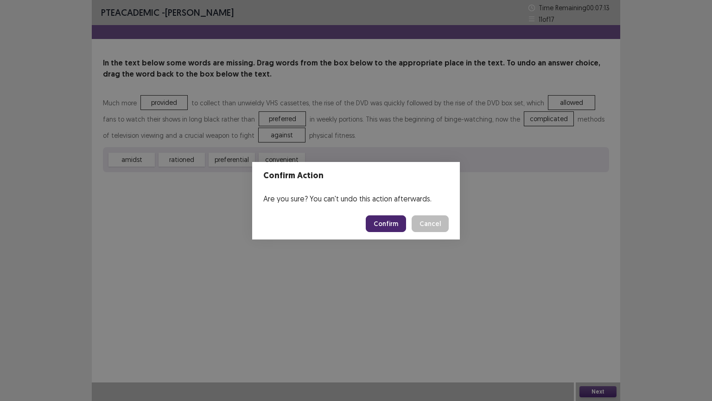
click at [385, 224] on button "Confirm" at bounding box center [386, 223] width 40 height 17
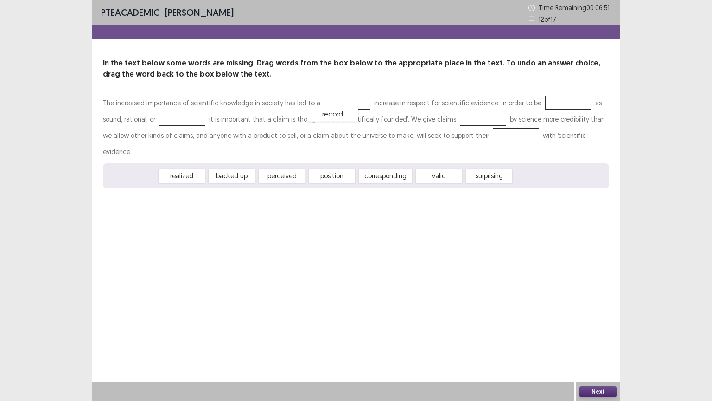
drag, startPoint x: 138, startPoint y: 162, endPoint x: 339, endPoint y: 100, distance: 210.7
drag, startPoint x: 282, startPoint y: 160, endPoint x: 301, endPoint y: 173, distance: 23.4
click at [301, 181] on div "position" at bounding box center [301, 188] width 51 height 15
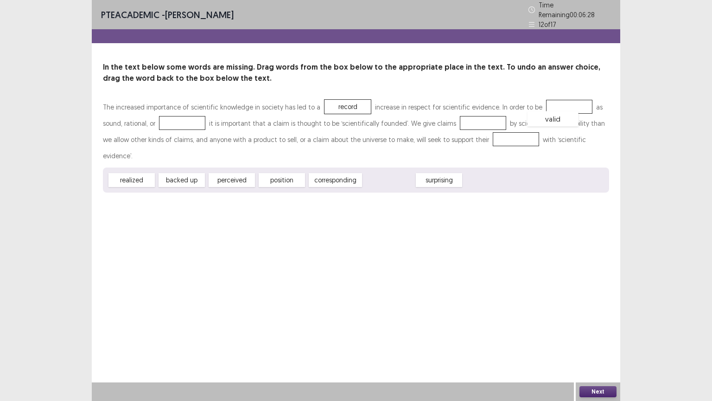
drag, startPoint x: 390, startPoint y: 158, endPoint x: 554, endPoint y: 96, distance: 175.2
drag, startPoint x: 269, startPoint y: 158, endPoint x: 169, endPoint y: 117, distance: 107.7
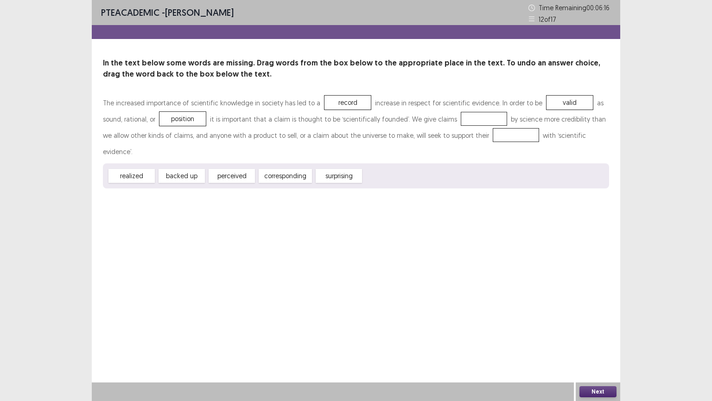
drag, startPoint x: 333, startPoint y: 160, endPoint x: 428, endPoint y: 121, distance: 103.1
click at [438, 115] on div "The increased importance of scientific knowledge in society has led to a record…" at bounding box center [356, 142] width 506 height 94
drag, startPoint x: 344, startPoint y: 160, endPoint x: 468, endPoint y: 115, distance: 131.9
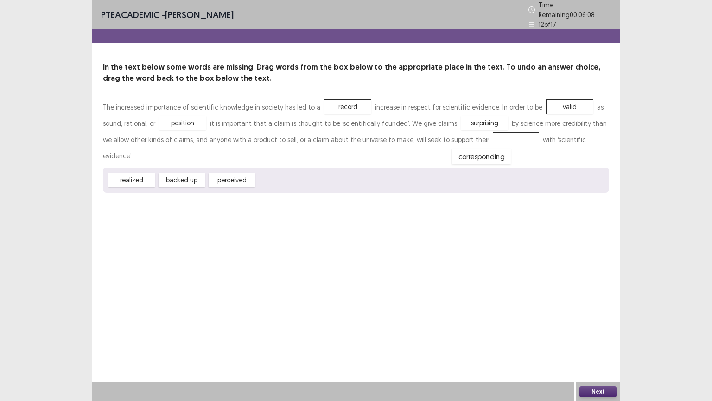
drag, startPoint x: 276, startPoint y: 160, endPoint x: 473, endPoint y: 137, distance: 198.0
click at [592, 338] on button "Next" at bounding box center [598, 391] width 37 height 11
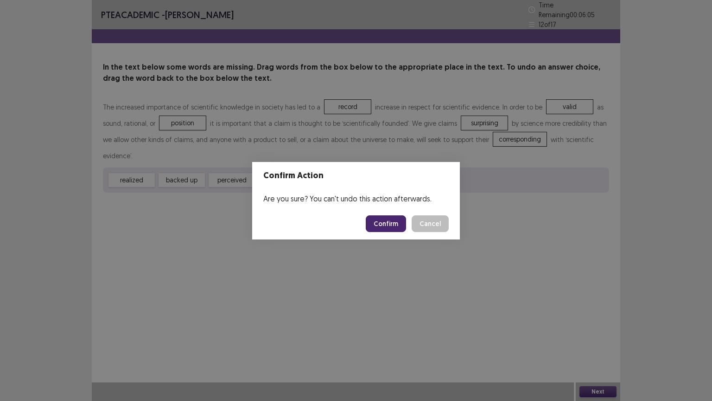
click at [374, 218] on button "Confirm" at bounding box center [386, 223] width 40 height 17
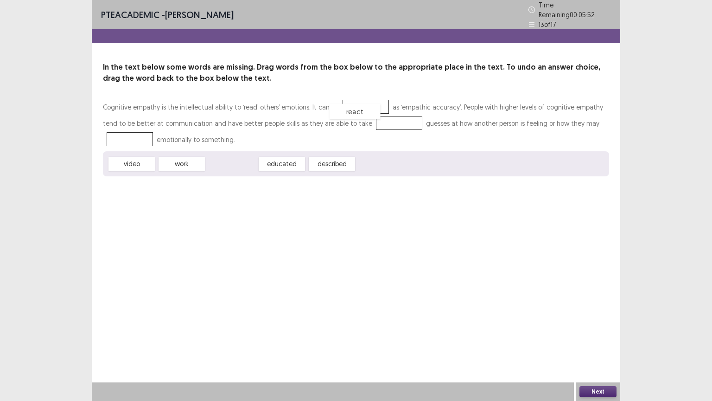
drag, startPoint x: 227, startPoint y: 164, endPoint x: 351, endPoint y: 111, distance: 134.0
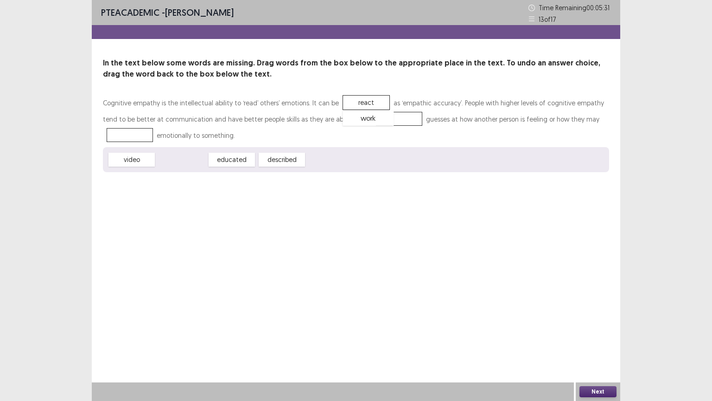
drag, startPoint x: 182, startPoint y: 161, endPoint x: 368, endPoint y: 120, distance: 191.1
drag, startPoint x: 228, startPoint y: 159, endPoint x: 124, endPoint y: 132, distance: 107.3
drag, startPoint x: 364, startPoint y: 102, endPoint x: 140, endPoint y: 141, distance: 227.4
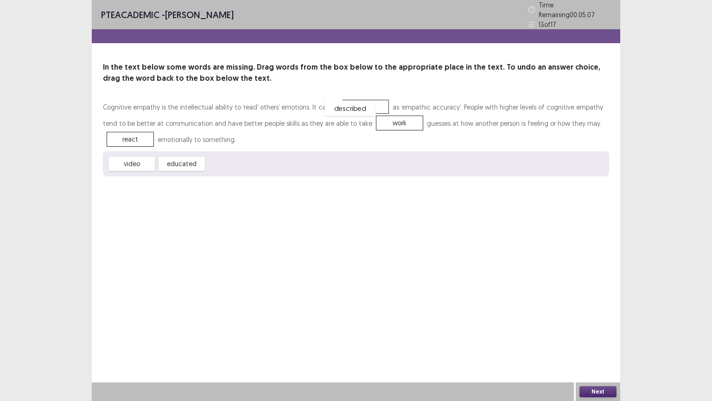
drag, startPoint x: 230, startPoint y: 160, endPoint x: 352, endPoint y: 102, distance: 135.1
click at [588, 338] on button "Next" at bounding box center [598, 391] width 37 height 11
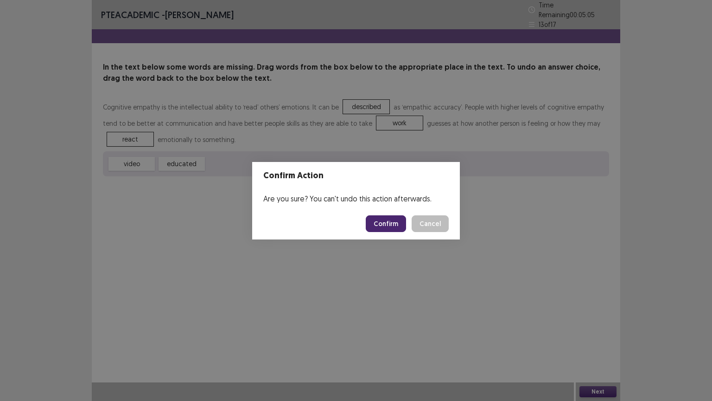
click at [391, 223] on button "Confirm" at bounding box center [386, 223] width 40 height 17
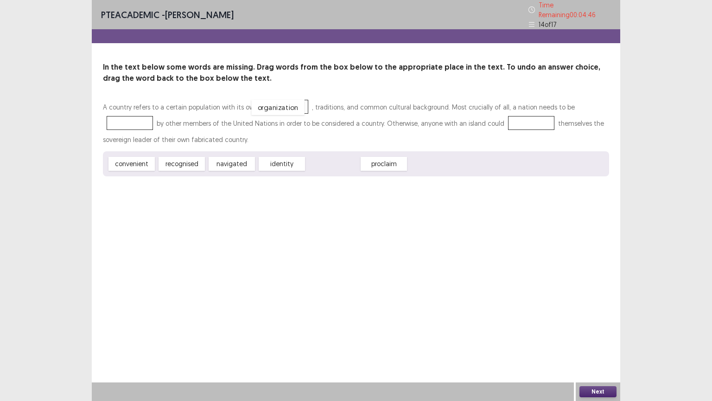
drag, startPoint x: 327, startPoint y: 161, endPoint x: 272, endPoint y: 104, distance: 78.7
drag, startPoint x: 281, startPoint y: 161, endPoint x: 126, endPoint y: 118, distance: 160.9
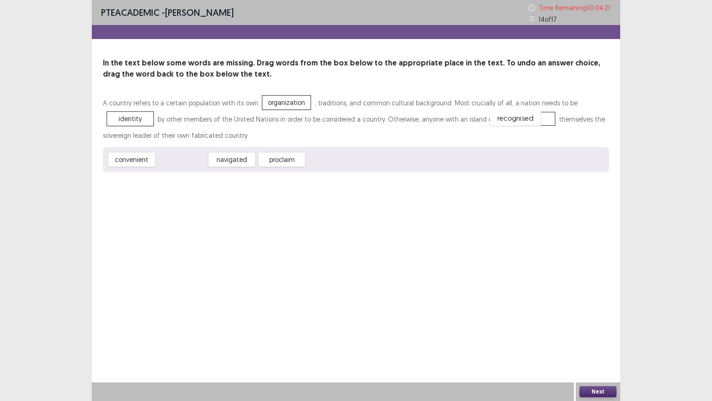
drag, startPoint x: 184, startPoint y: 157, endPoint x: 518, endPoint y: 115, distance: 336.5
click at [608, 338] on button "Next" at bounding box center [598, 391] width 37 height 11
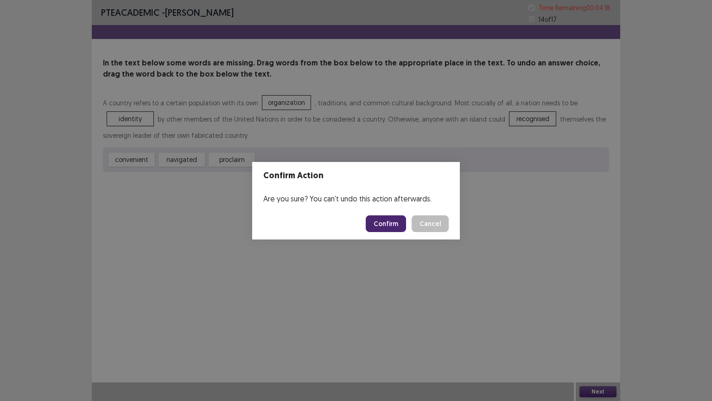
click at [375, 220] on button "Confirm" at bounding box center [386, 223] width 40 height 17
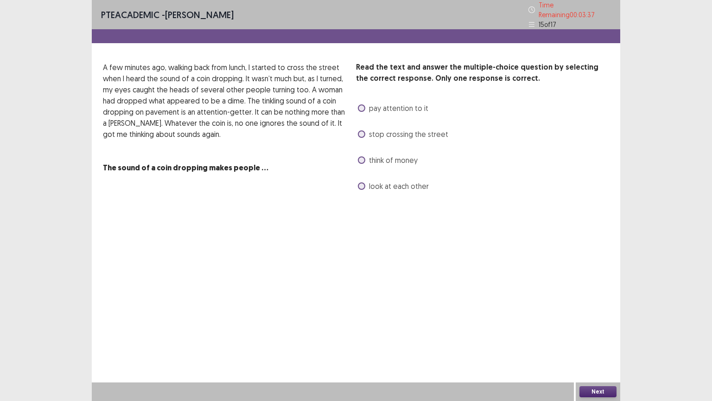
click at [362, 156] on span at bounding box center [361, 159] width 7 height 7
click at [591, 338] on button "Next" at bounding box center [598, 391] width 37 height 11
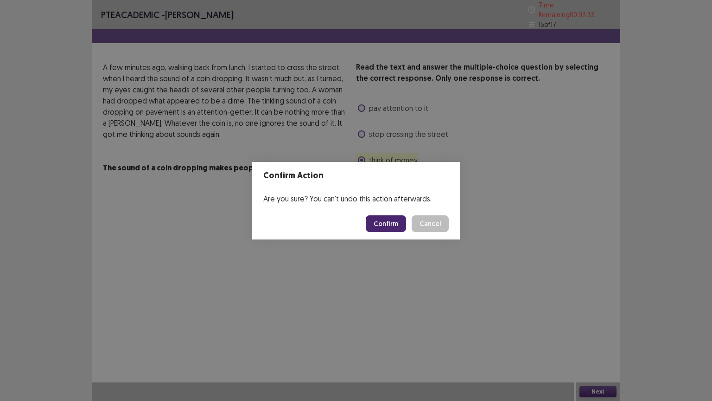
click at [389, 226] on button "Confirm" at bounding box center [386, 223] width 40 height 17
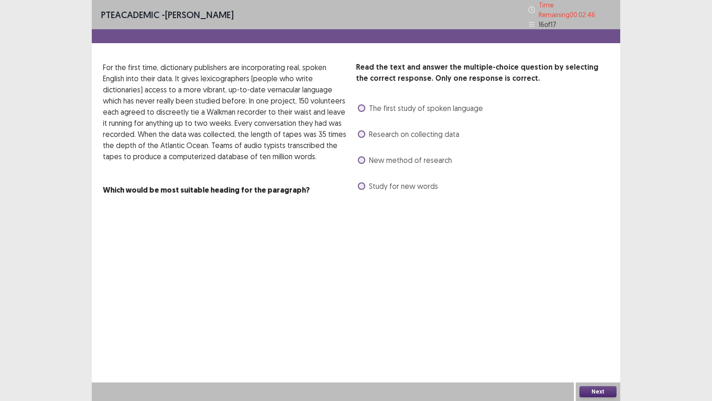
click at [362, 130] on span at bounding box center [361, 133] width 7 height 7
click at [599, 338] on button "Next" at bounding box center [598, 391] width 37 height 11
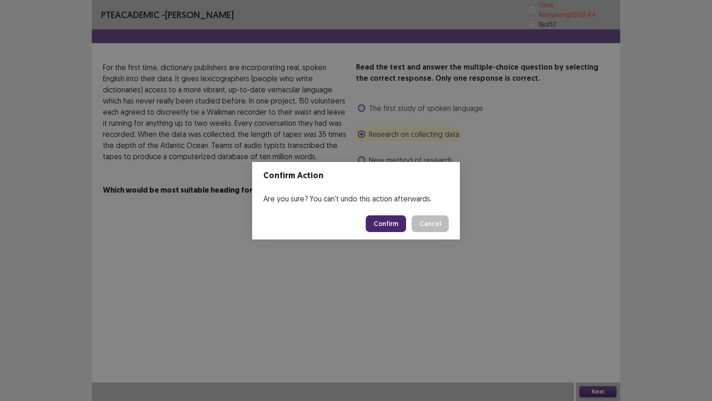
click at [385, 217] on button "Confirm" at bounding box center [386, 223] width 40 height 17
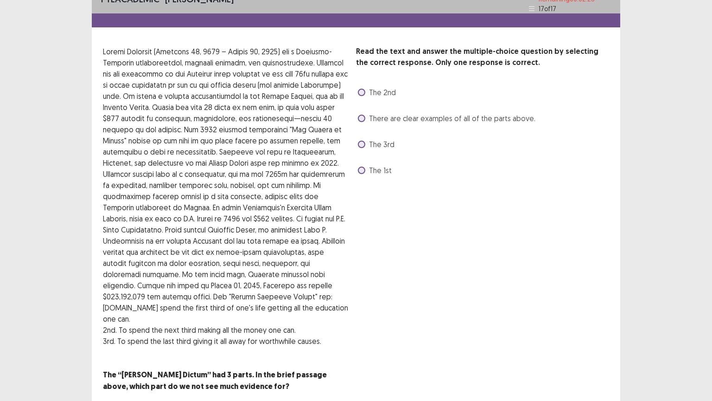
scroll to position [20, 0]
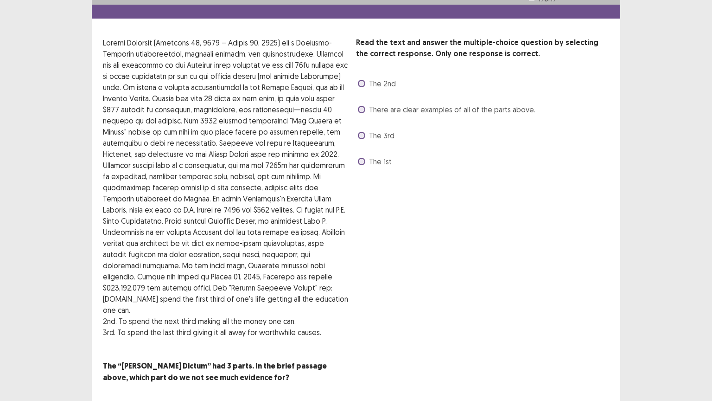
click at [363, 136] on span at bounding box center [361, 135] width 7 height 7
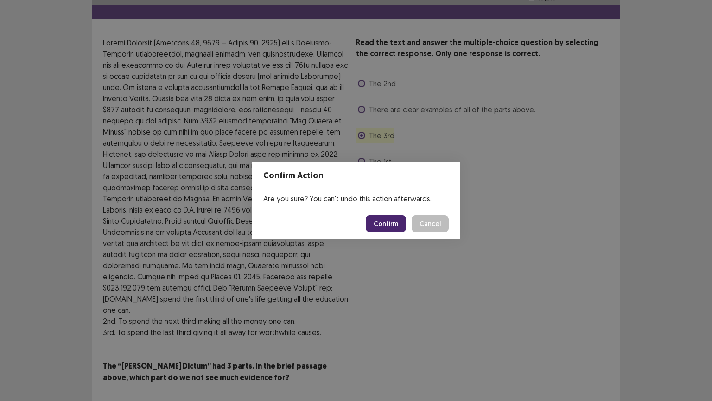
click at [399, 221] on button "Confirm" at bounding box center [386, 223] width 40 height 17
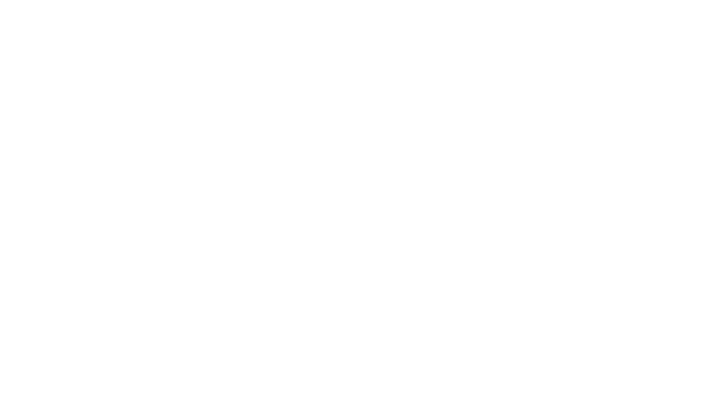
scroll to position [0, 0]
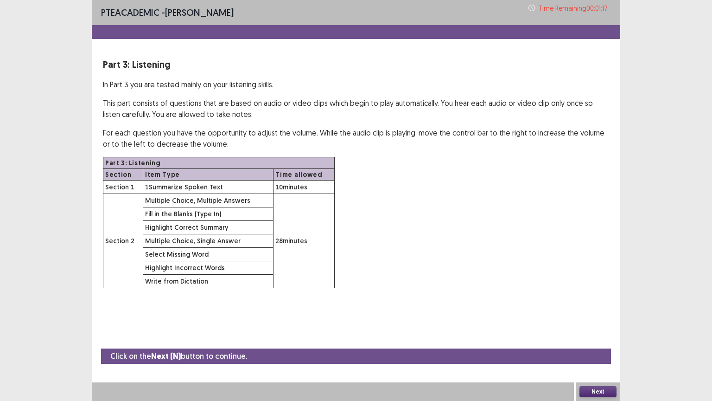
click at [599, 338] on button "Next" at bounding box center [598, 391] width 37 height 11
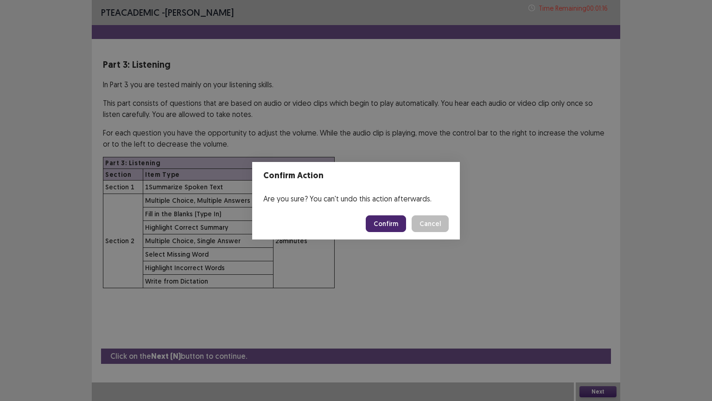
click at [393, 218] on button "Confirm" at bounding box center [386, 223] width 40 height 17
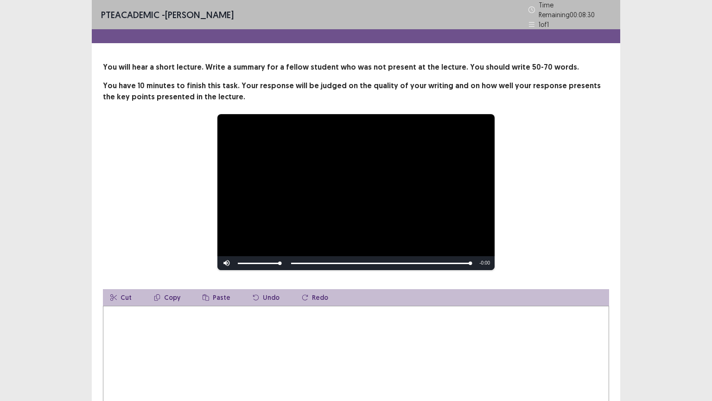
click at [134, 319] on textarea at bounding box center [356, 357] width 506 height 102
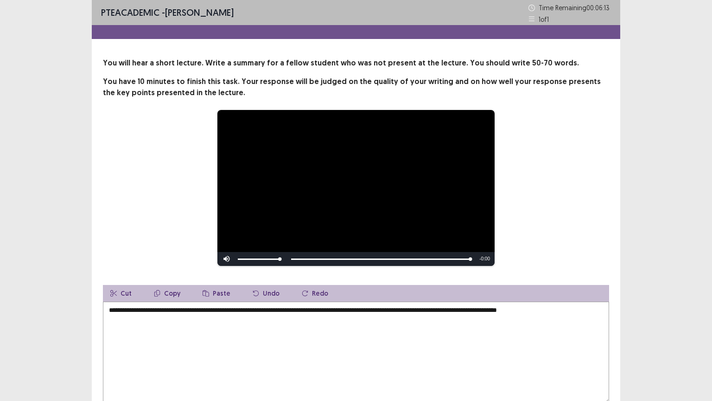
click at [535, 308] on textarea "**********" at bounding box center [356, 352] width 506 height 102
click at [536, 308] on textarea "**********" at bounding box center [356, 352] width 506 height 102
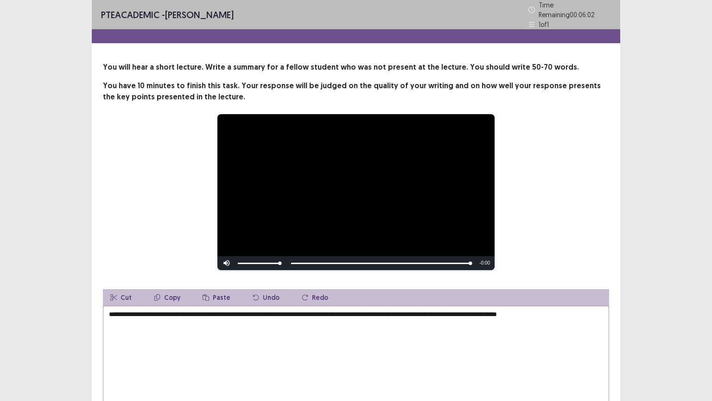
click at [576, 314] on textarea "**********" at bounding box center [356, 357] width 506 height 102
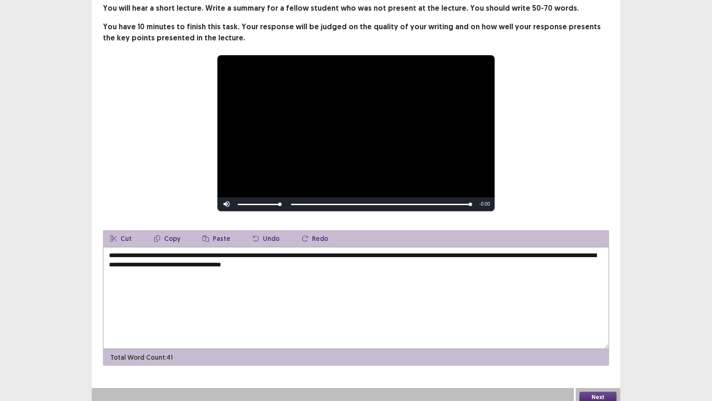
scroll to position [60, 0]
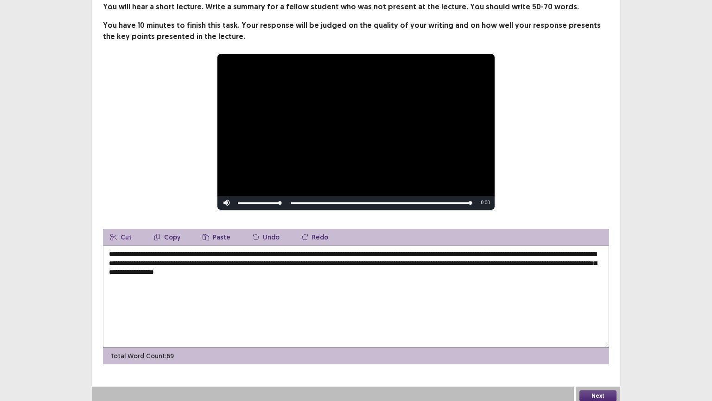
type textarea "**********"
click at [602, 338] on button "Next" at bounding box center [598, 395] width 37 height 11
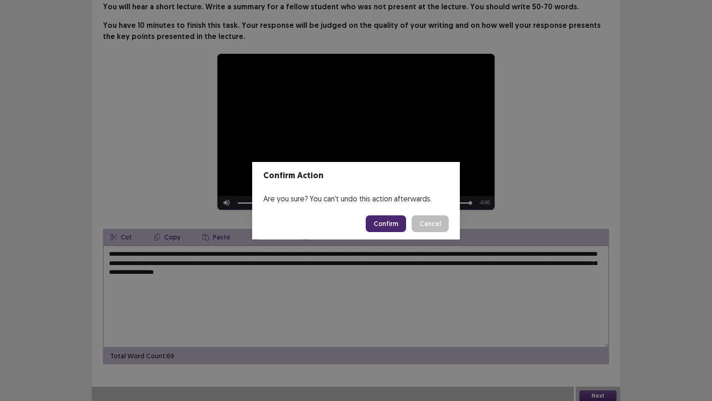
click at [382, 219] on button "Confirm" at bounding box center [386, 223] width 40 height 17
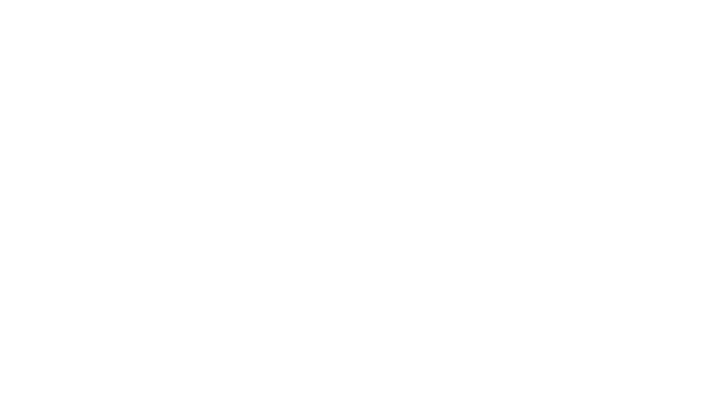
scroll to position [0, 0]
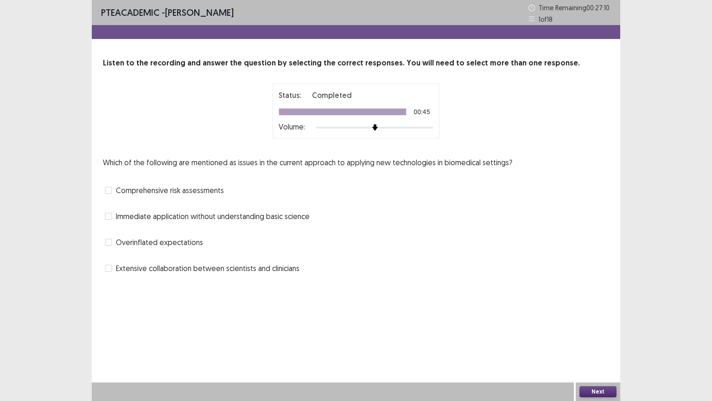
click at [111, 241] on span at bounding box center [108, 241] width 7 height 7
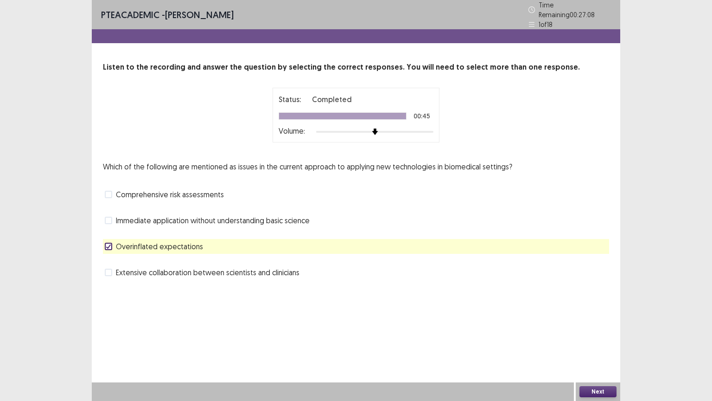
click at [598, 338] on button "Next" at bounding box center [598, 391] width 37 height 11
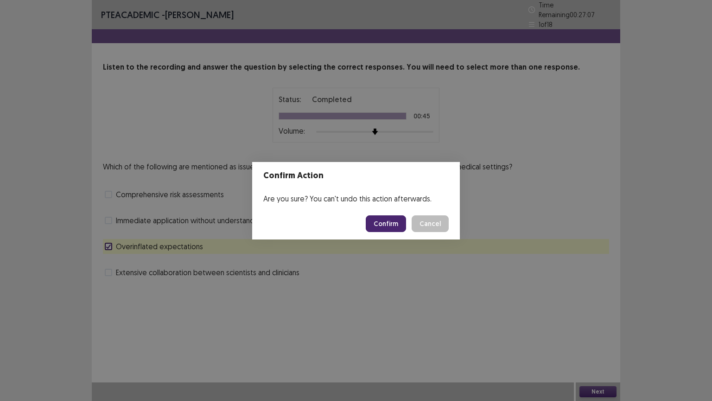
click at [394, 225] on button "Confirm" at bounding box center [386, 223] width 40 height 17
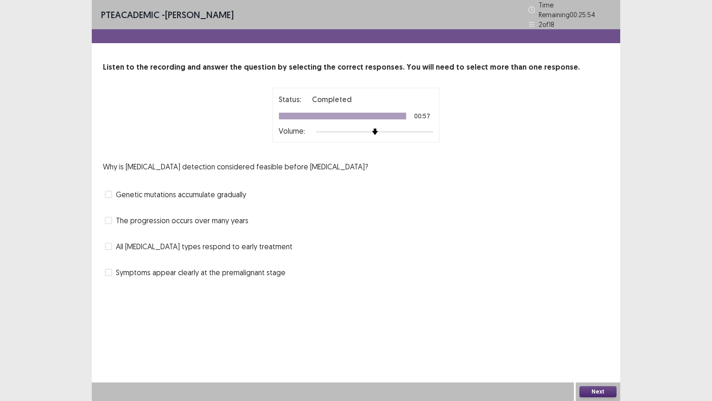
click at [106, 217] on span at bounding box center [108, 220] width 7 height 7
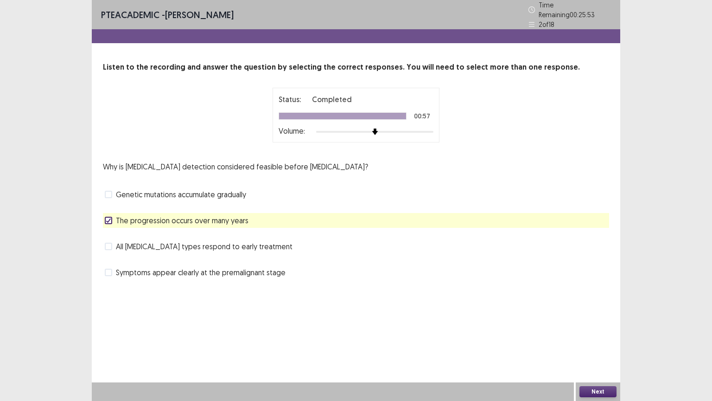
click at [590, 338] on button "Next" at bounding box center [598, 391] width 37 height 11
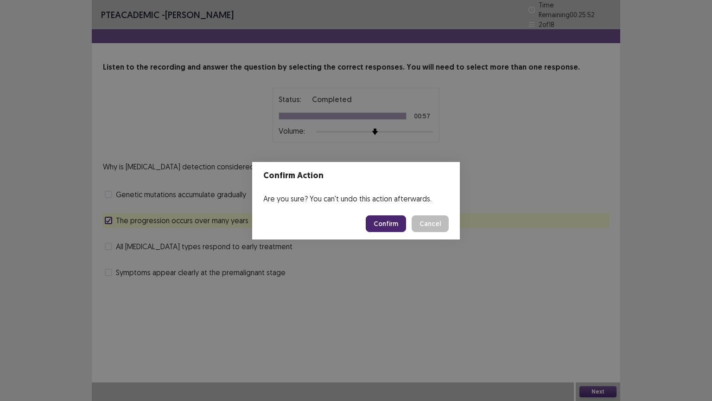
click at [397, 221] on button "Confirm" at bounding box center [386, 223] width 40 height 17
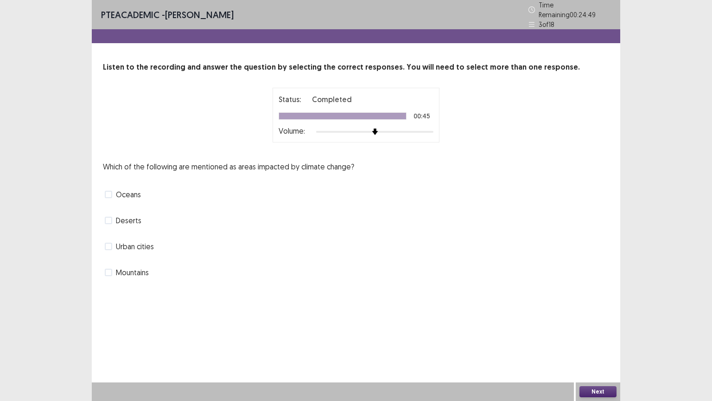
click at [111, 269] on span at bounding box center [108, 272] width 7 height 7
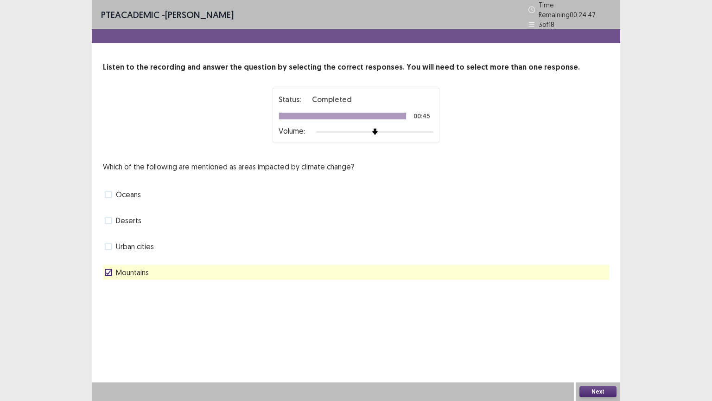
click at [605, 338] on button "Next" at bounding box center [598, 391] width 37 height 11
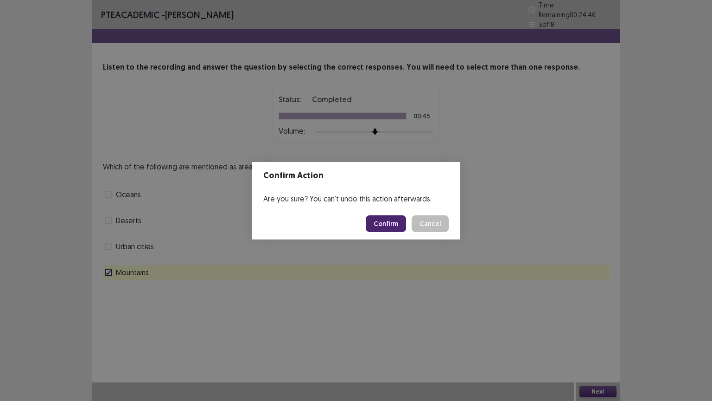
click at [391, 221] on button "Confirm" at bounding box center [386, 223] width 40 height 17
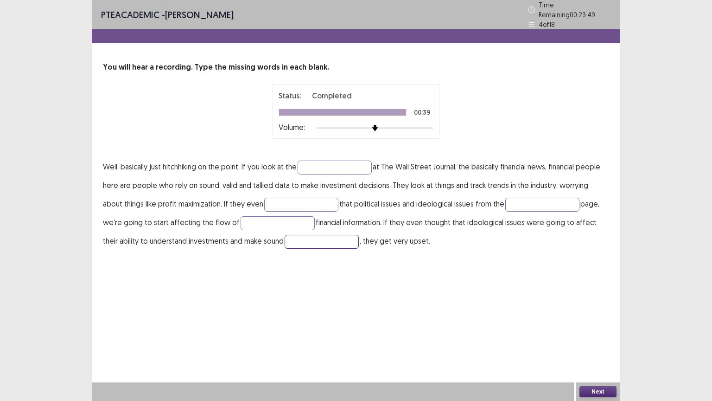
click at [287, 235] on input "text" at bounding box center [322, 242] width 74 height 14
type input "********"
click at [319, 161] on input "text" at bounding box center [335, 167] width 74 height 14
type input "*********"
click at [264, 198] on input "text" at bounding box center [301, 205] width 74 height 14
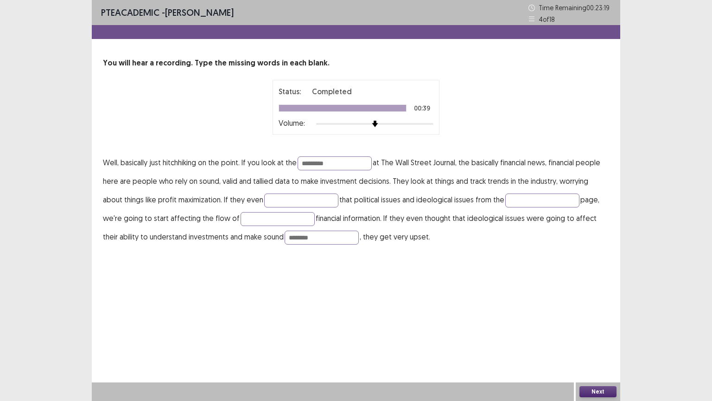
click at [605, 338] on button "Next" at bounding box center [598, 391] width 37 height 11
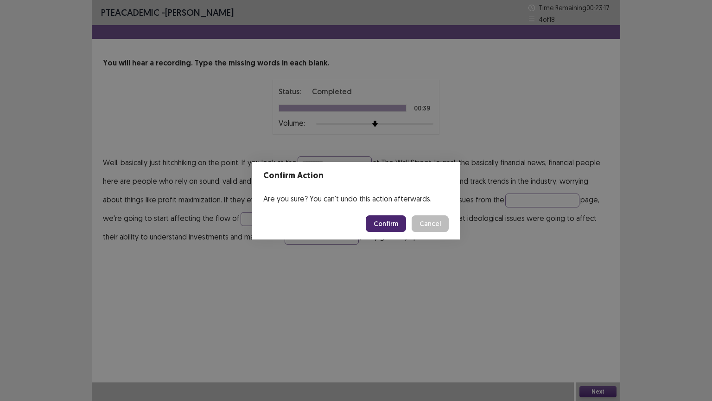
drag, startPoint x: 379, startPoint y: 220, endPoint x: 379, endPoint y: 216, distance: 4.7
click at [380, 219] on button "Confirm" at bounding box center [386, 223] width 40 height 17
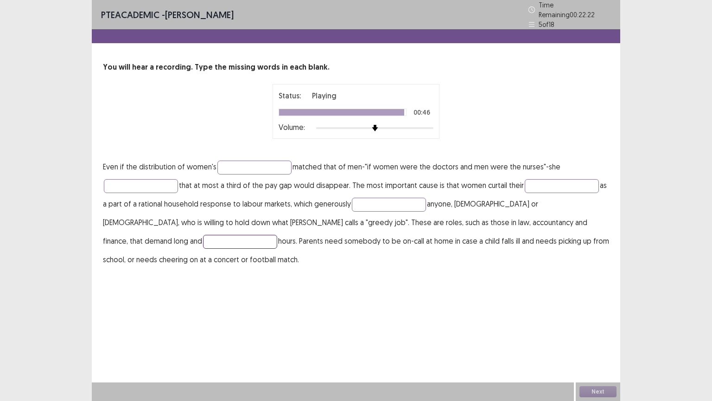
click at [277, 235] on input "text" at bounding box center [240, 242] width 74 height 14
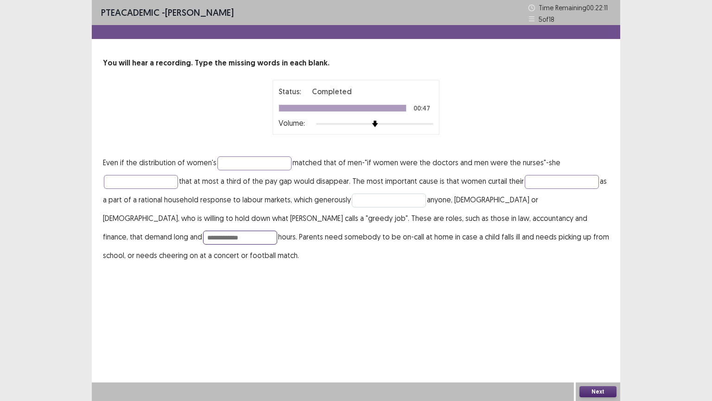
type input "**********"
click at [370, 200] on input "text" at bounding box center [389, 200] width 74 height 14
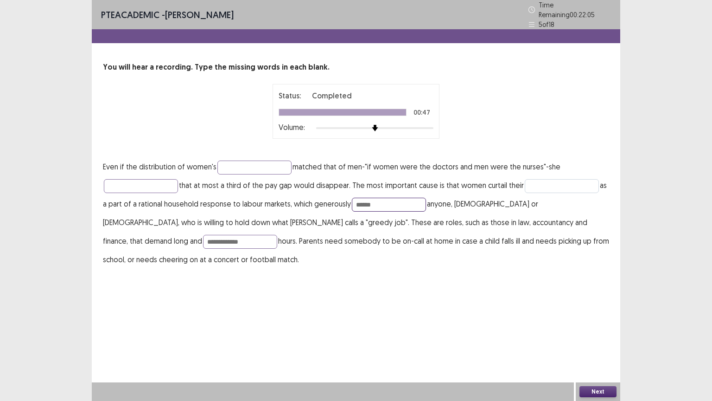
type input "******"
click at [566, 186] on input "text" at bounding box center [562, 186] width 74 height 14
type input "******"
click at [172, 181] on input "text" at bounding box center [141, 186] width 74 height 14
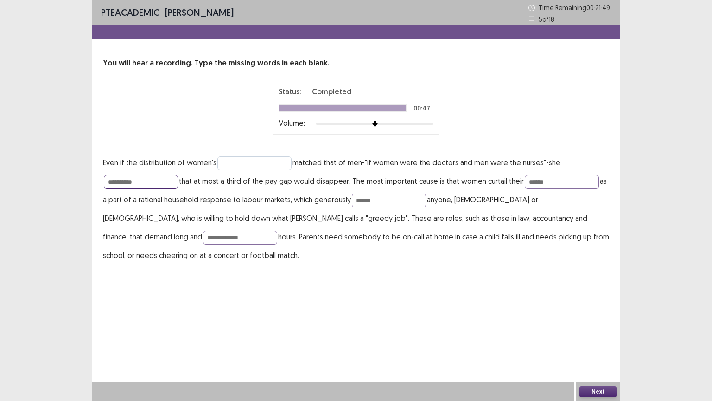
type input "**********"
click at [258, 157] on input "text" at bounding box center [255, 163] width 74 height 14
type input "**********"
drag, startPoint x: 589, startPoint y: 390, endPoint x: 580, endPoint y: 371, distance: 20.5
click at [590, 338] on div "Next" at bounding box center [598, 391] width 45 height 19
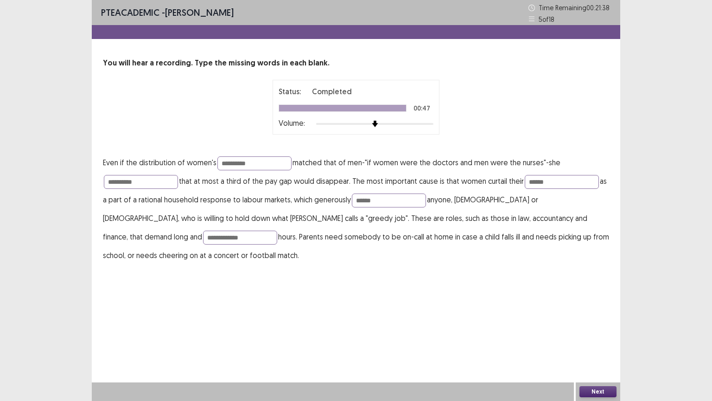
click at [605, 338] on button "Next" at bounding box center [598, 391] width 37 height 11
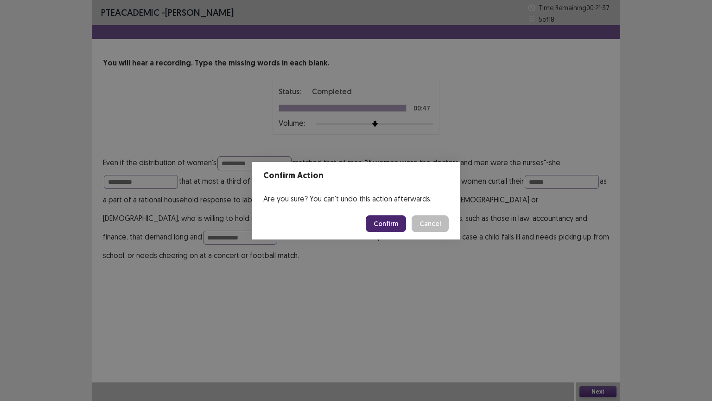
click at [391, 226] on button "Confirm" at bounding box center [386, 223] width 40 height 17
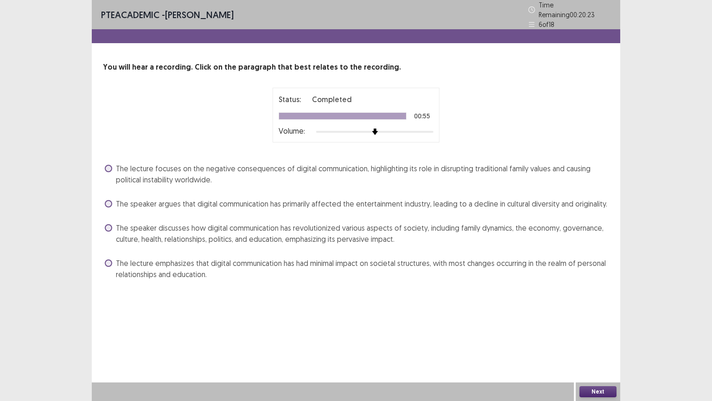
click at [109, 225] on span at bounding box center [108, 227] width 7 height 7
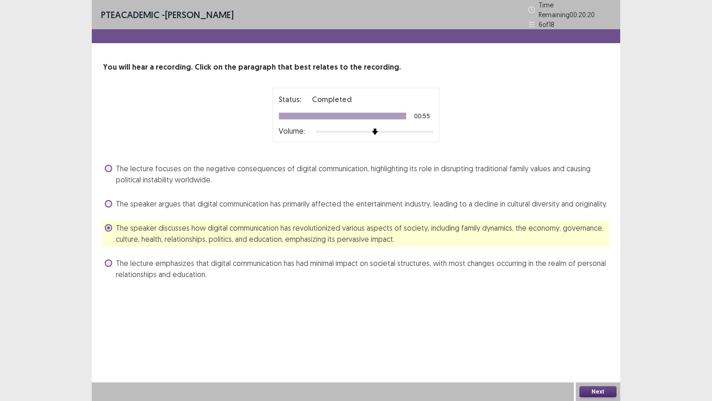
click at [601, 338] on button "Next" at bounding box center [598, 391] width 37 height 11
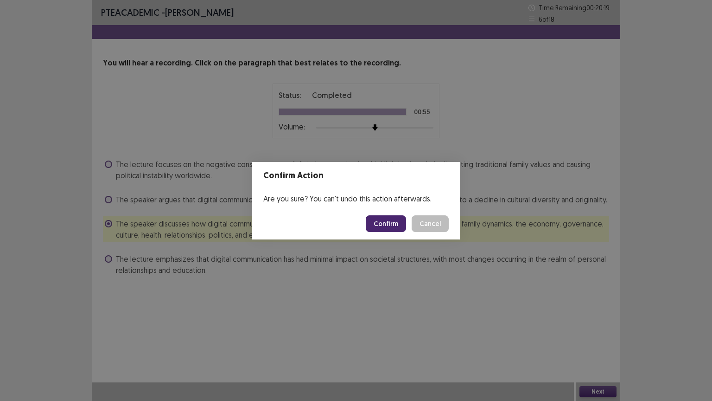
click at [389, 223] on button "Confirm" at bounding box center [386, 223] width 40 height 17
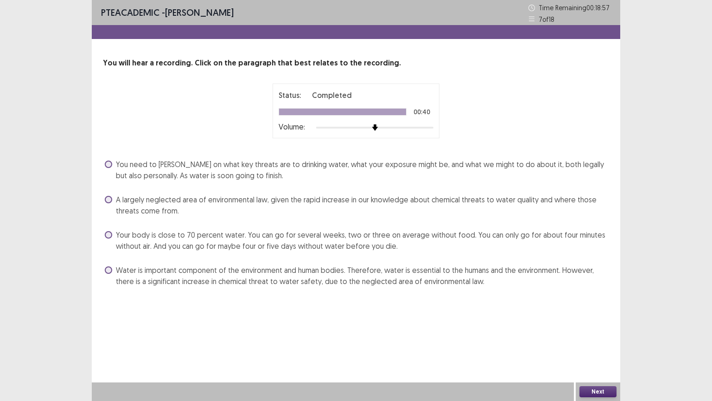
click at [111, 237] on span at bounding box center [108, 234] width 7 height 7
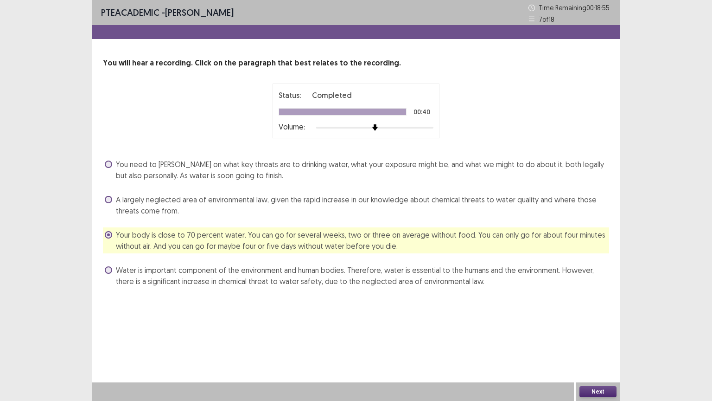
click at [597, 338] on button "Next" at bounding box center [598, 391] width 37 height 11
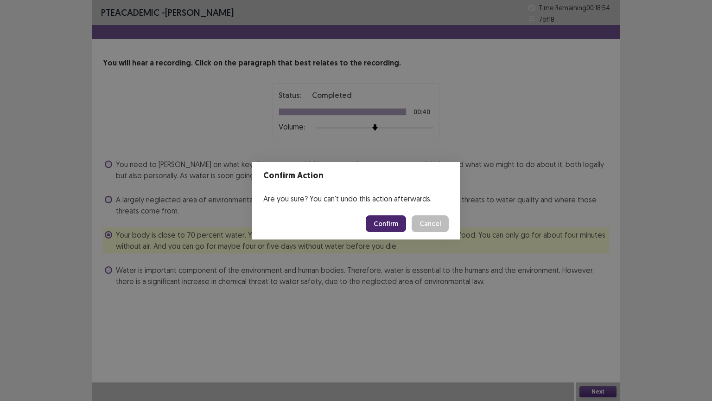
click at [392, 221] on button "Confirm" at bounding box center [386, 223] width 40 height 17
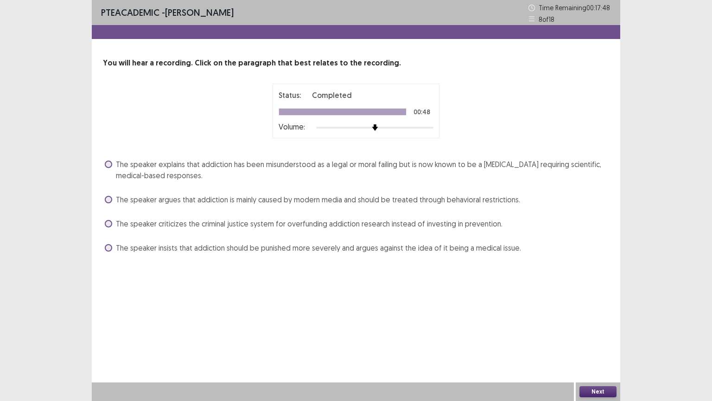
click at [110, 165] on span at bounding box center [108, 163] width 7 height 7
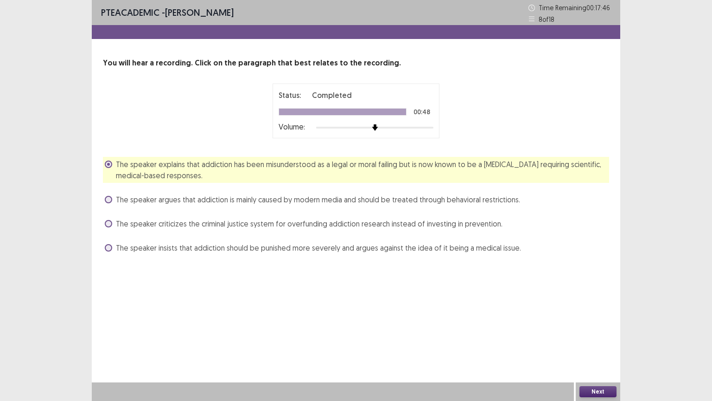
click at [597, 338] on button "Next" at bounding box center [598, 391] width 37 height 11
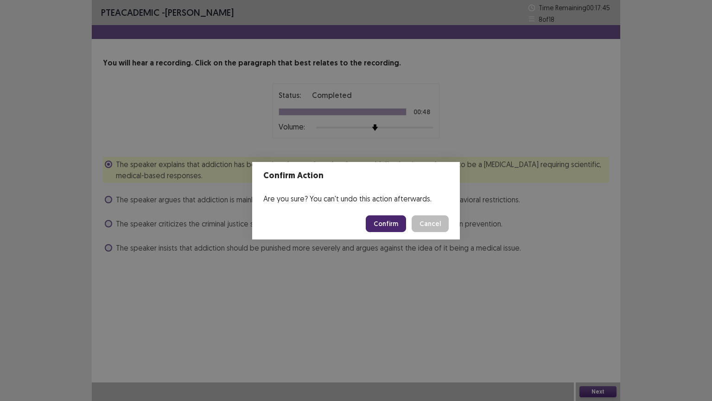
click at [393, 224] on button "Confirm" at bounding box center [386, 223] width 40 height 17
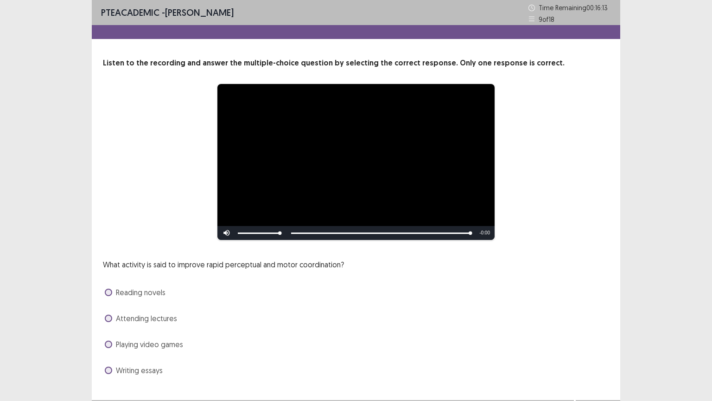
click at [130, 338] on span "Playing video games" at bounding box center [149, 344] width 67 height 11
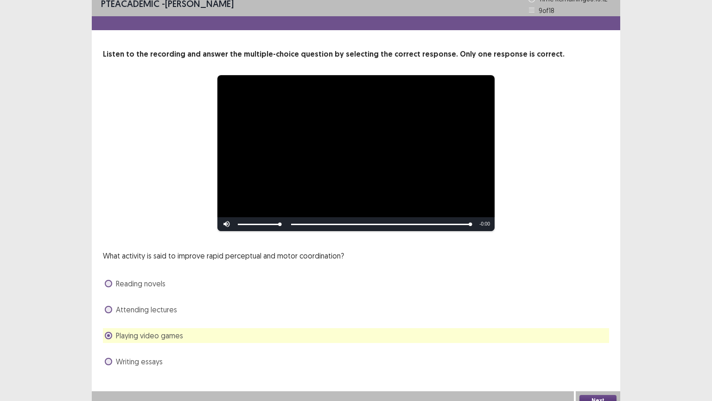
scroll to position [18, 0]
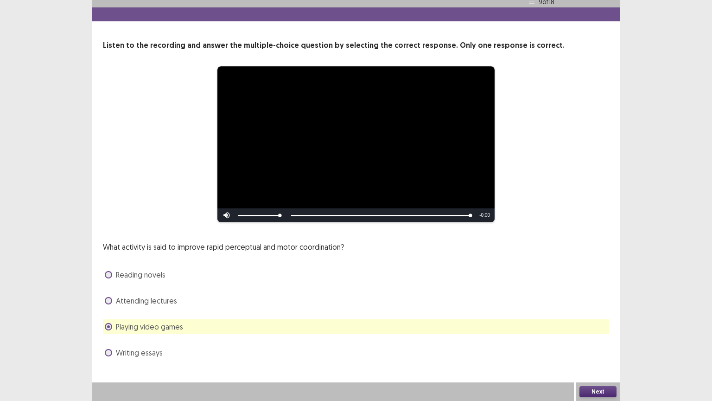
click at [589, 338] on div "Next" at bounding box center [598, 391] width 45 height 19
click at [590, 338] on button "Next" at bounding box center [598, 391] width 37 height 11
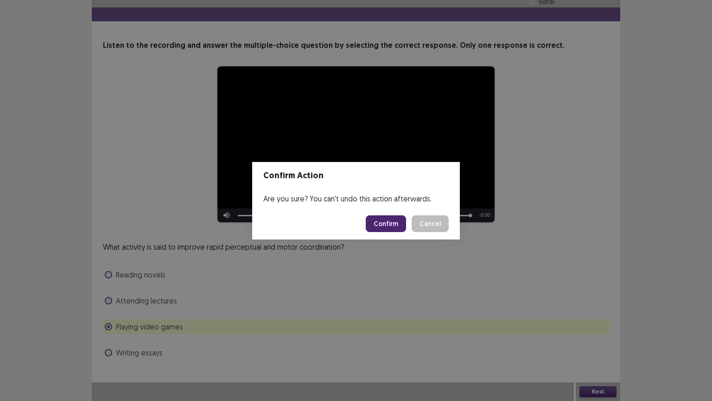
click at [395, 223] on button "Confirm" at bounding box center [386, 223] width 40 height 17
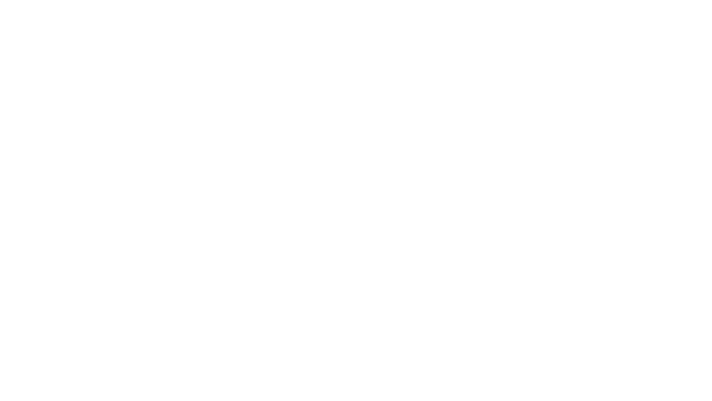
scroll to position [0, 0]
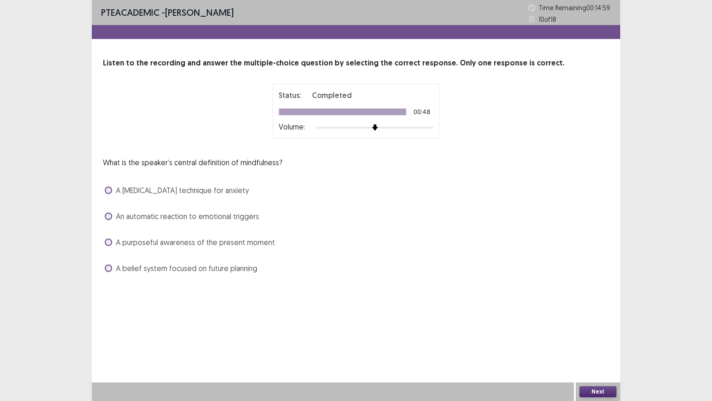
click at [106, 272] on label "A belief system focused on future planning" at bounding box center [181, 268] width 153 height 11
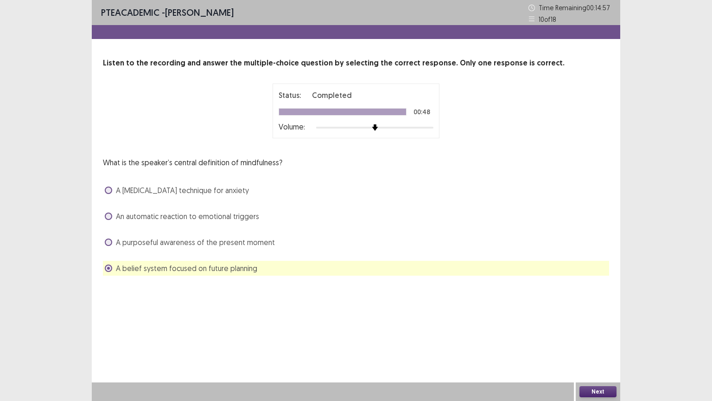
click at [603, 338] on button "Next" at bounding box center [598, 391] width 37 height 11
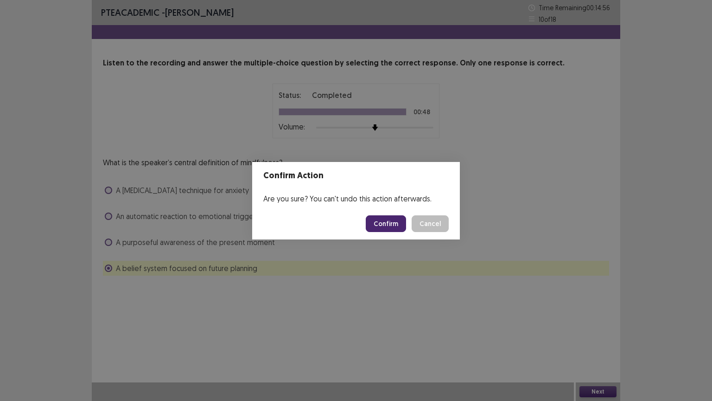
click at [397, 222] on button "Confirm" at bounding box center [386, 223] width 40 height 17
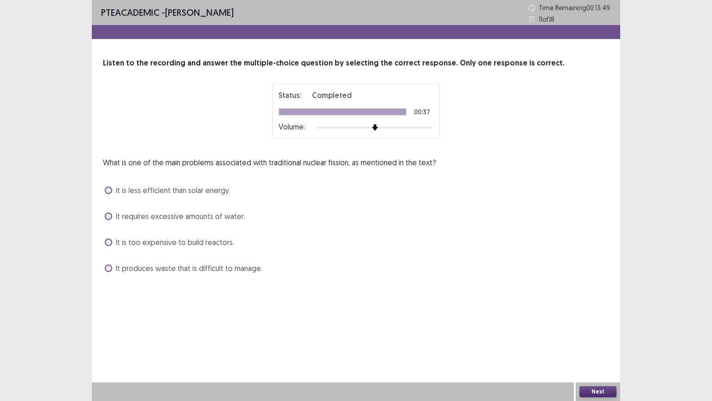
click at [111, 192] on span at bounding box center [108, 189] width 7 height 7
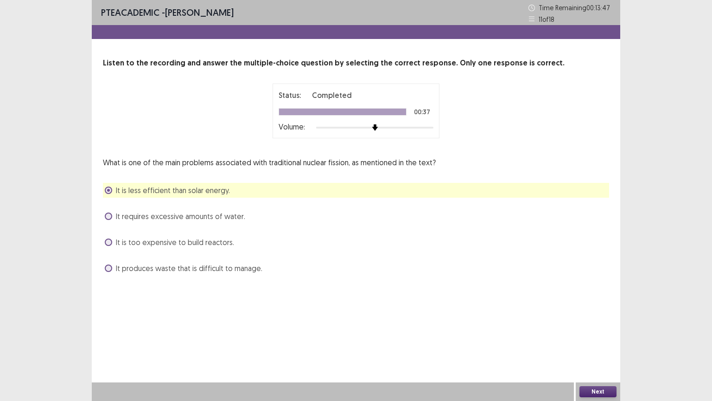
click at [590, 338] on button "Next" at bounding box center [598, 391] width 37 height 11
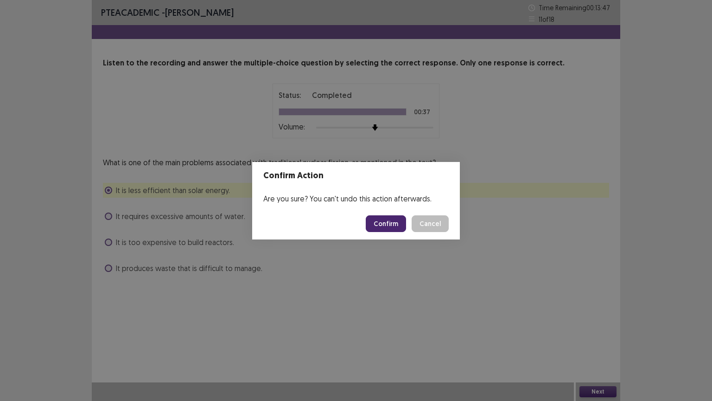
click at [390, 218] on button "Confirm" at bounding box center [386, 223] width 40 height 17
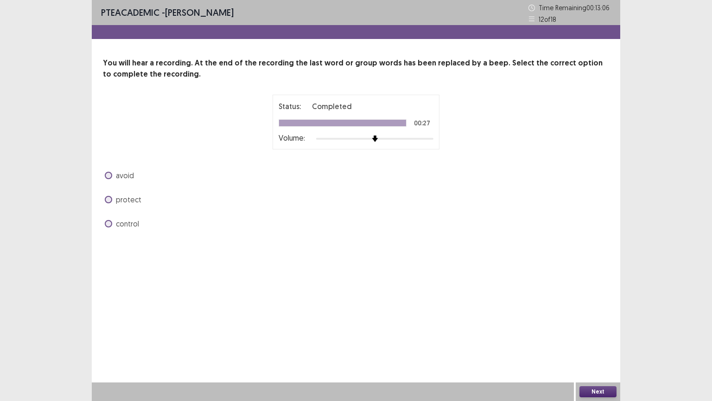
click at [107, 223] on span at bounding box center [108, 223] width 7 height 7
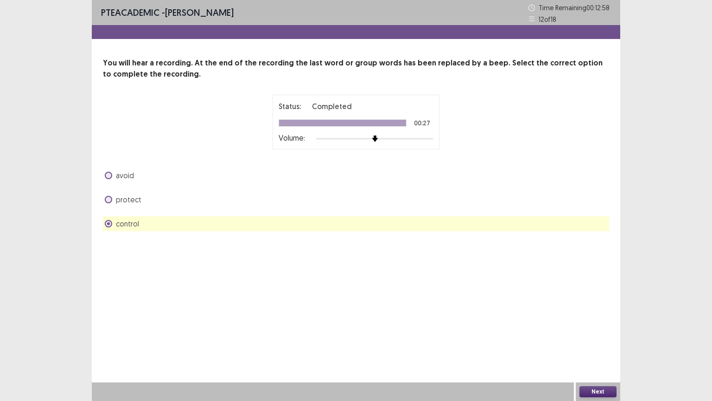
click at [113, 173] on label "avoid" at bounding box center [119, 175] width 29 height 11
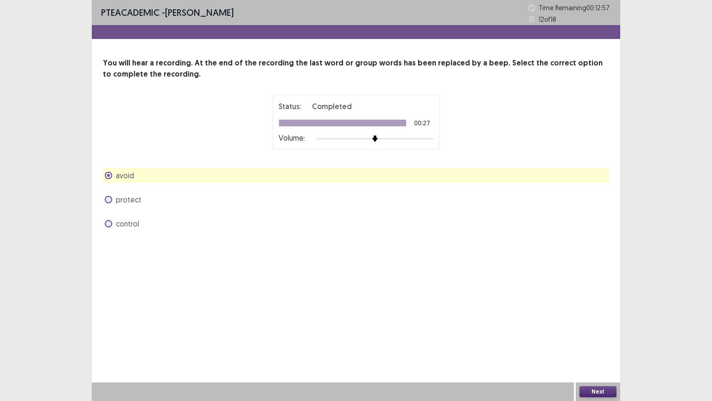
click at [599, 338] on button "Next" at bounding box center [598, 391] width 37 height 11
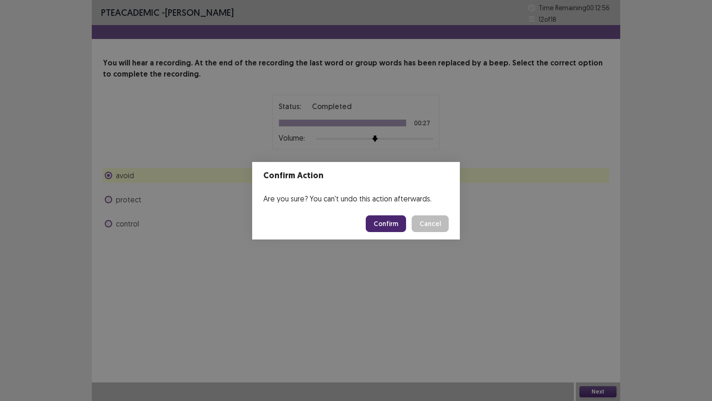
click at [398, 227] on button "Confirm" at bounding box center [386, 223] width 40 height 17
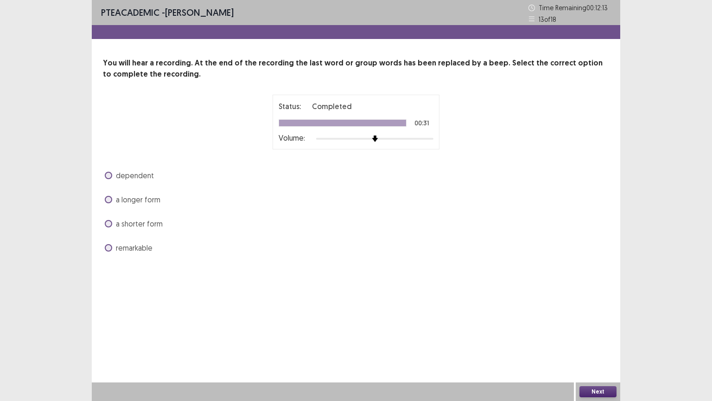
click at [108, 246] on span at bounding box center [108, 247] width 7 height 7
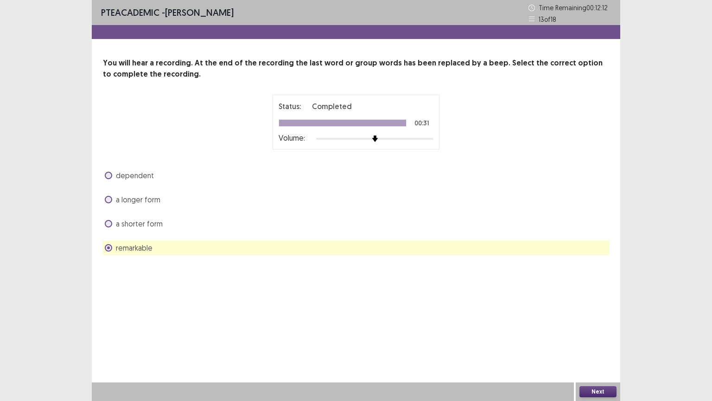
click at [590, 338] on button "Next" at bounding box center [598, 391] width 37 height 11
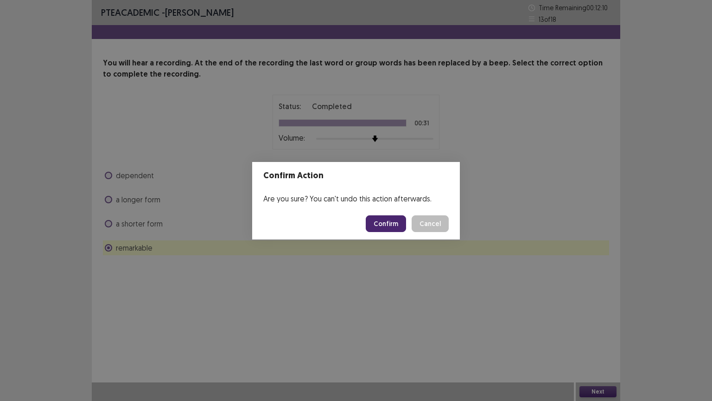
click at [376, 222] on button "Confirm" at bounding box center [386, 223] width 40 height 17
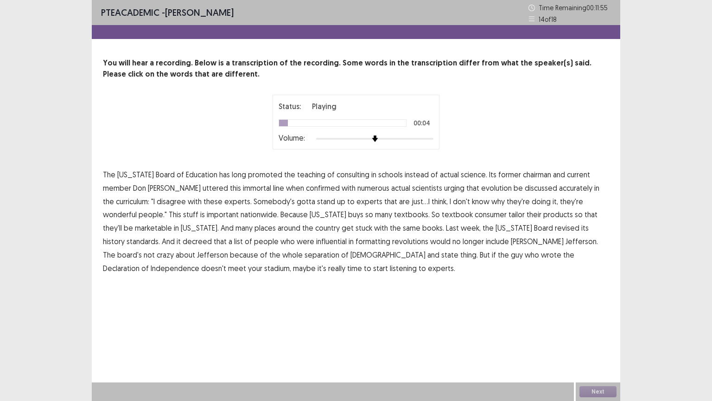
click at [337, 178] on span "consulting" at bounding box center [353, 174] width 33 height 11
click at [306, 188] on span "confirmed" at bounding box center [323, 187] width 34 height 11
click at [475, 216] on span "consumer" at bounding box center [491, 214] width 32 height 11
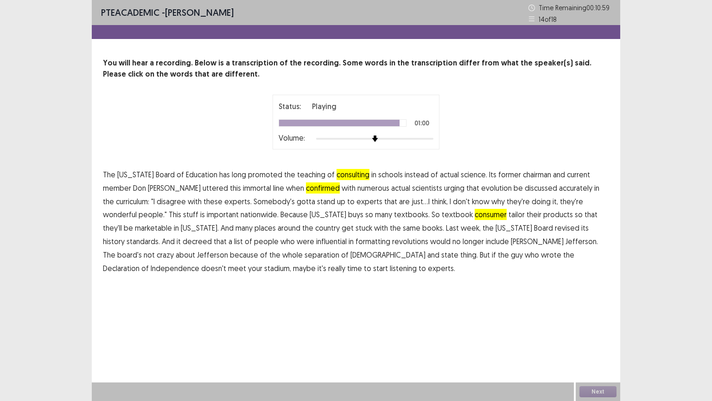
click at [291, 263] on span "stadium," at bounding box center [277, 268] width 27 height 11
click at [592, 338] on button "Next" at bounding box center [598, 391] width 37 height 11
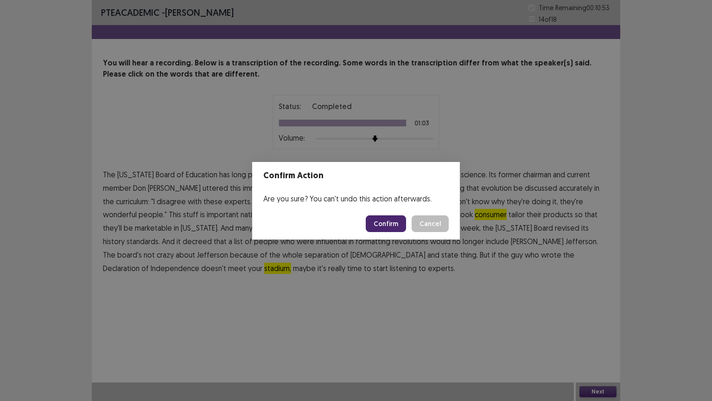
click at [391, 224] on button "Confirm" at bounding box center [386, 223] width 40 height 17
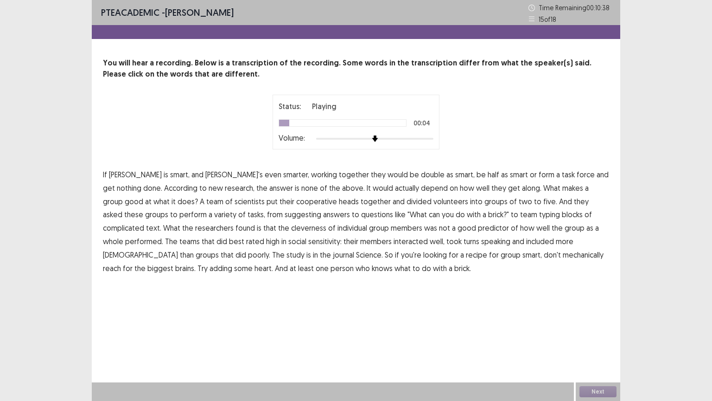
click at [421, 176] on span "double" at bounding box center [433, 174] width 24 height 11
click at [296, 200] on span "cooperative" at bounding box center [316, 201] width 41 height 11
click at [285, 217] on span "suggesting" at bounding box center [303, 214] width 37 height 11
click at [291, 226] on span "cleverness" at bounding box center [308, 227] width 35 height 11
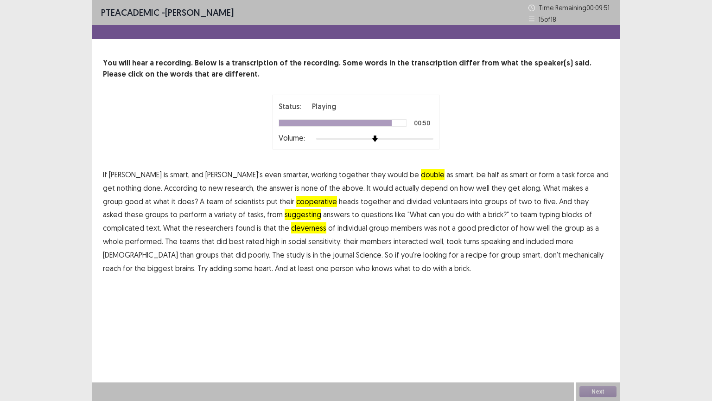
click at [563, 254] on span "mechanically" at bounding box center [583, 254] width 41 height 11
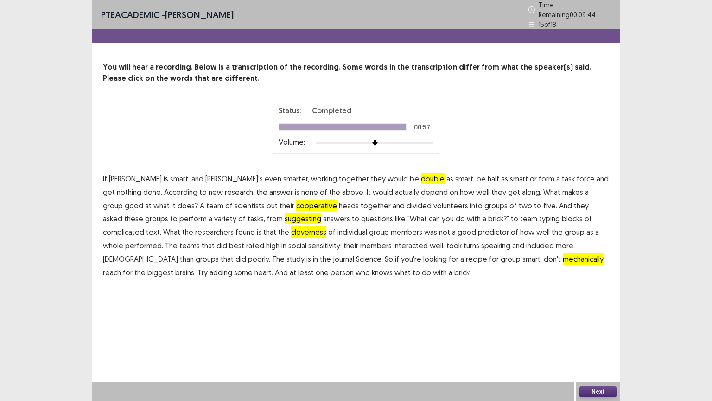
click at [596, 338] on button "Next" at bounding box center [598, 391] width 37 height 11
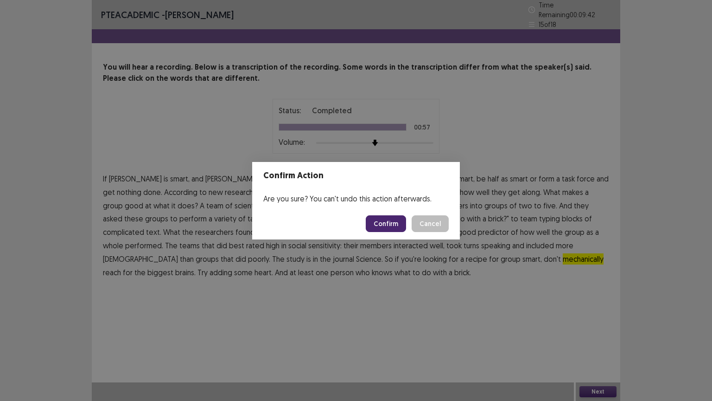
click at [397, 217] on button "Confirm" at bounding box center [386, 223] width 40 height 17
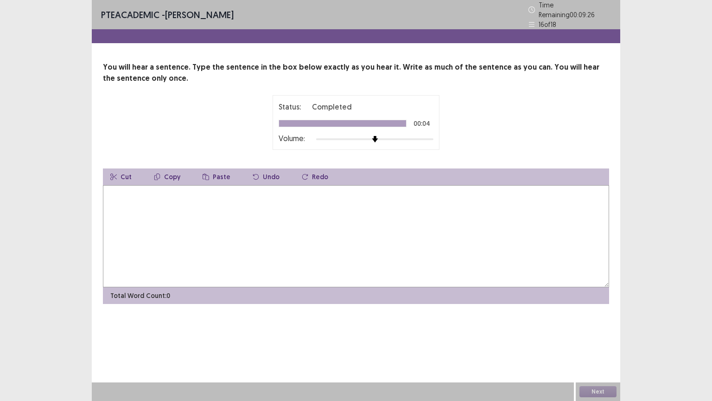
click at [122, 188] on textarea at bounding box center [356, 236] width 506 height 102
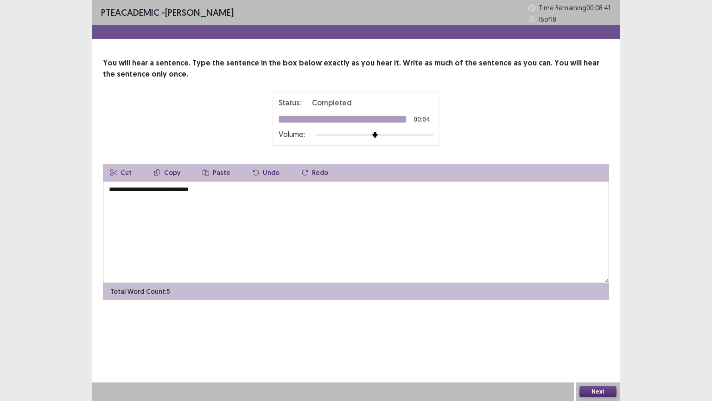
click at [111, 189] on textarea "**********" at bounding box center [356, 232] width 506 height 102
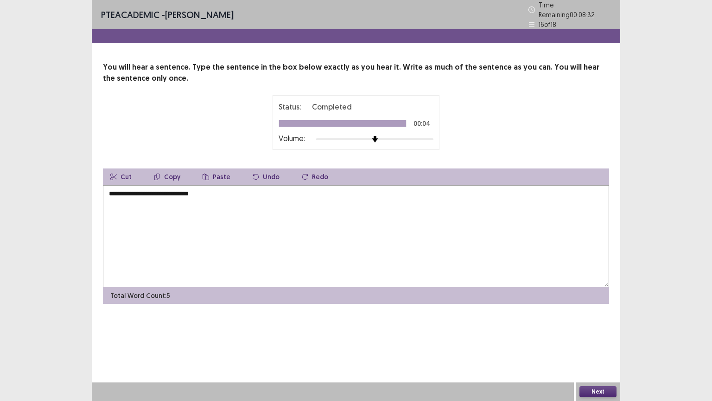
type textarea "**********"
click at [590, 338] on button "Next" at bounding box center [598, 391] width 37 height 11
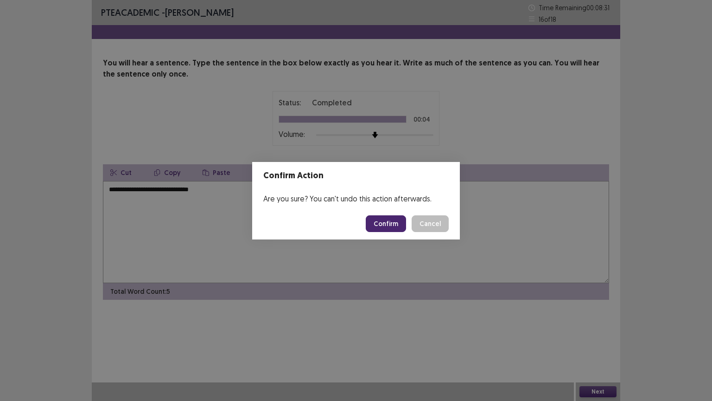
click at [384, 224] on button "Confirm" at bounding box center [386, 223] width 40 height 17
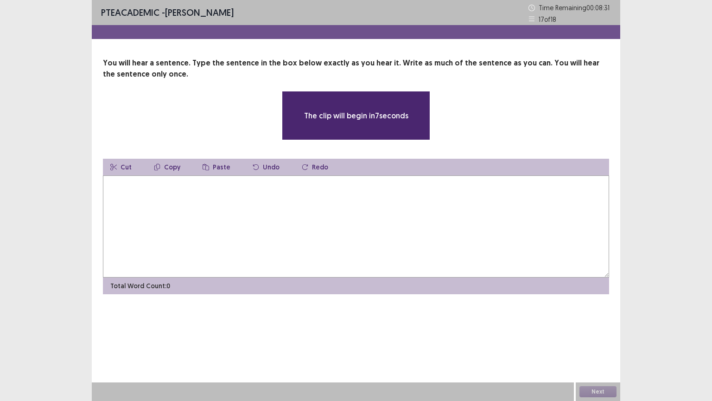
click at [169, 206] on textarea at bounding box center [356, 226] width 506 height 102
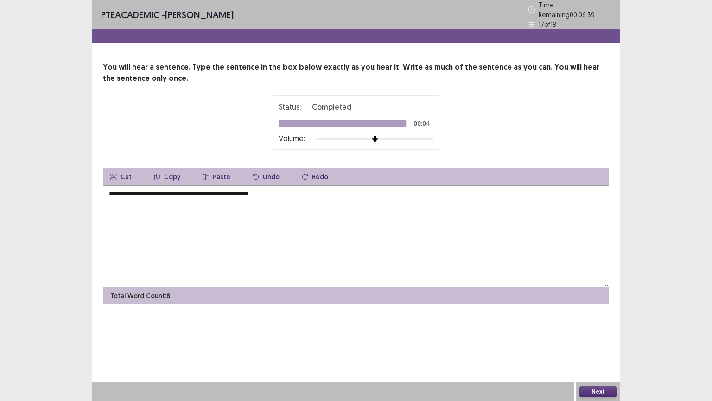
type textarea "**********"
click at [589, 338] on button "Next" at bounding box center [598, 391] width 37 height 11
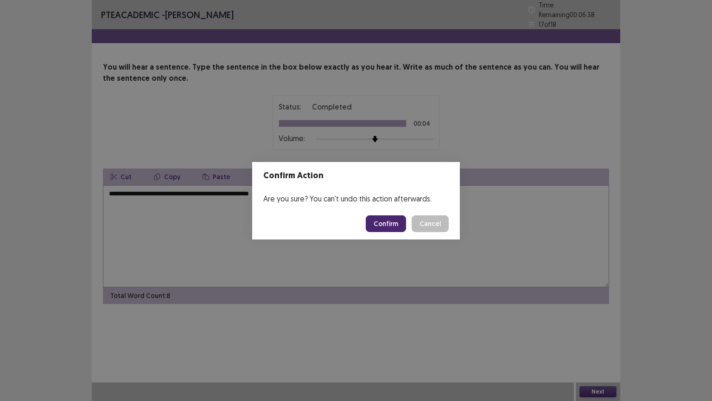
click at [381, 229] on button "Confirm" at bounding box center [386, 223] width 40 height 17
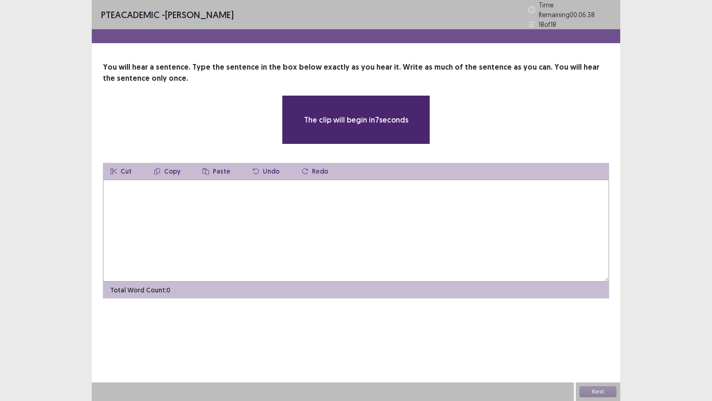
click at [145, 205] on textarea at bounding box center [356, 230] width 506 height 102
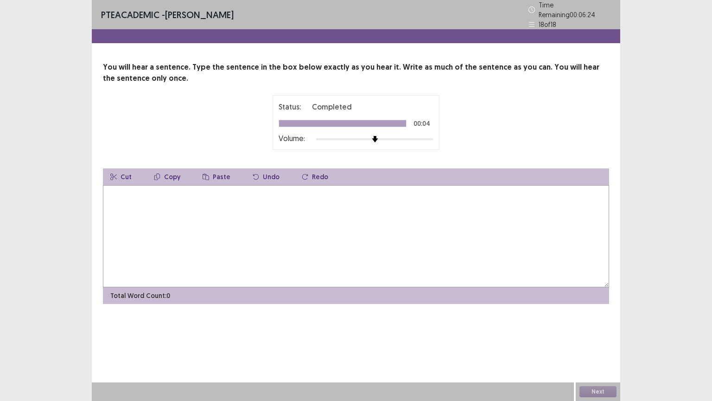
click at [119, 194] on textarea at bounding box center [356, 236] width 506 height 102
type textarea "**********"
click at [596, 338] on button "Next" at bounding box center [598, 391] width 37 height 11
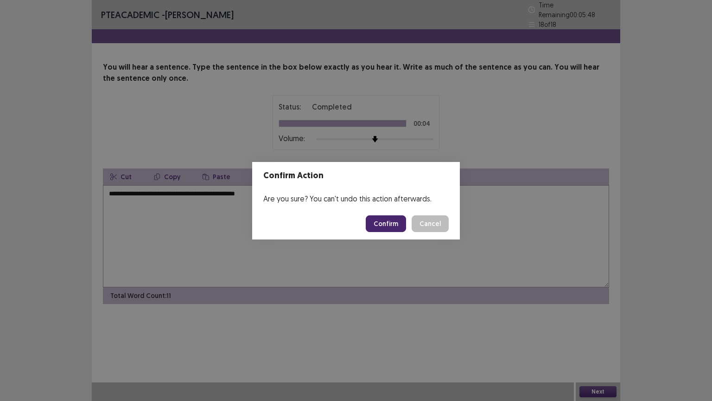
click at [391, 226] on button "Confirm" at bounding box center [386, 223] width 40 height 17
